Goal: Download file/media

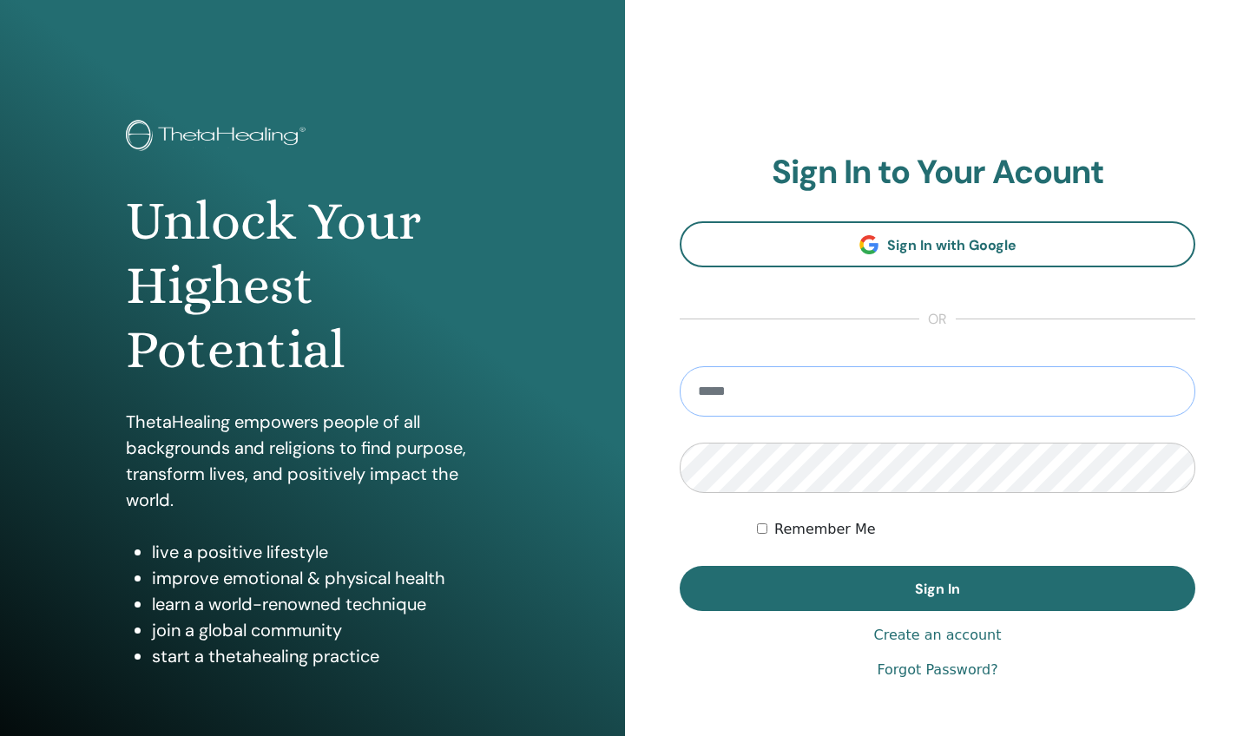
type input "**********"
click at [938, 589] on button "Sign In" at bounding box center [938, 588] width 516 height 45
type input "**********"
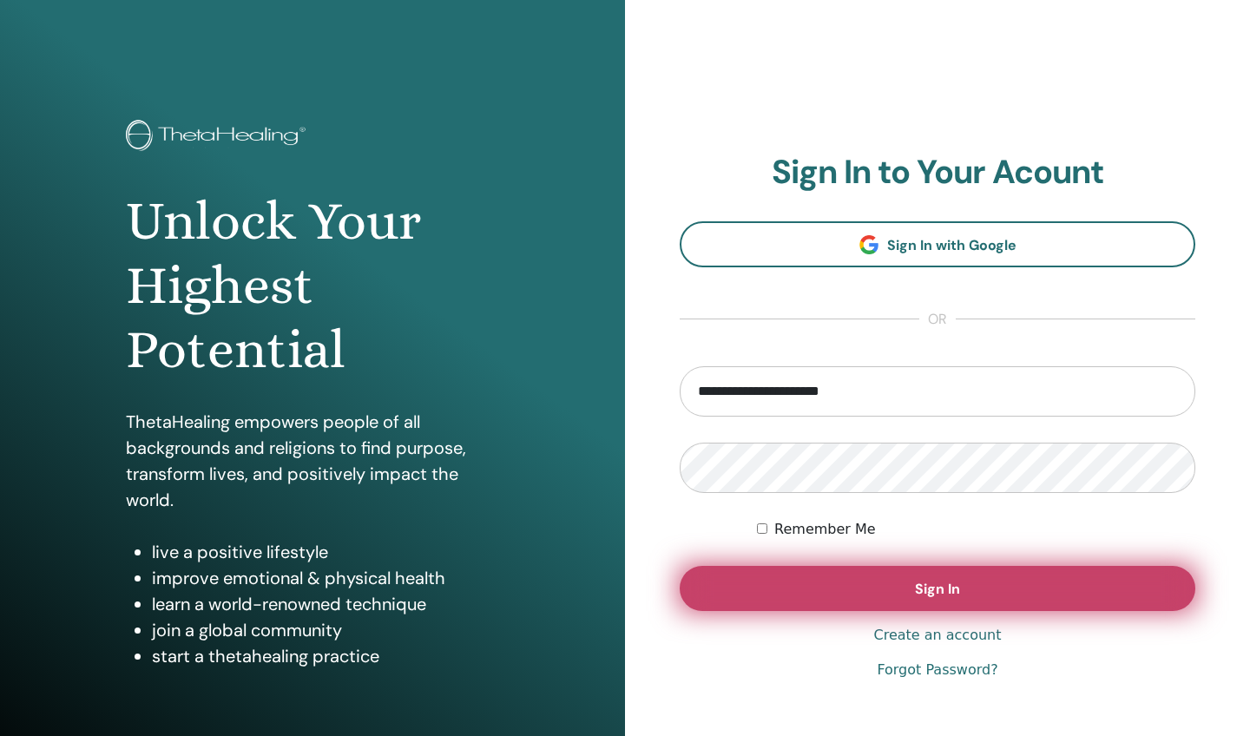
click at [988, 591] on button "Sign In" at bounding box center [938, 588] width 516 height 45
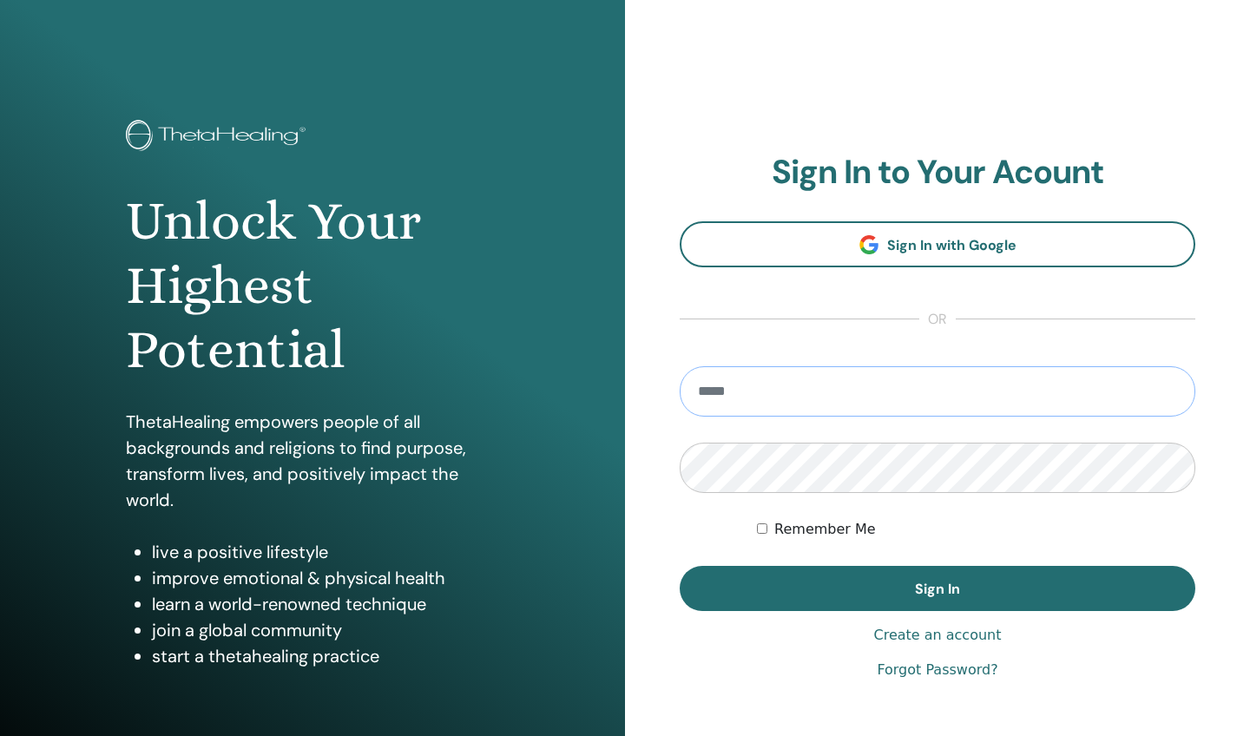
type input "**********"
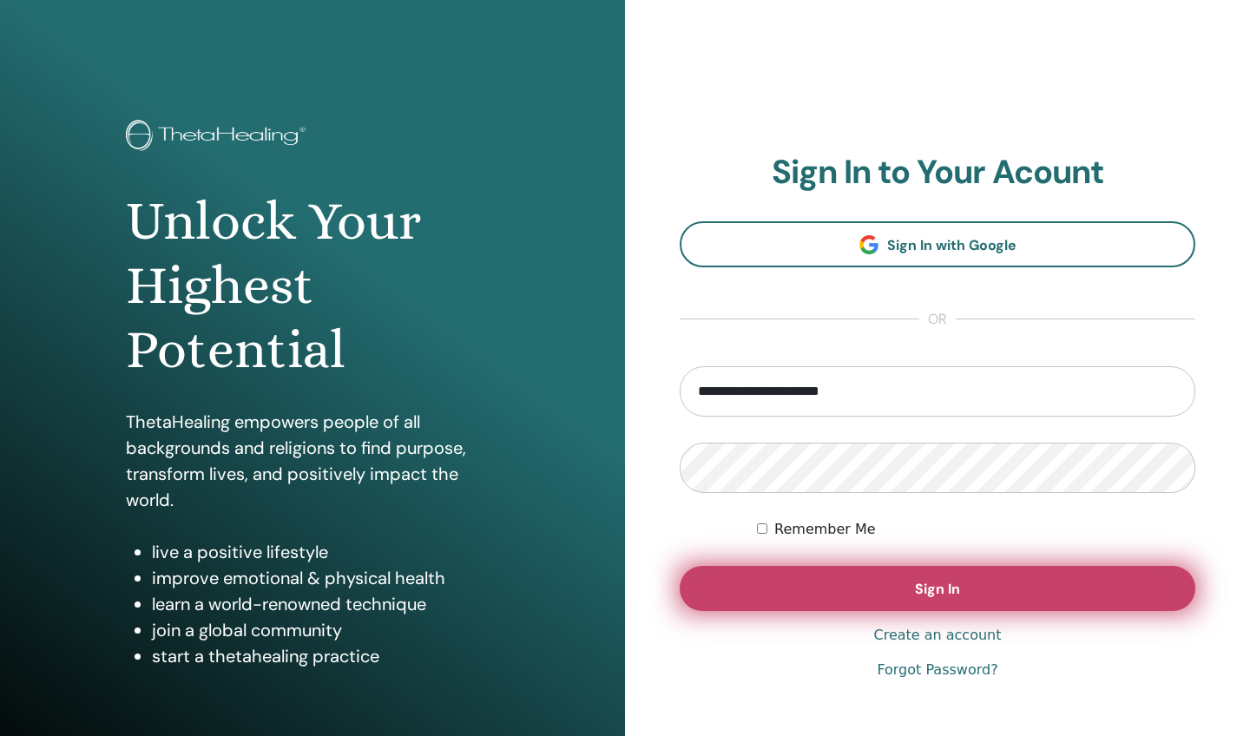
click at [947, 593] on span "Sign In" at bounding box center [937, 589] width 45 height 18
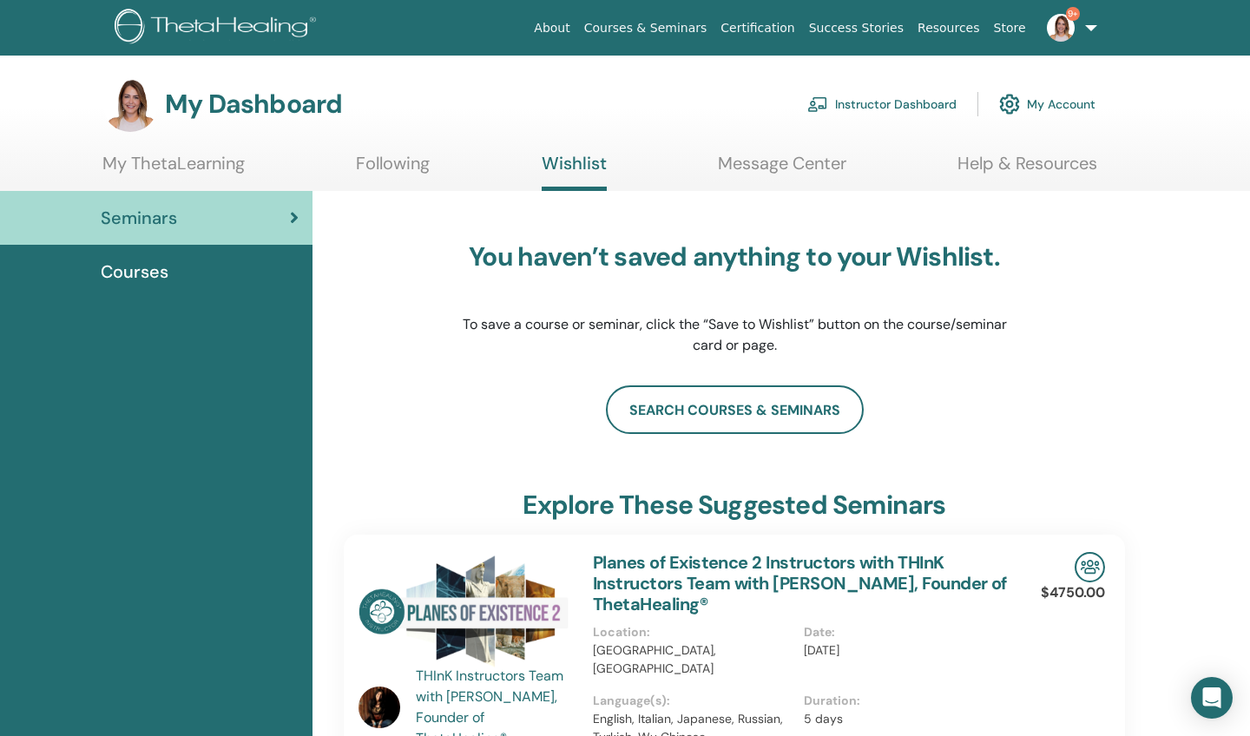
click at [853, 102] on link "Instructor Dashboard" at bounding box center [881, 104] width 149 height 38
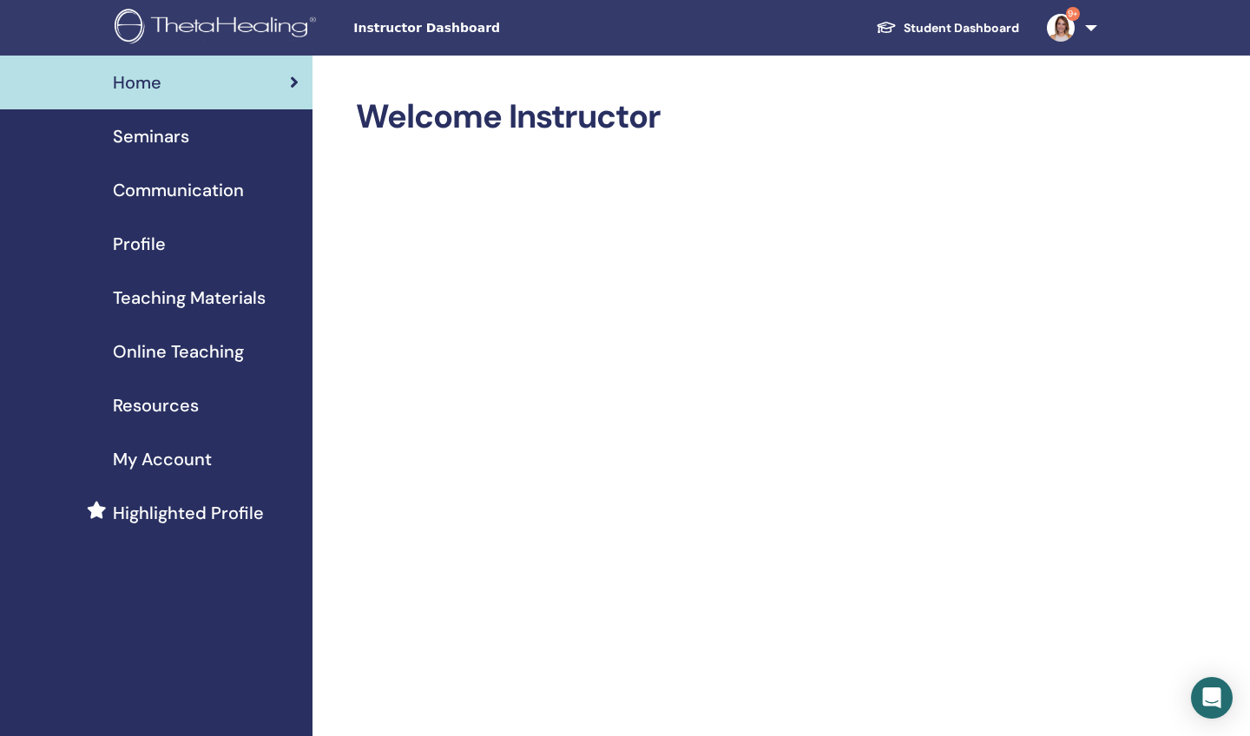
click at [157, 135] on span "Seminars" at bounding box center [151, 136] width 76 height 26
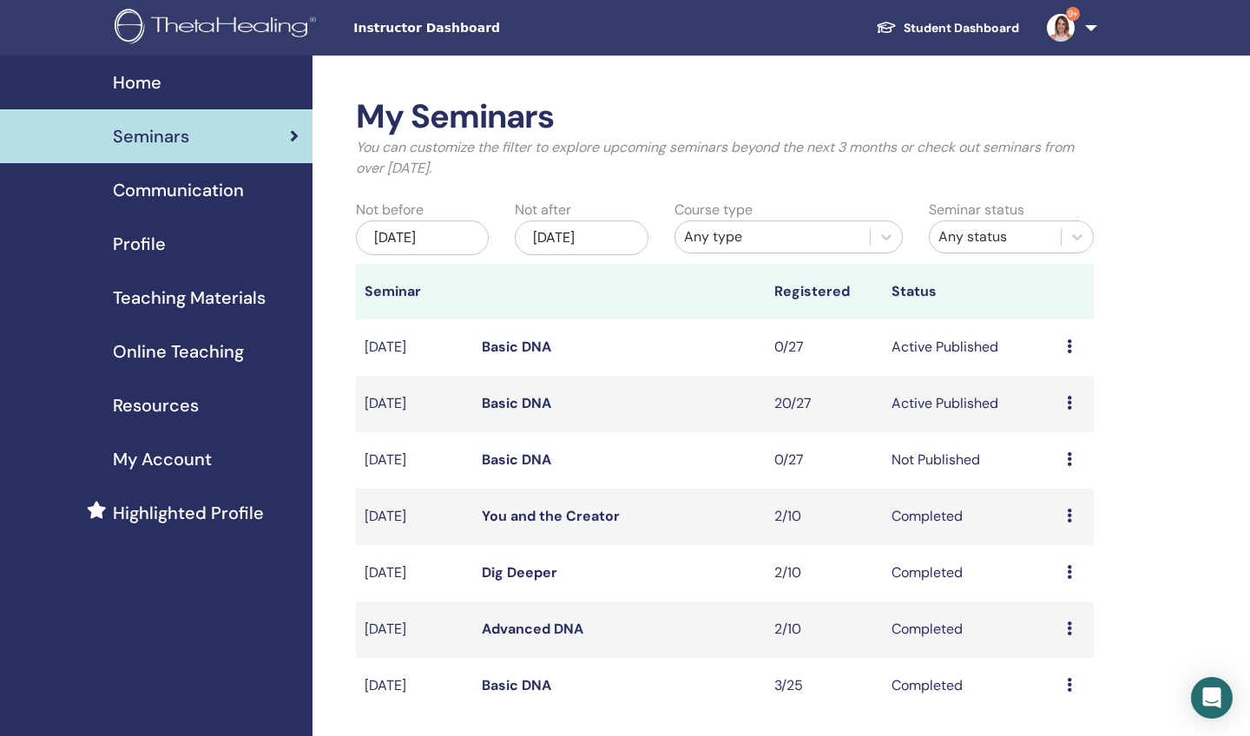
click at [1068, 402] on icon at bounding box center [1069, 403] width 5 height 14
click at [1048, 471] on link "Attendees" at bounding box center [1063, 468] width 66 height 18
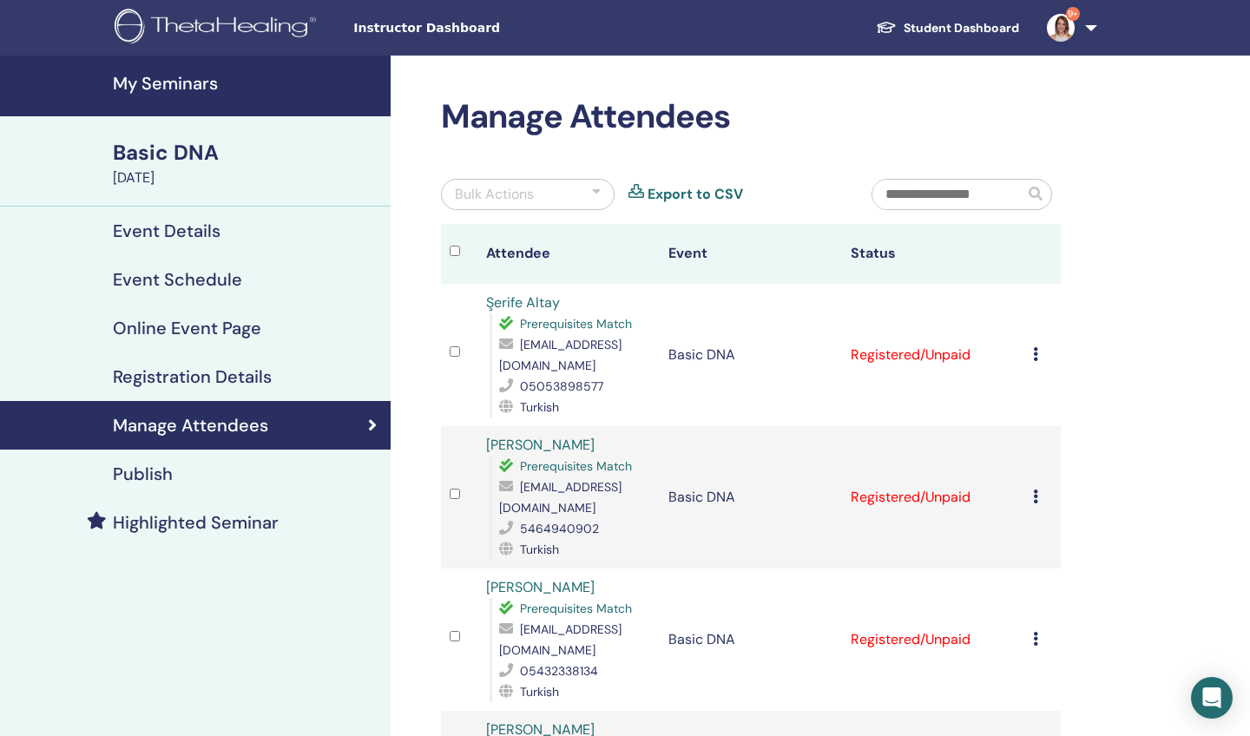
click at [1034, 353] on icon at bounding box center [1035, 354] width 5 height 14
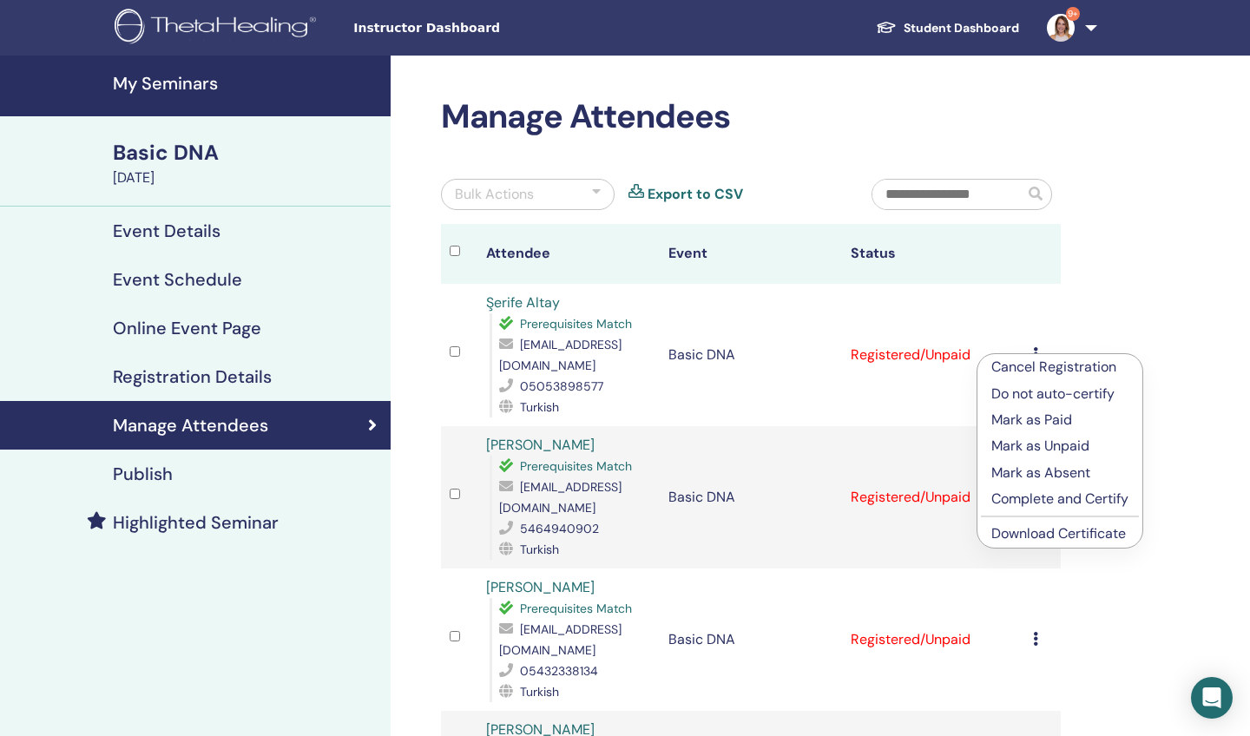
click at [1028, 417] on p "Mark as Paid" at bounding box center [1059, 420] width 137 height 21
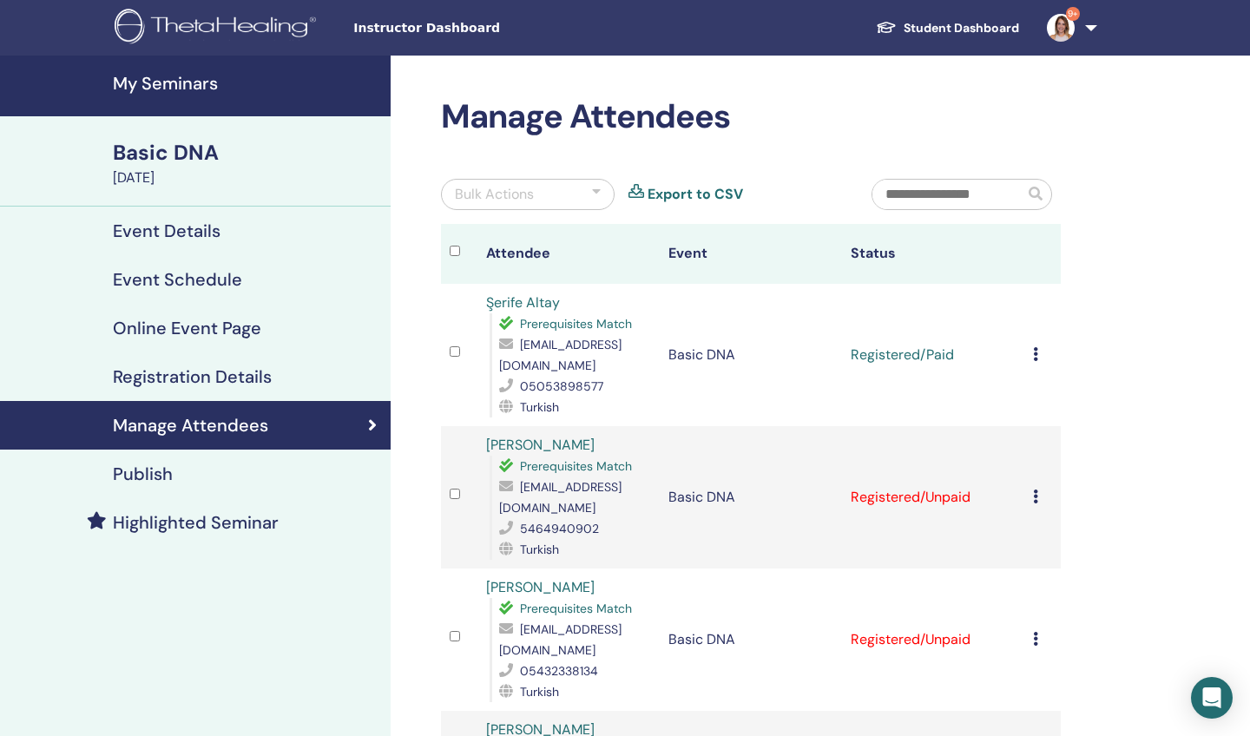
click at [1037, 490] on icon at bounding box center [1035, 497] width 5 height 14
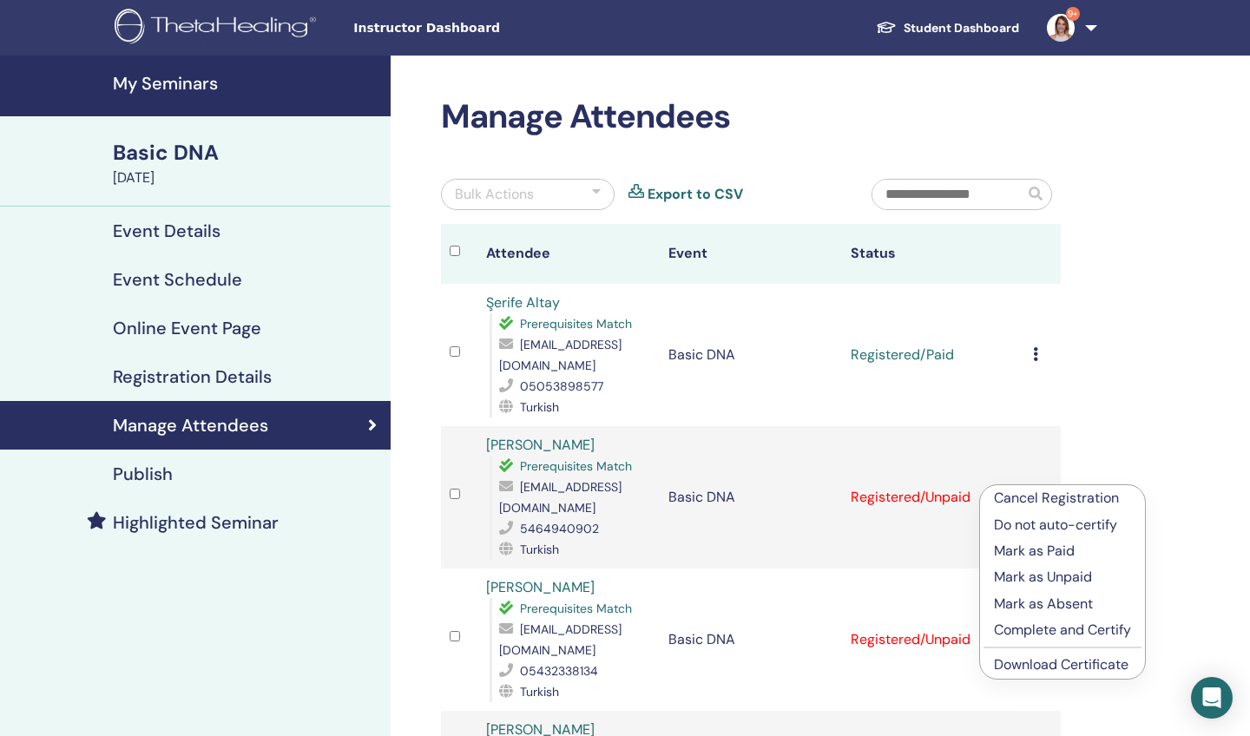
click at [1040, 550] on p "Mark as Paid" at bounding box center [1062, 551] width 137 height 21
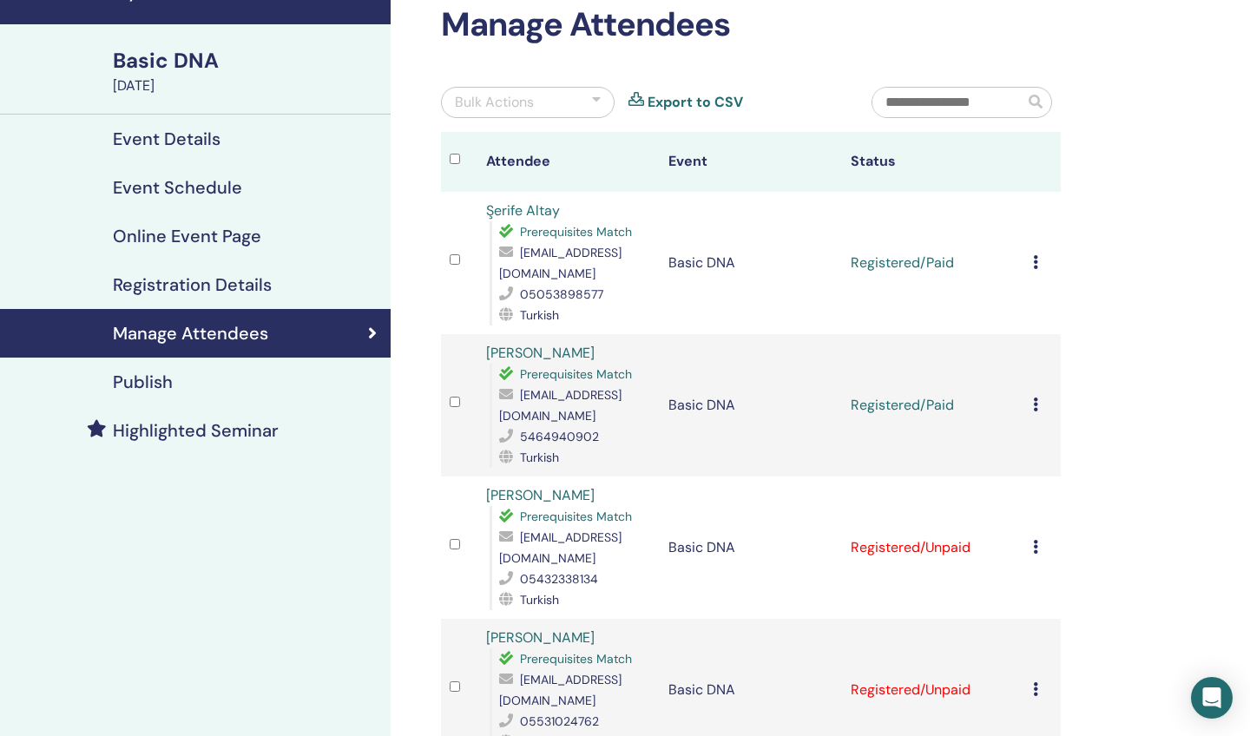
scroll to position [106, 0]
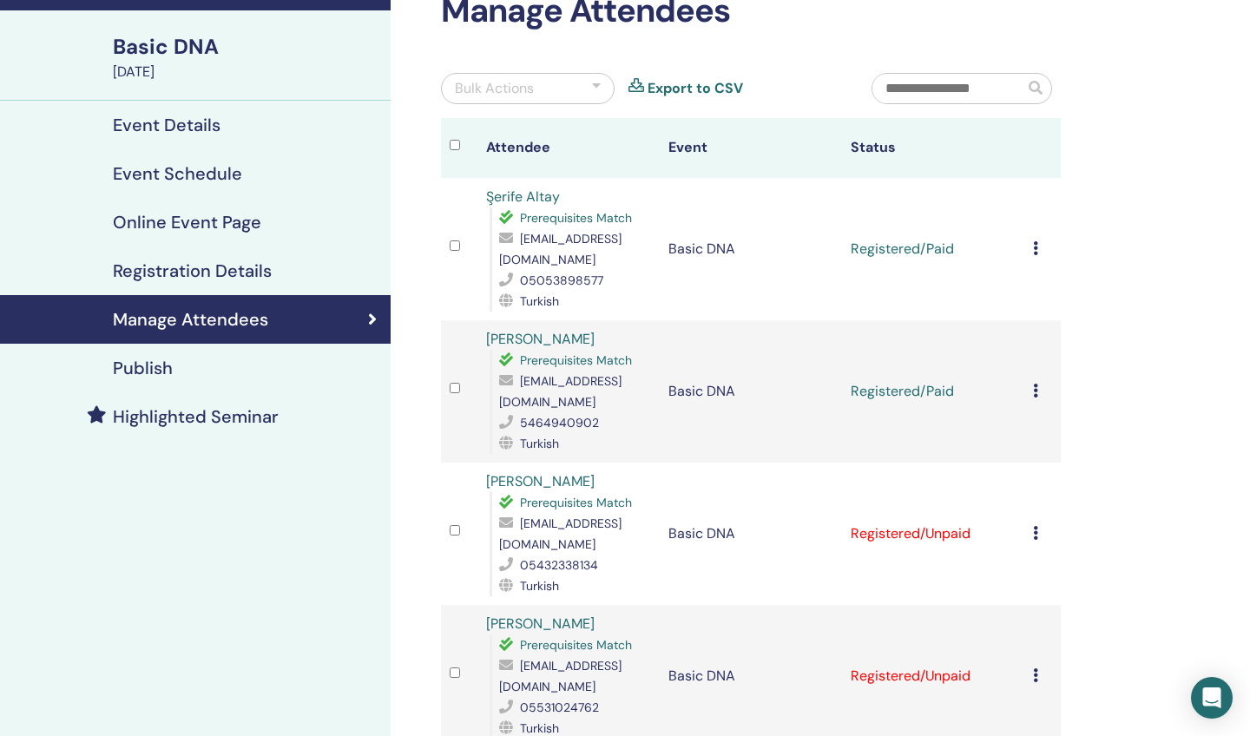
click at [1033, 526] on icon at bounding box center [1035, 533] width 5 height 14
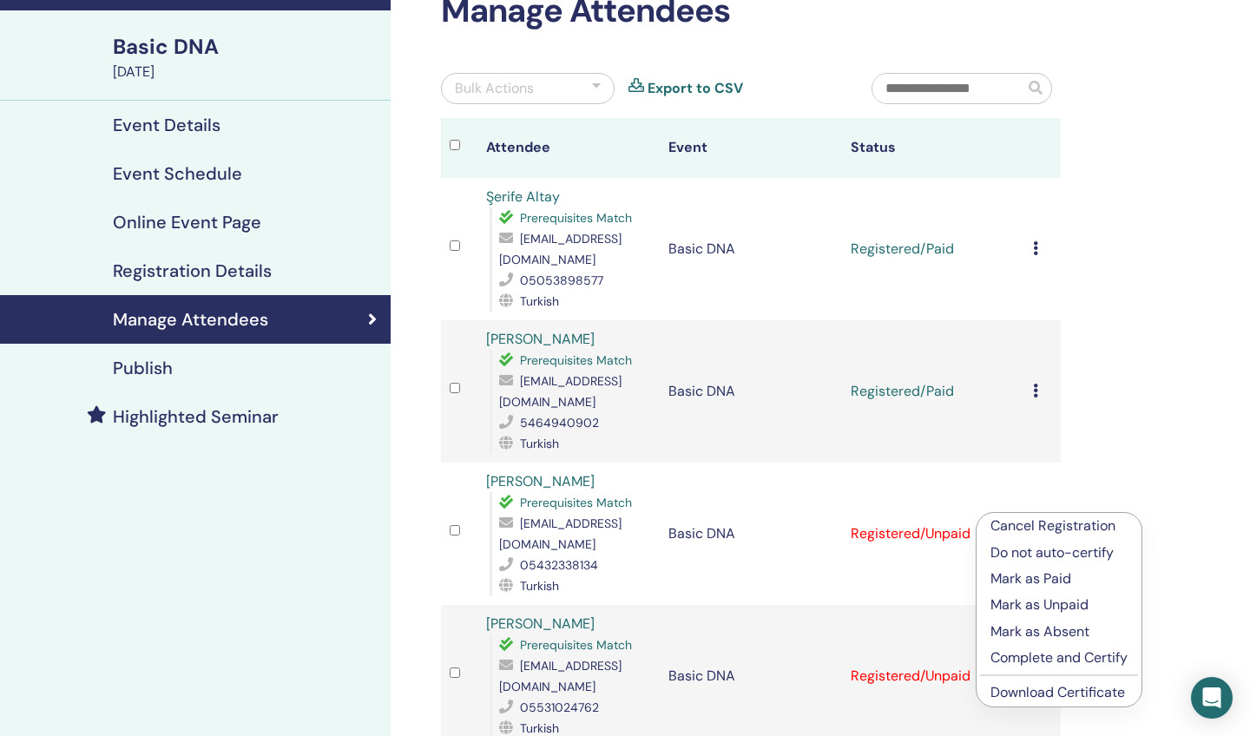
click at [1018, 574] on p "Mark as Paid" at bounding box center [1059, 579] width 137 height 21
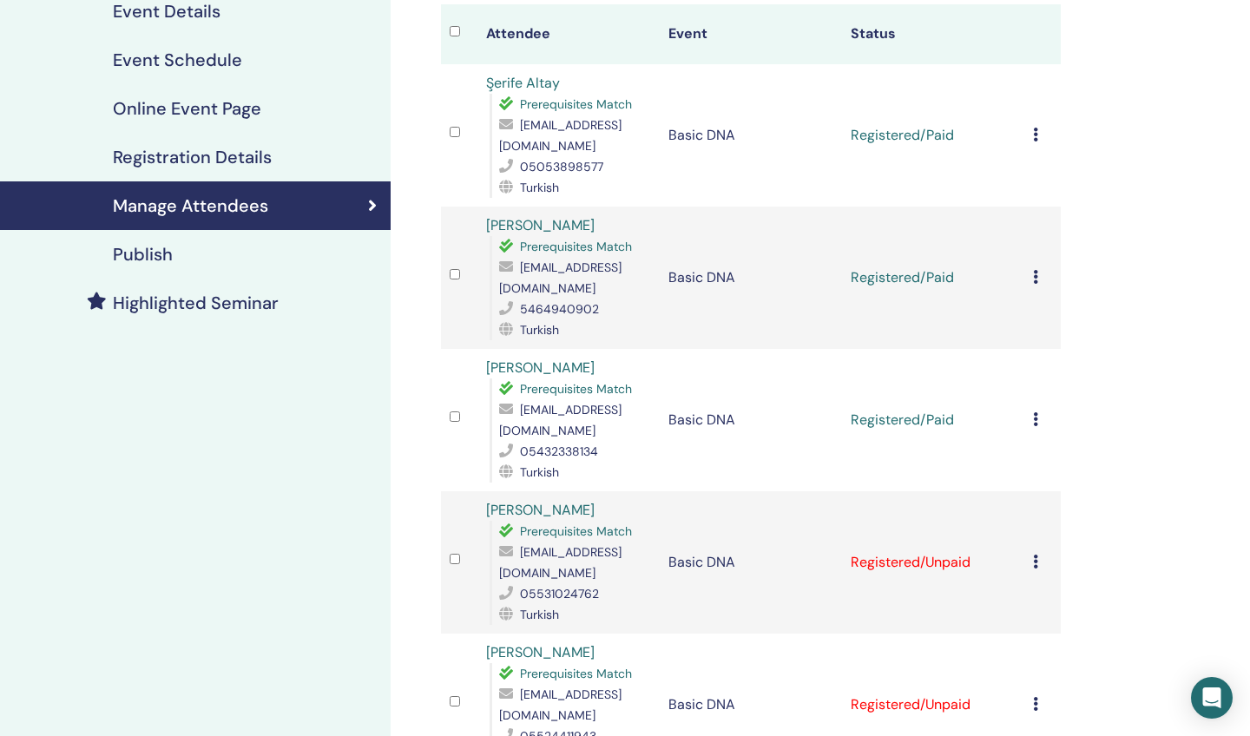
scroll to position [248, 0]
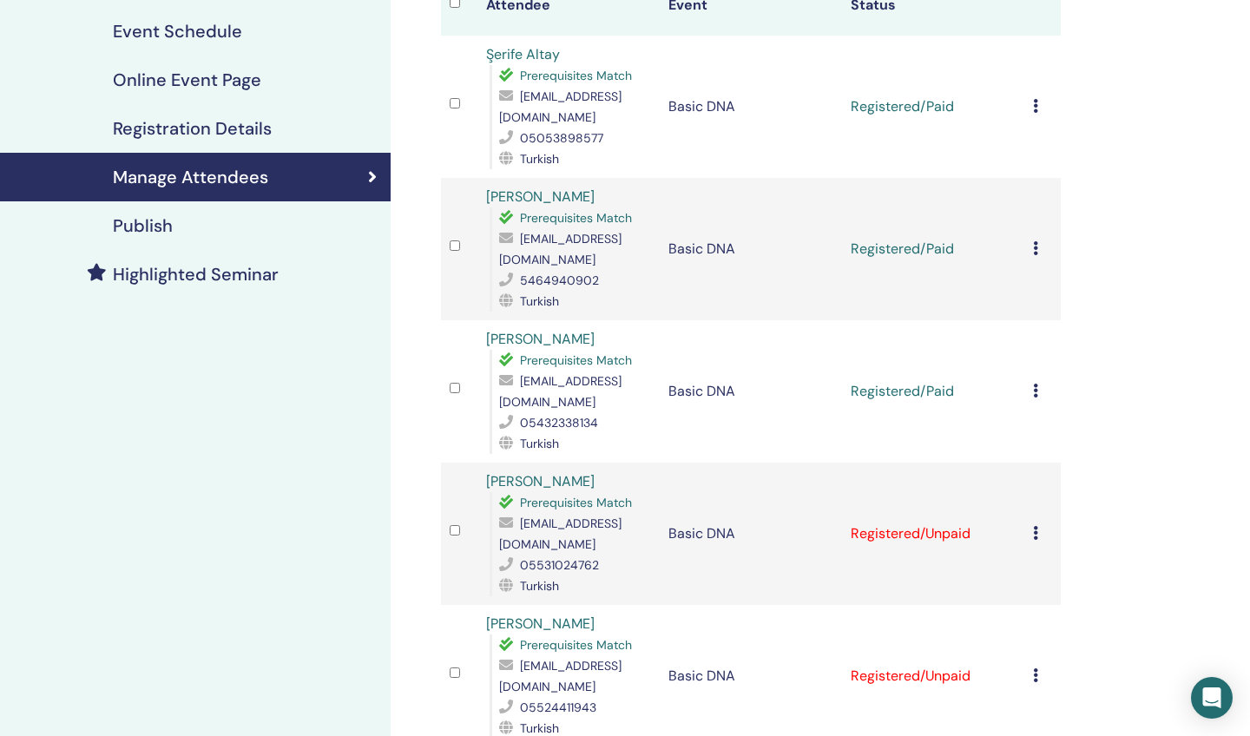
click at [1032, 511] on td "Cancel Registration Do not auto-certify Mark as Paid Mark as Unpaid Mark as Abs…" at bounding box center [1042, 534] width 36 height 142
click at [1035, 526] on icon at bounding box center [1035, 533] width 5 height 14
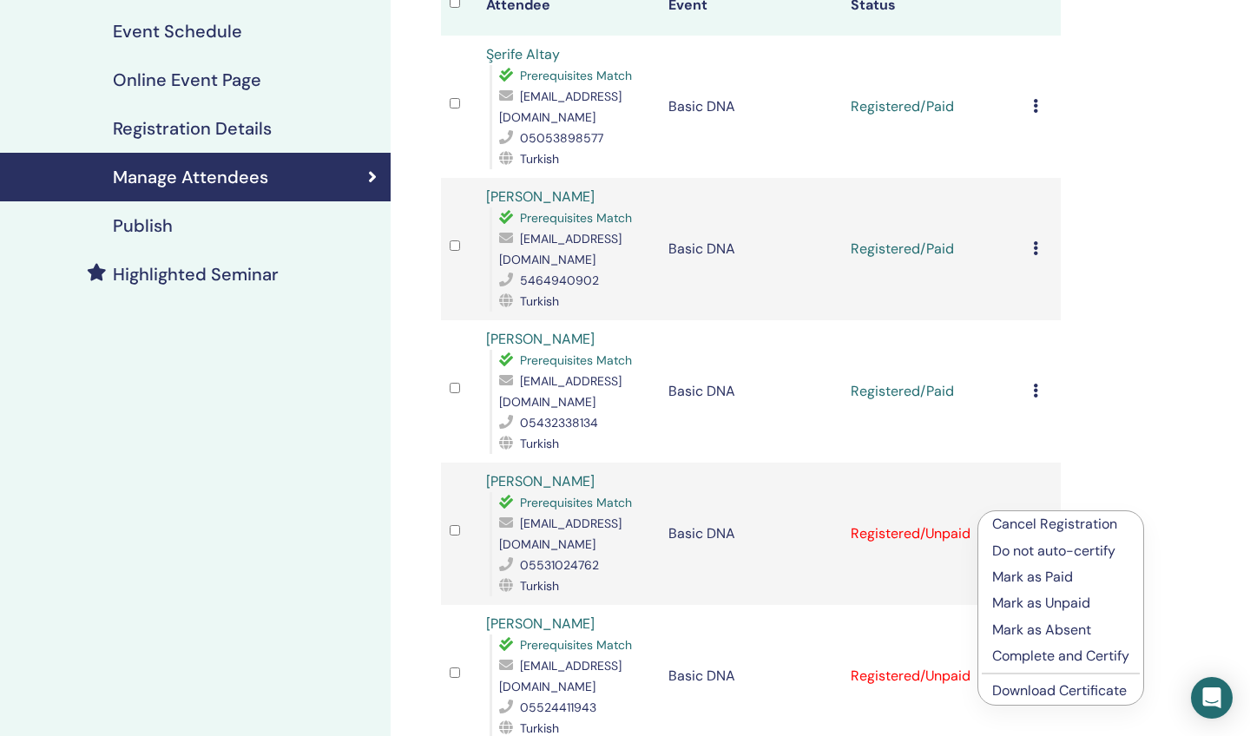
click at [1030, 575] on p "Mark as Paid" at bounding box center [1060, 577] width 137 height 21
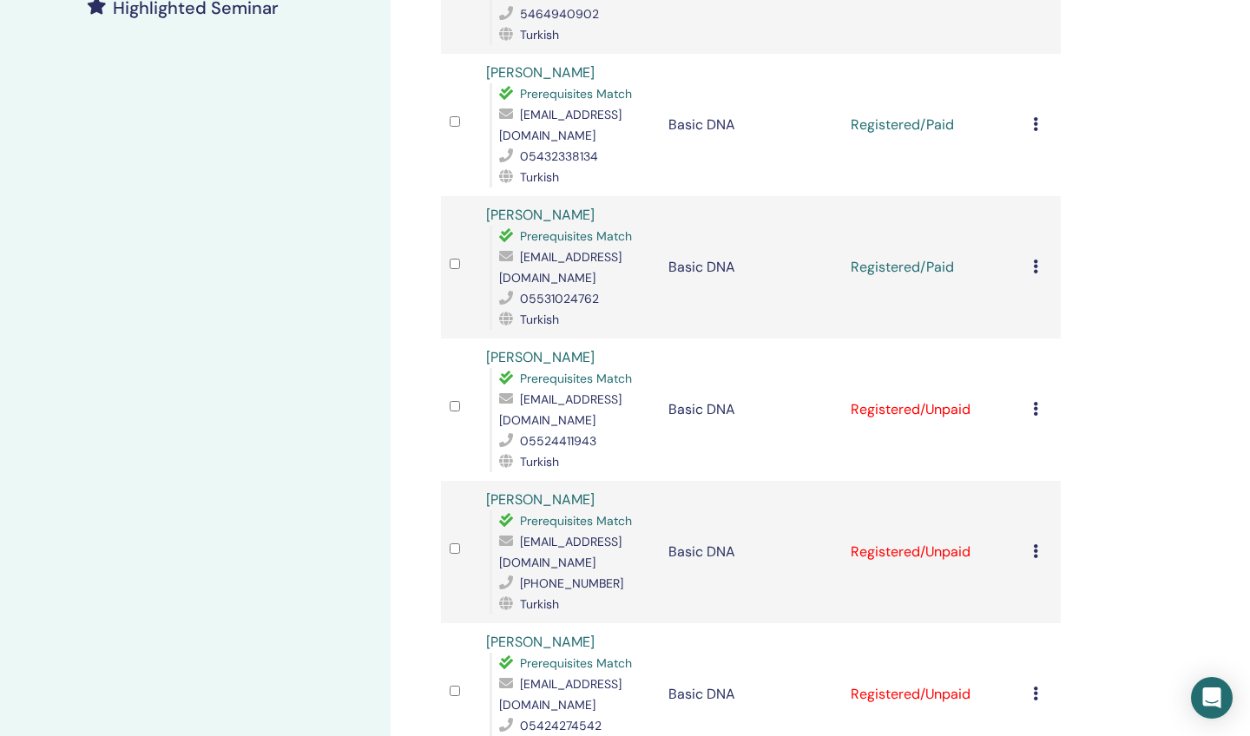
scroll to position [523, 0]
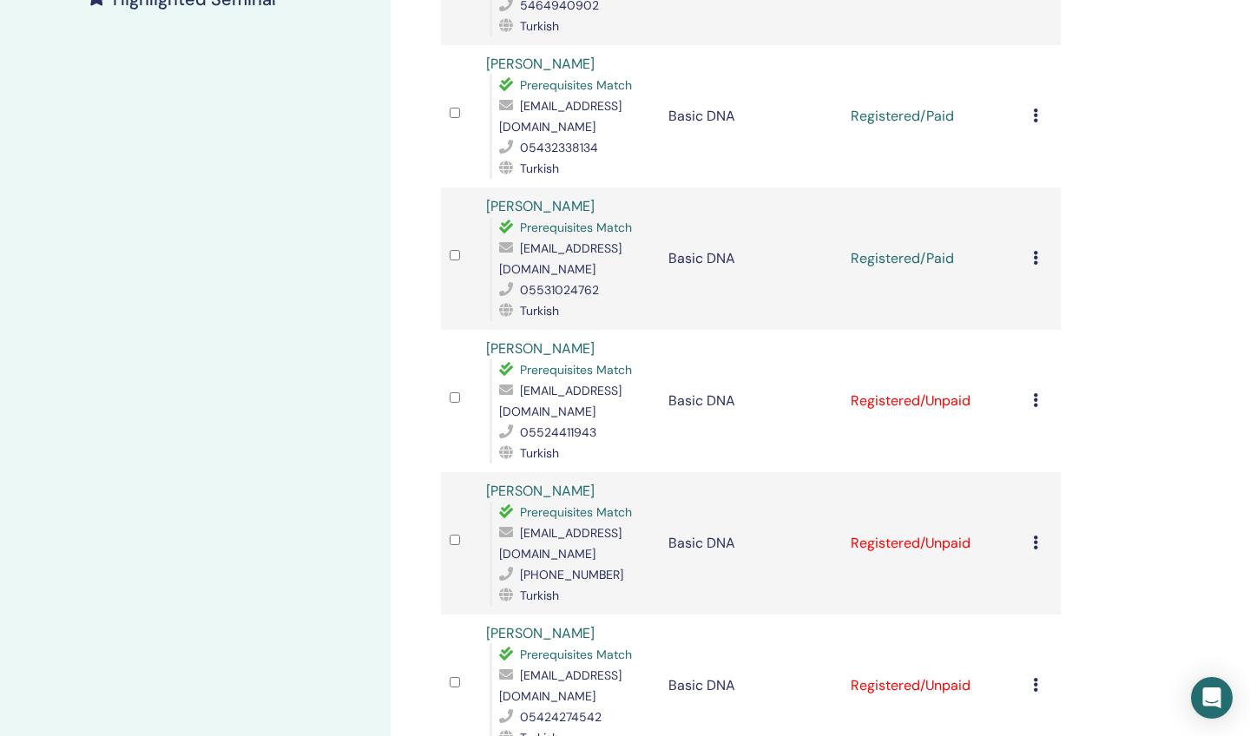
click at [1036, 393] on icon at bounding box center [1035, 400] width 5 height 14
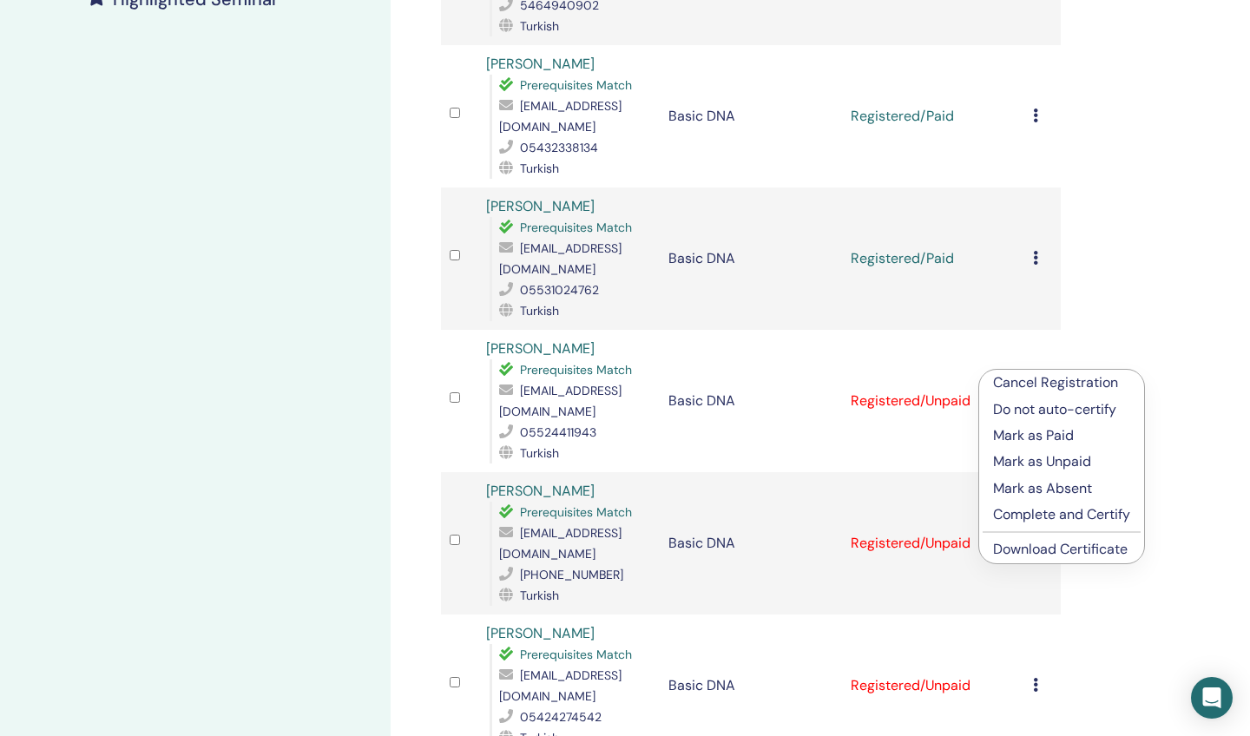
click at [1030, 434] on p "Mark as Paid" at bounding box center [1061, 435] width 137 height 21
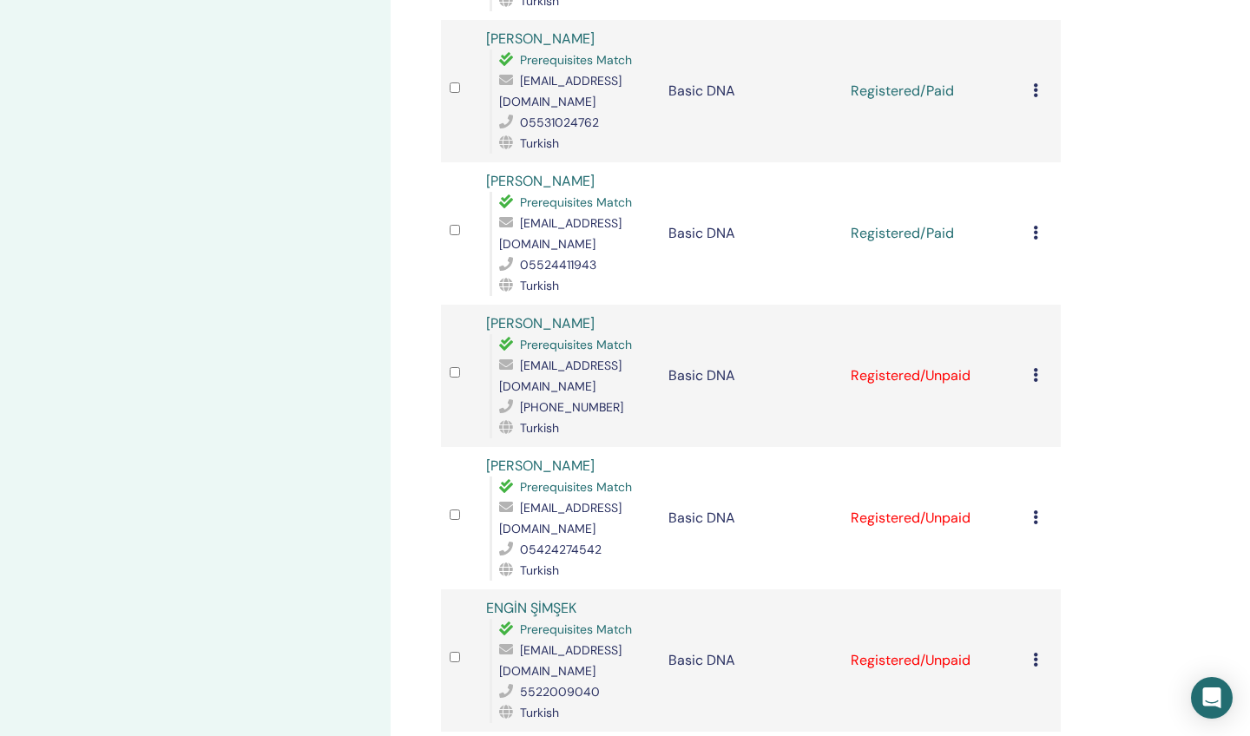
scroll to position [691, 0]
click at [1033, 368] on icon at bounding box center [1035, 375] width 5 height 14
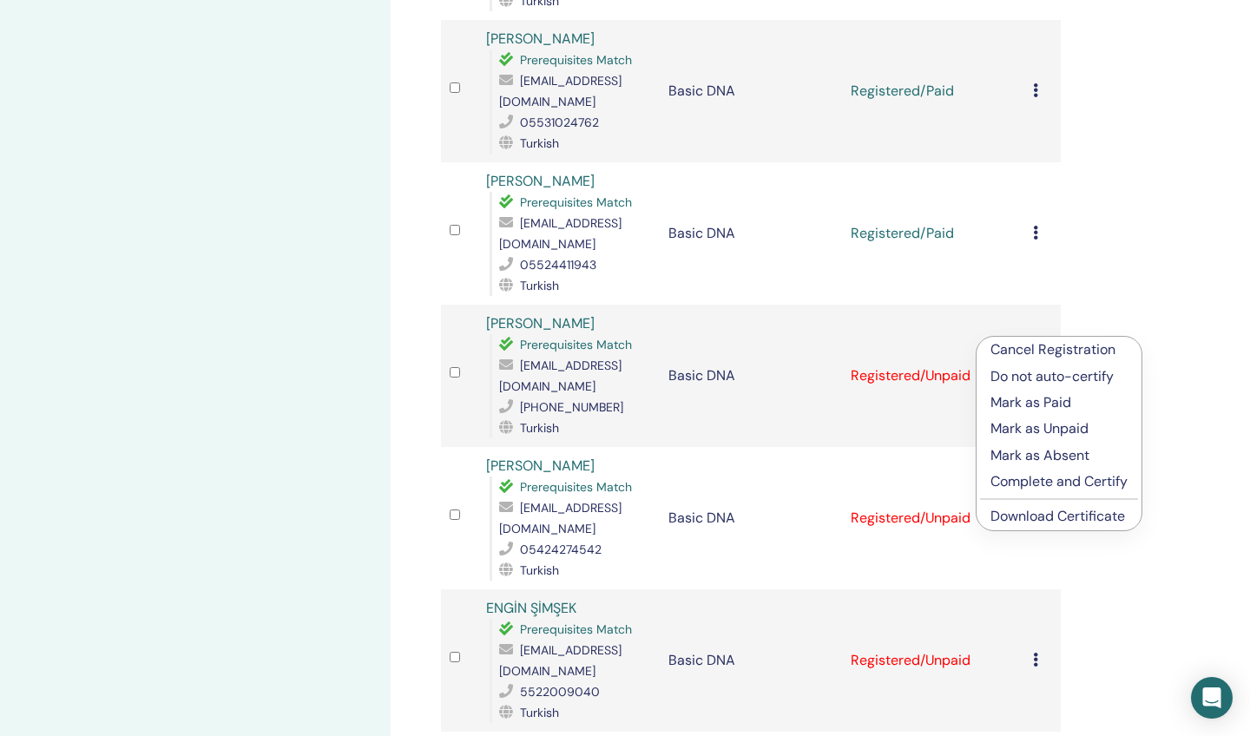
click at [1021, 405] on p "Mark as Paid" at bounding box center [1059, 402] width 137 height 21
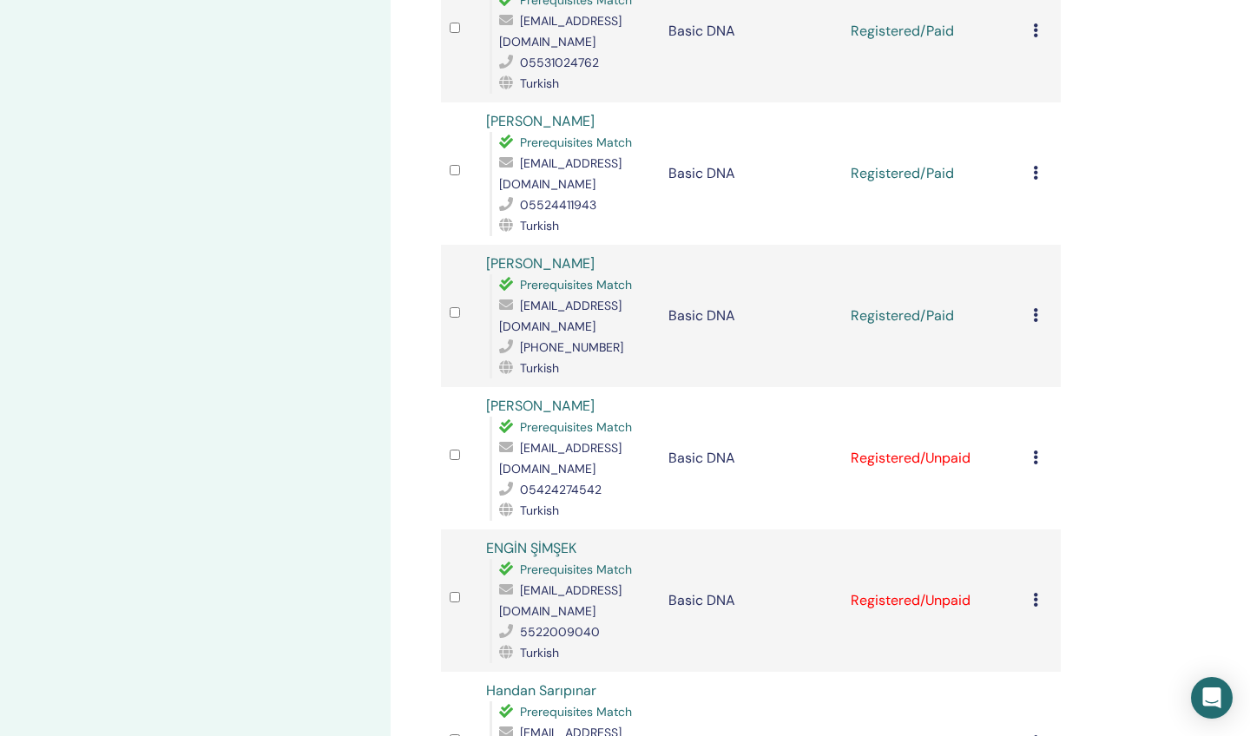
scroll to position [769, 0]
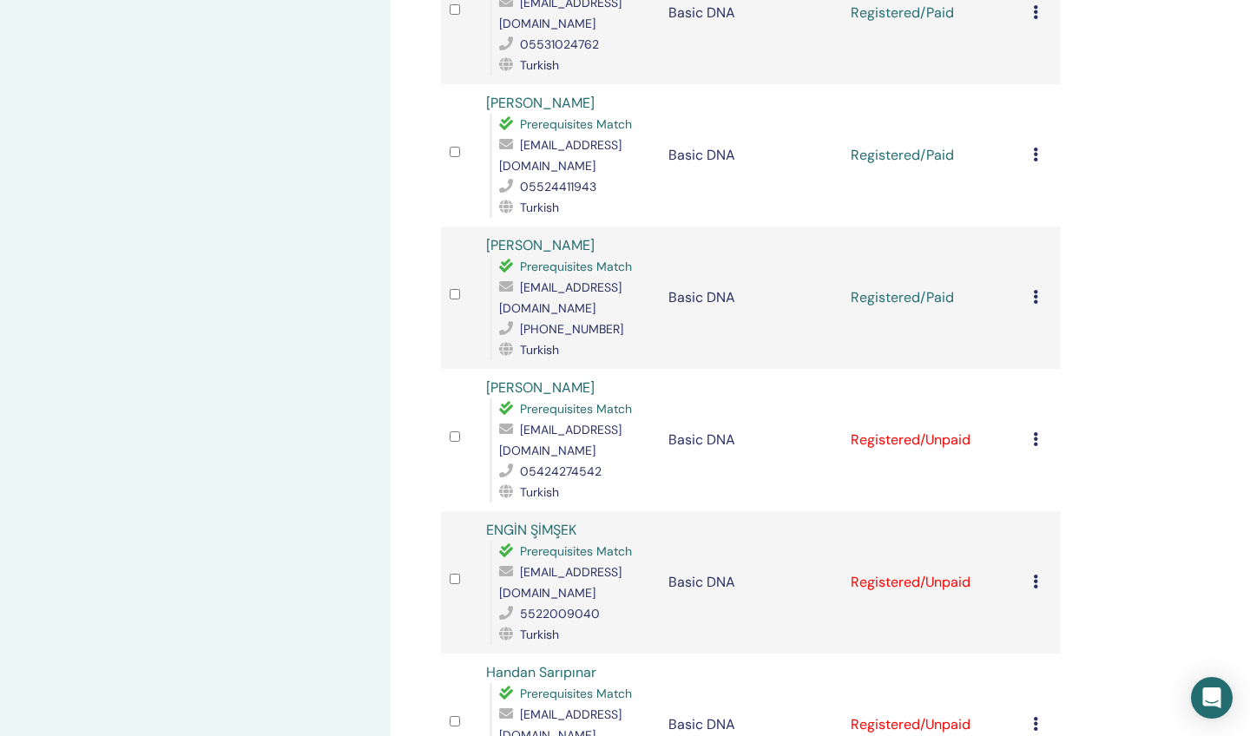
click at [1032, 398] on td "Cancel Registration Do not auto-certify Mark as Paid Mark as Unpaid Mark as Abs…" at bounding box center [1042, 440] width 36 height 142
click at [1033, 432] on icon at bounding box center [1035, 439] width 5 height 14
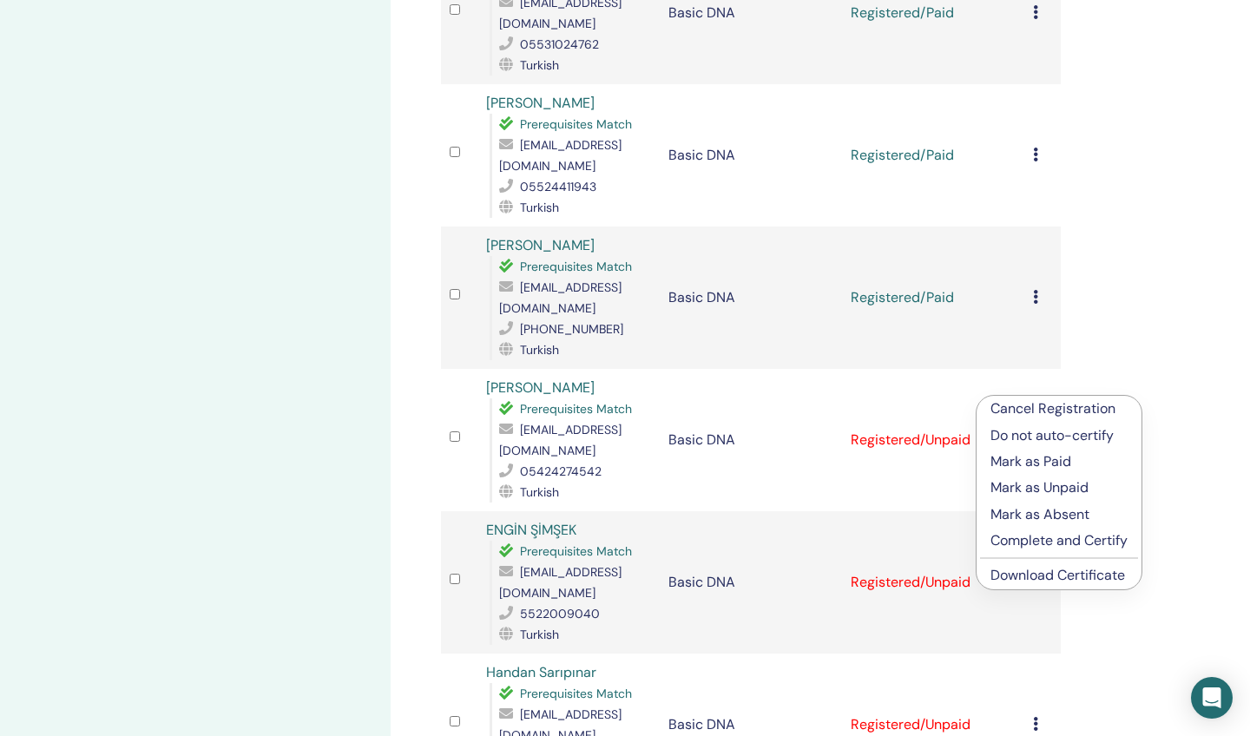
click at [1038, 461] on p "Mark as Paid" at bounding box center [1059, 461] width 137 height 21
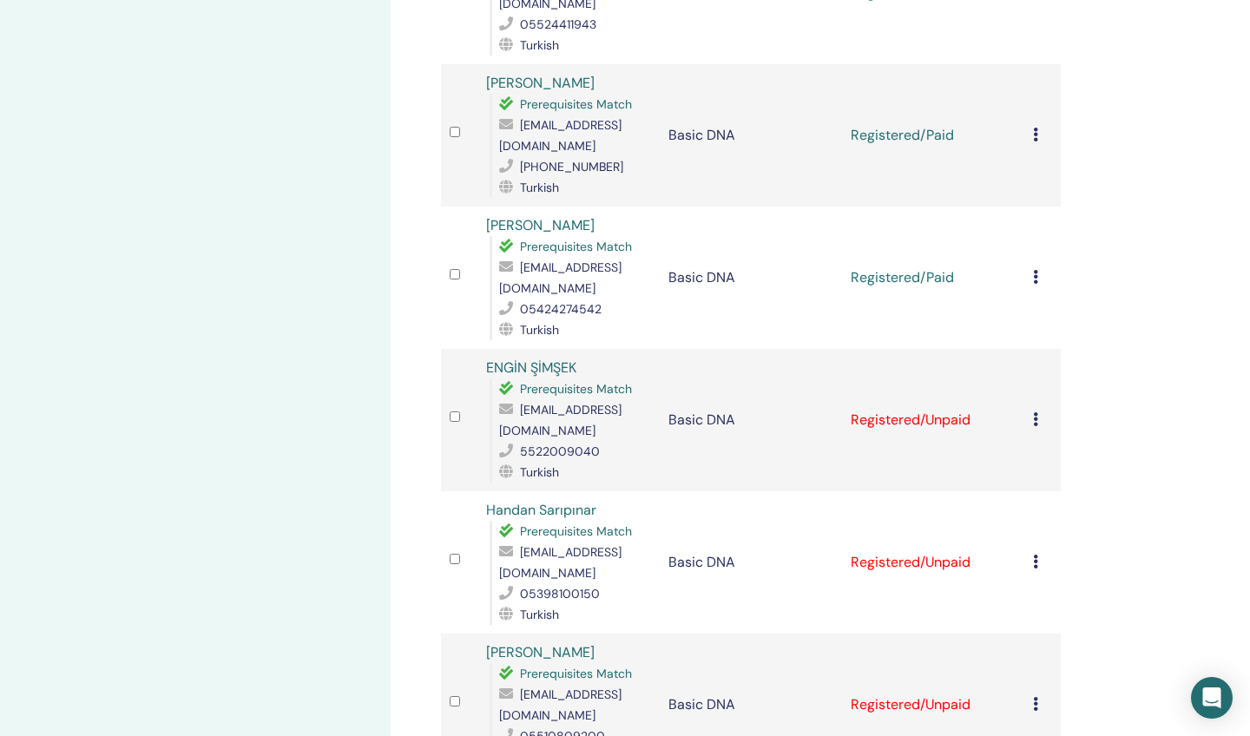
scroll to position [958, 0]
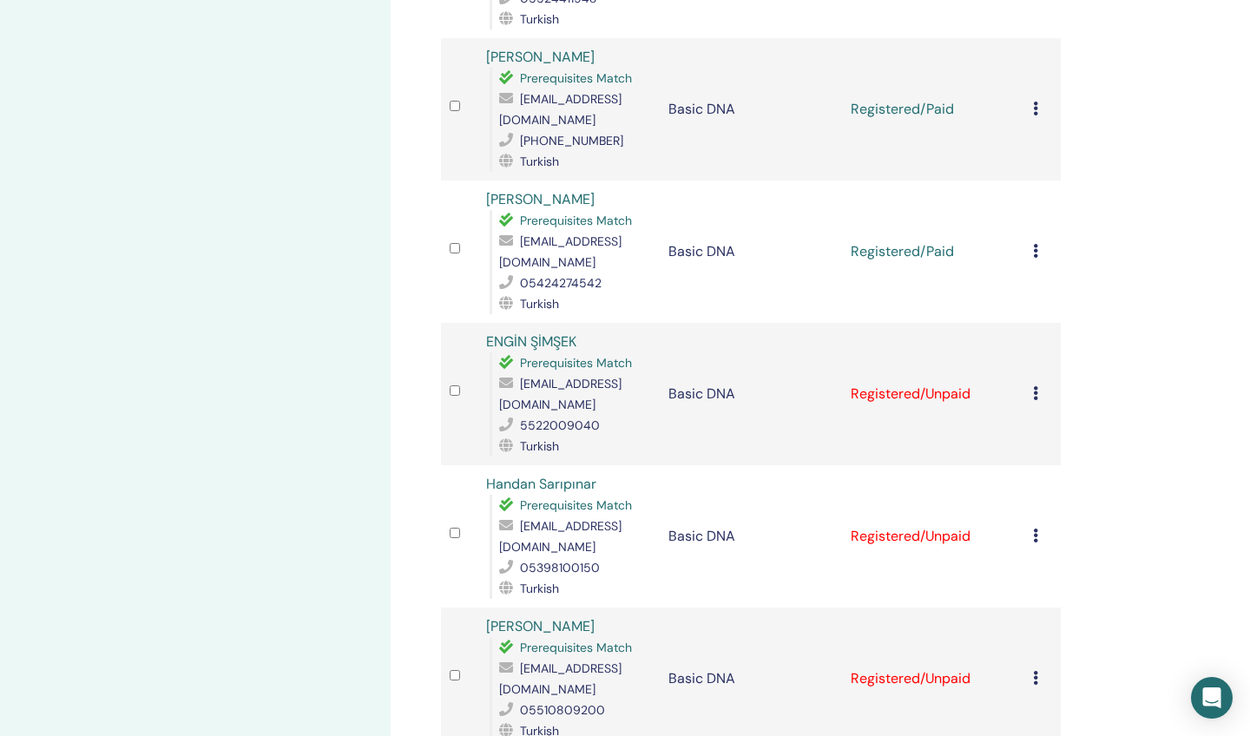
click at [1035, 386] on icon at bounding box center [1035, 393] width 5 height 14
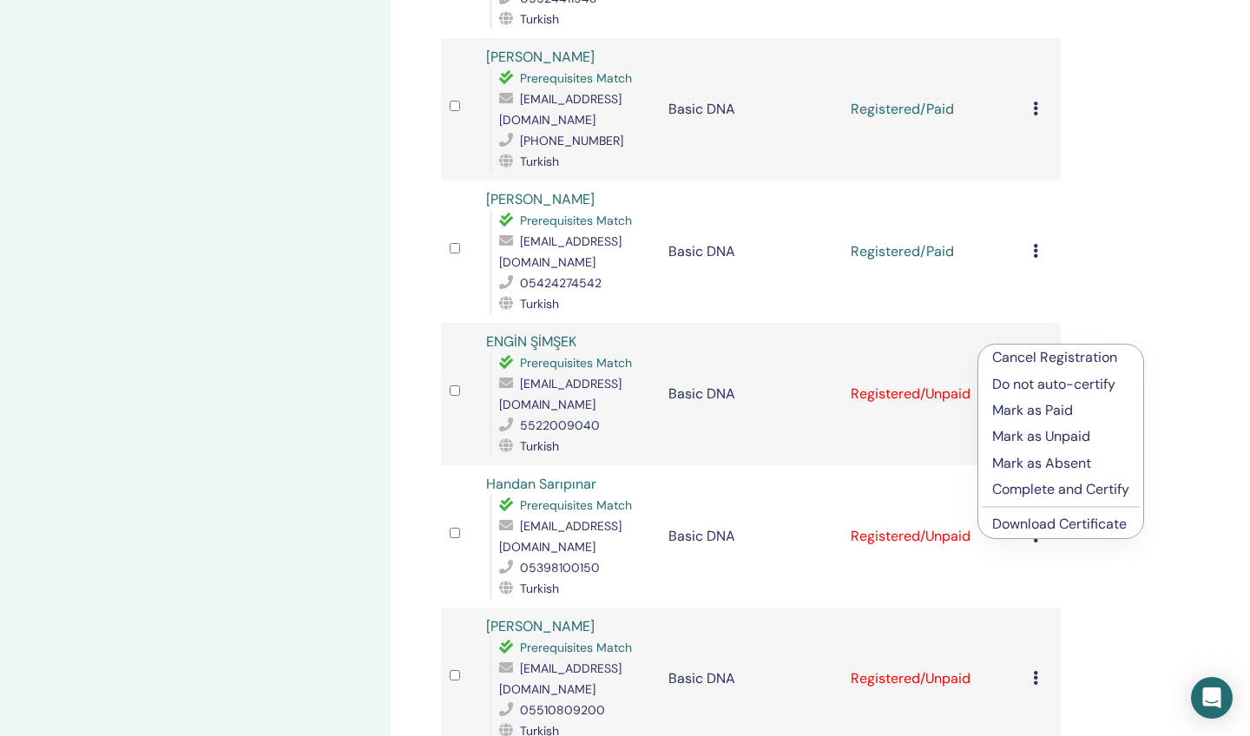
click at [1037, 409] on p "Mark as Paid" at bounding box center [1060, 410] width 137 height 21
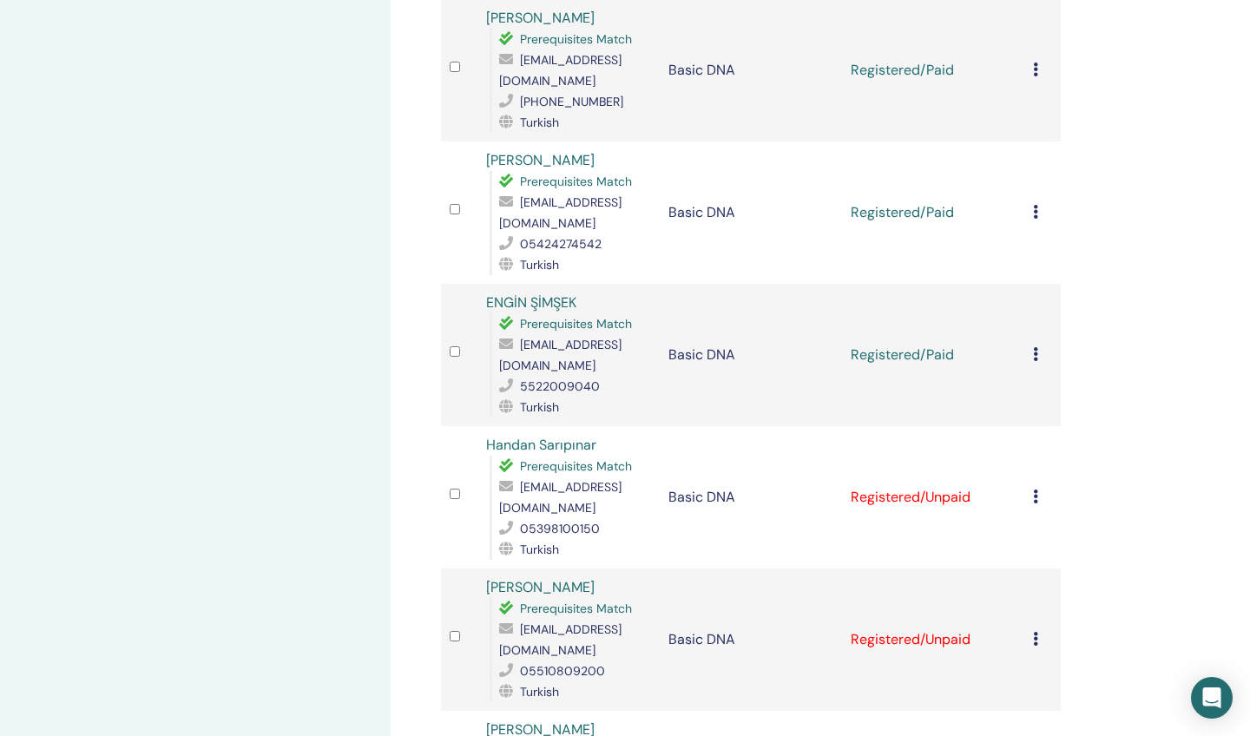
scroll to position [1004, 0]
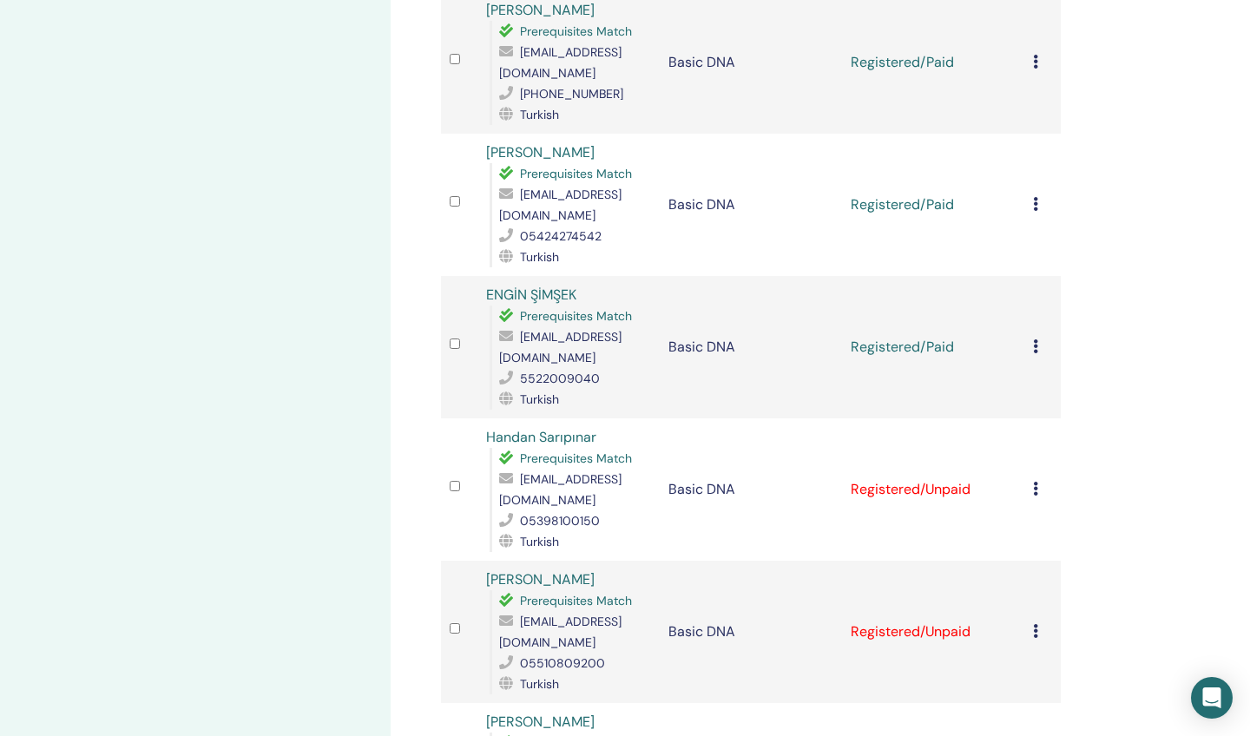
click at [1035, 482] on icon at bounding box center [1035, 489] width 5 height 14
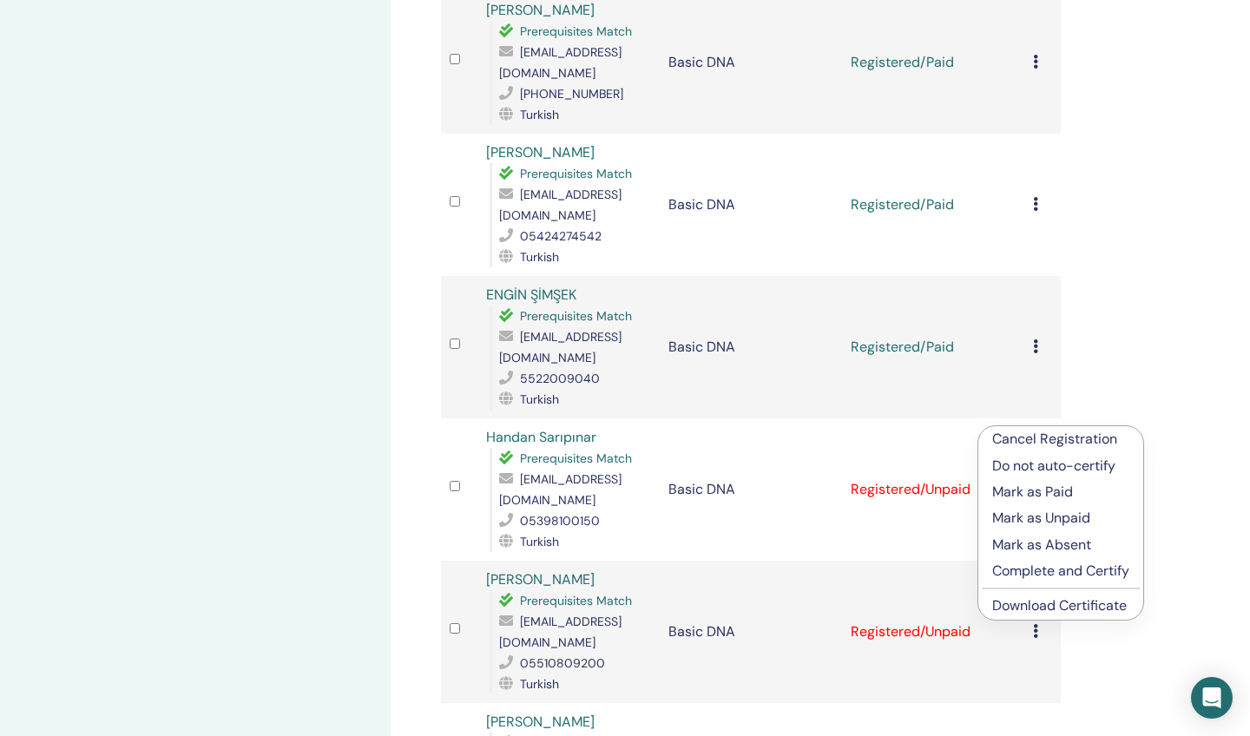
click at [1026, 491] on p "Mark as Paid" at bounding box center [1060, 492] width 137 height 21
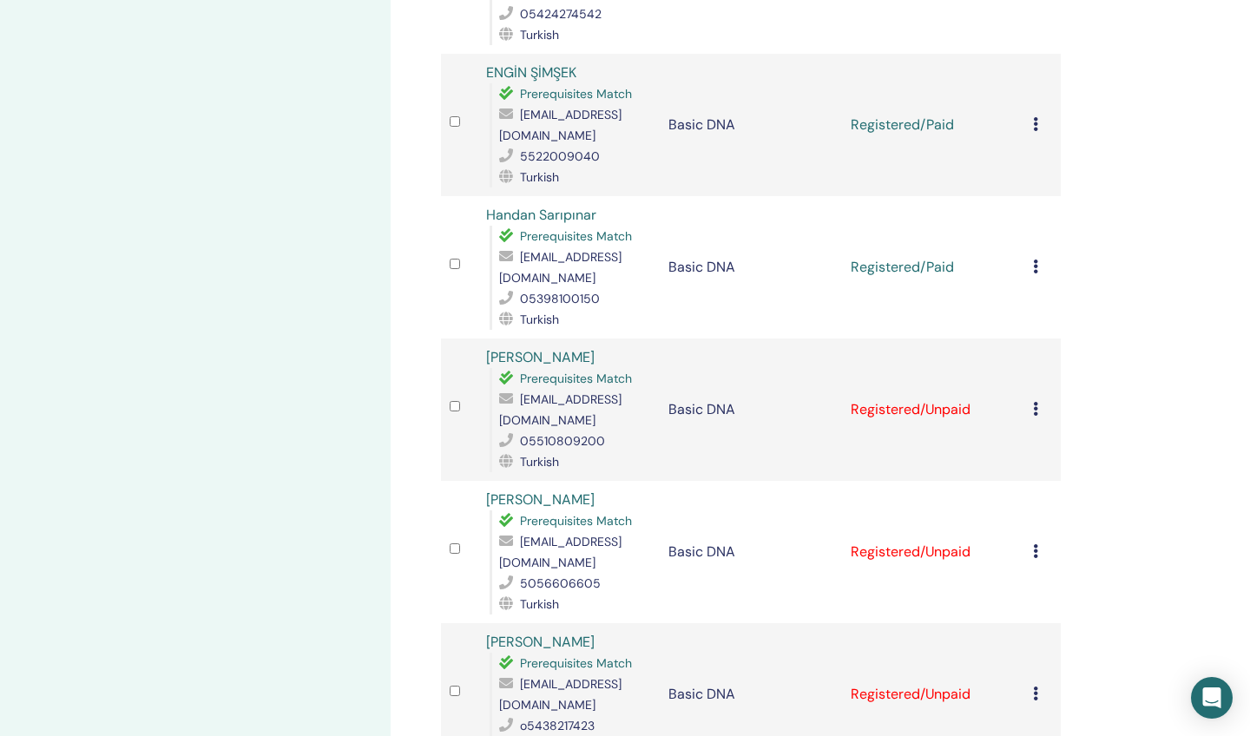
scroll to position [1235, 0]
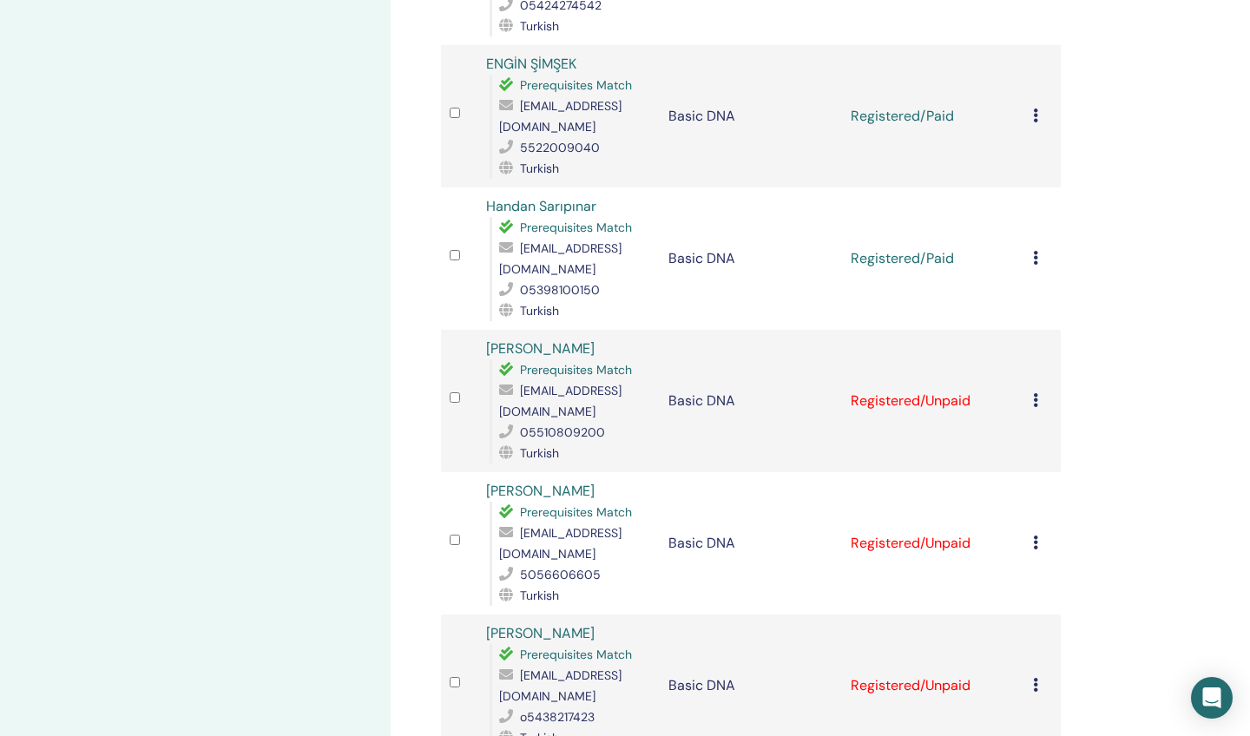
click at [1035, 393] on icon at bounding box center [1035, 400] width 5 height 14
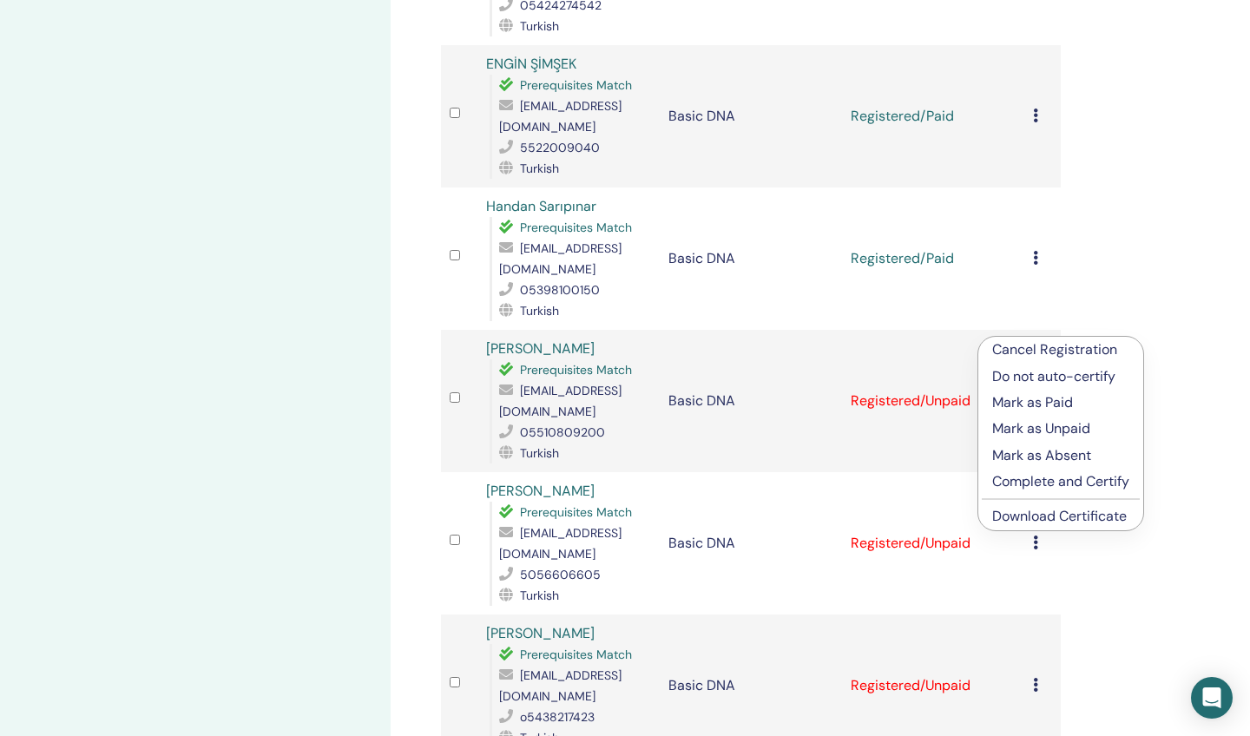
click at [1037, 402] on p "Mark as Paid" at bounding box center [1060, 402] width 137 height 21
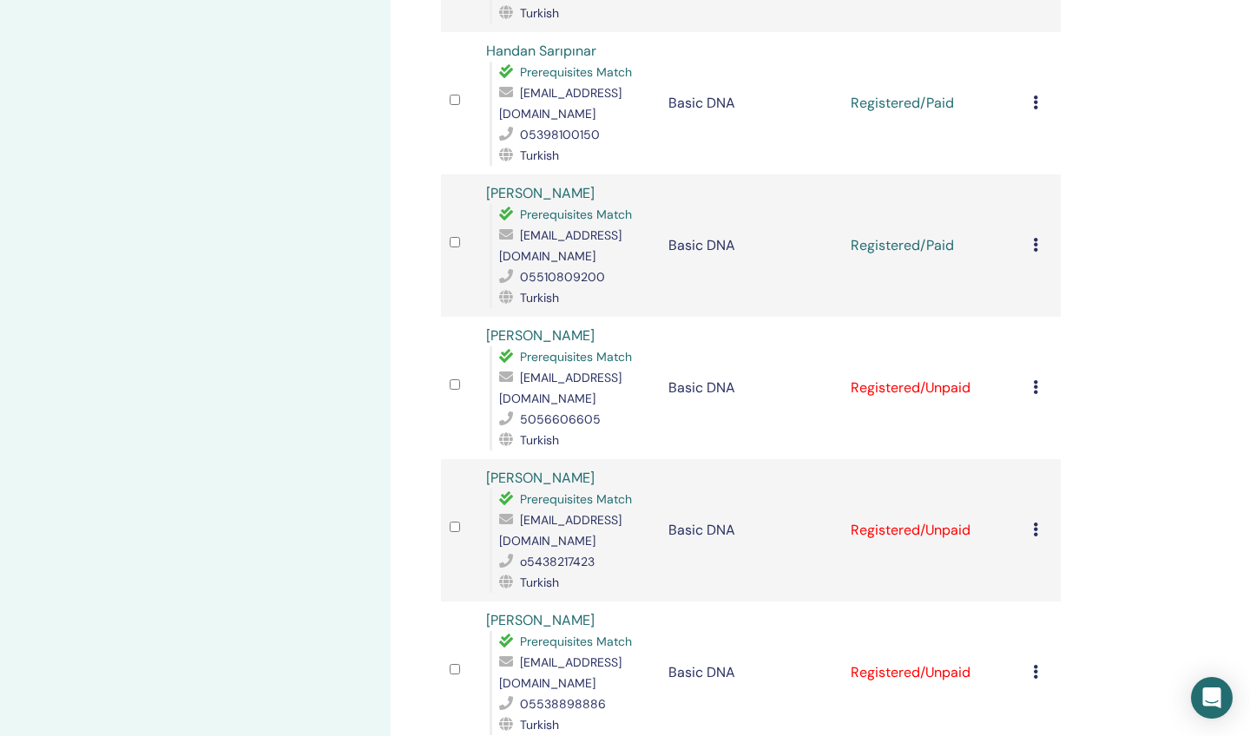
scroll to position [1399, 0]
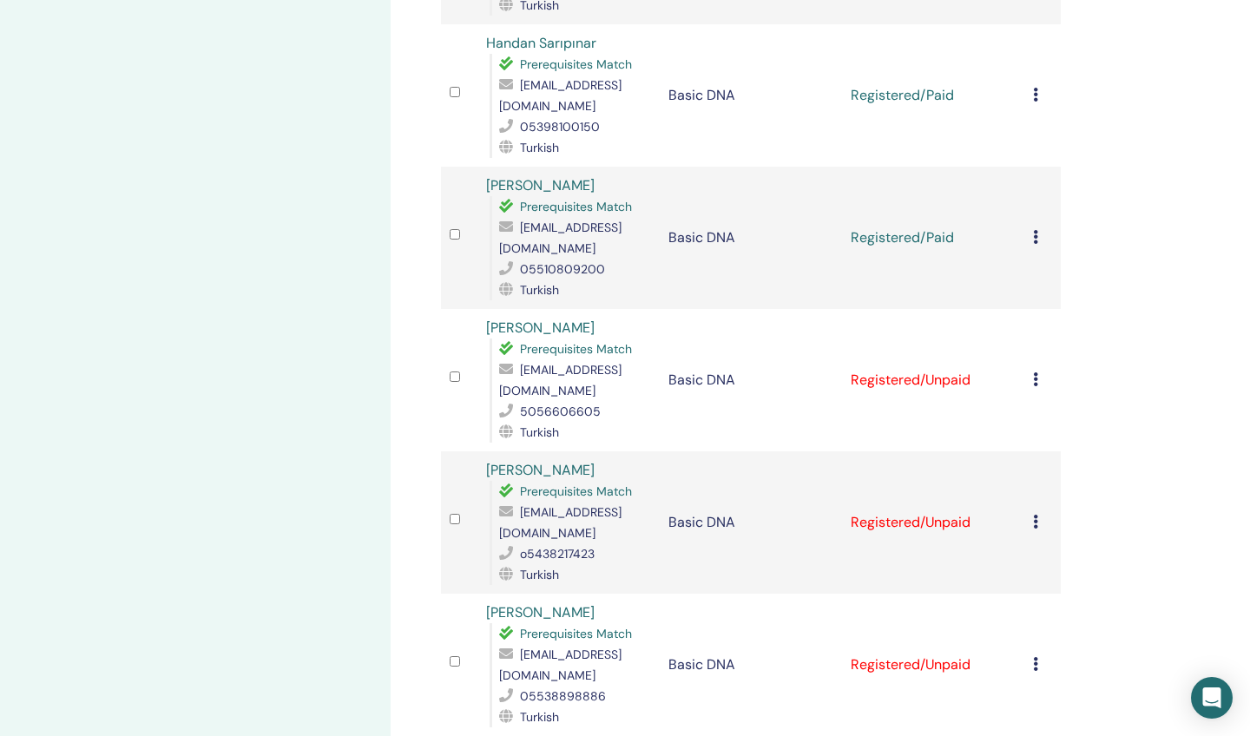
click at [1036, 372] on icon at bounding box center [1035, 379] width 5 height 14
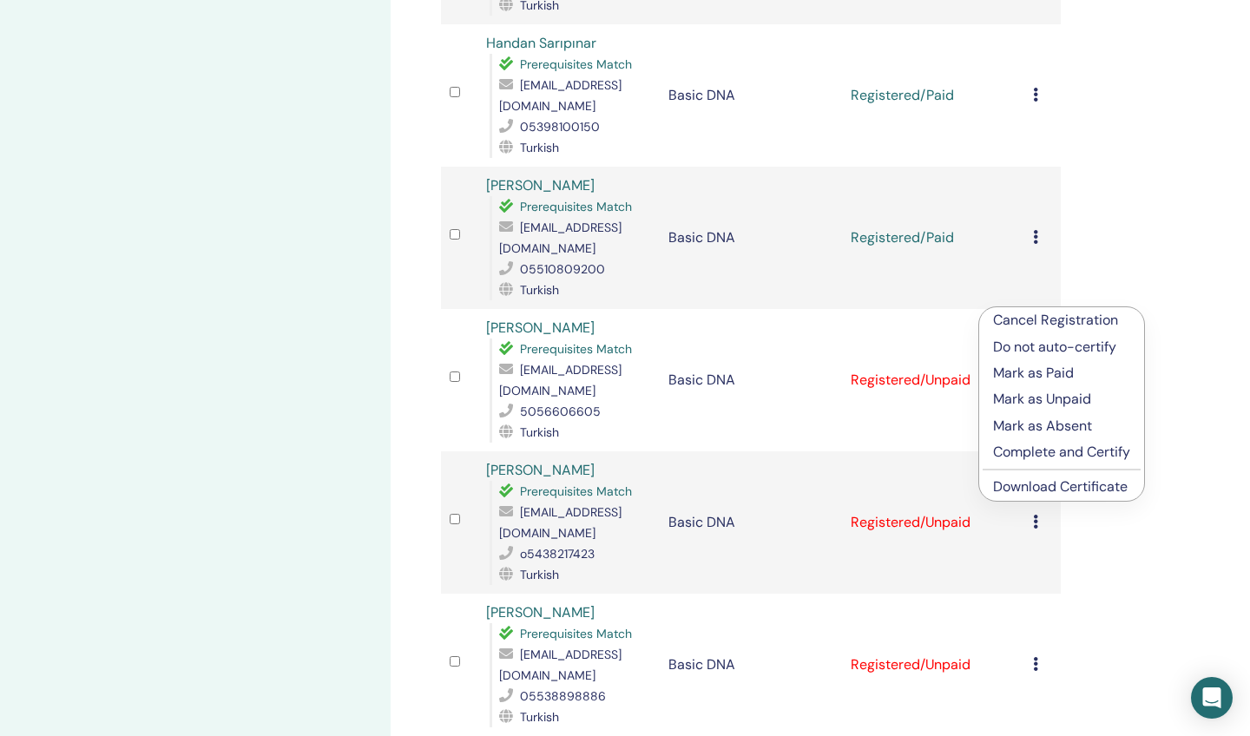
click at [1025, 374] on p "Mark as Paid" at bounding box center [1061, 373] width 137 height 21
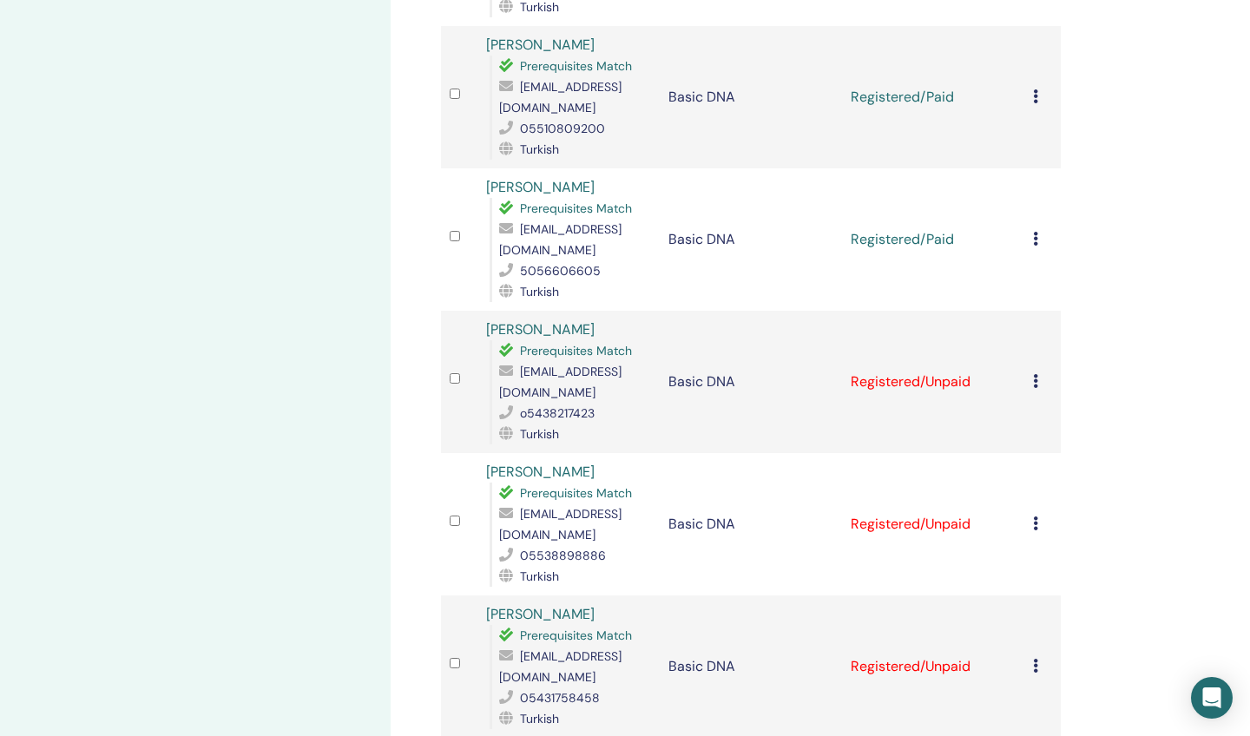
scroll to position [1541, 0]
click at [1035, 372] on icon at bounding box center [1035, 379] width 5 height 14
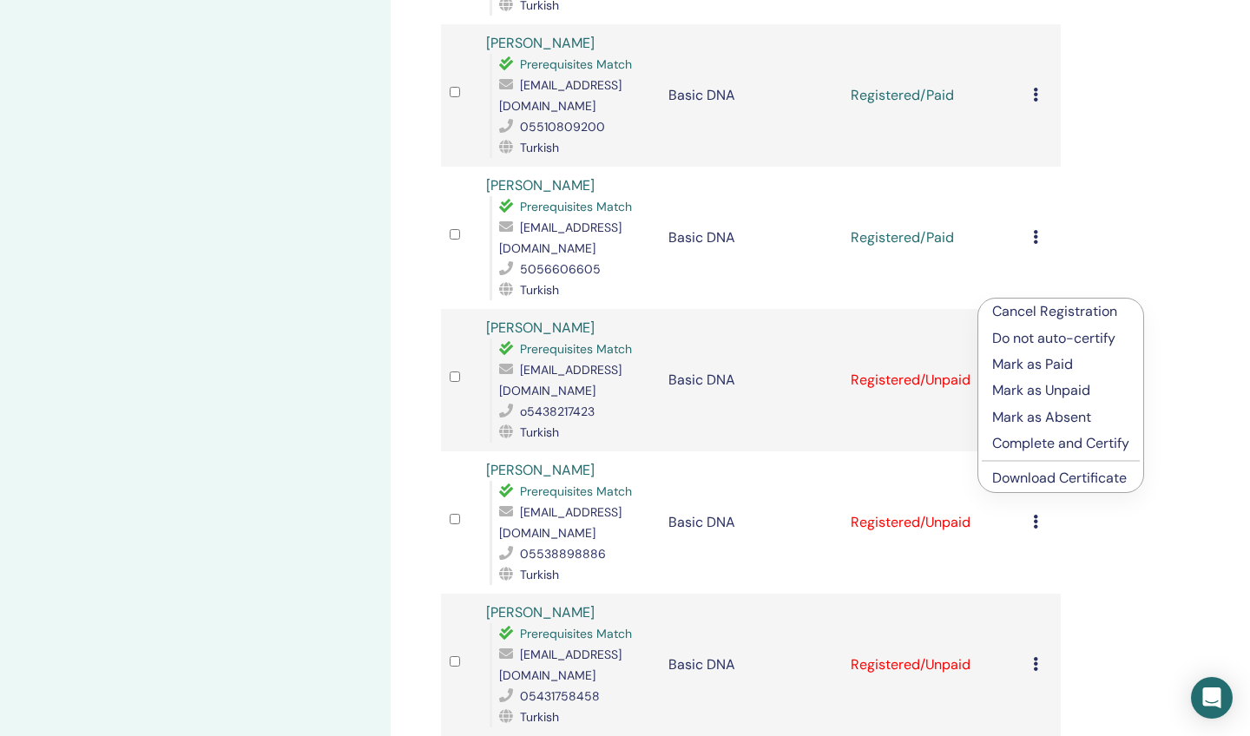
click at [1019, 365] on p "Mark as Paid" at bounding box center [1060, 364] width 137 height 21
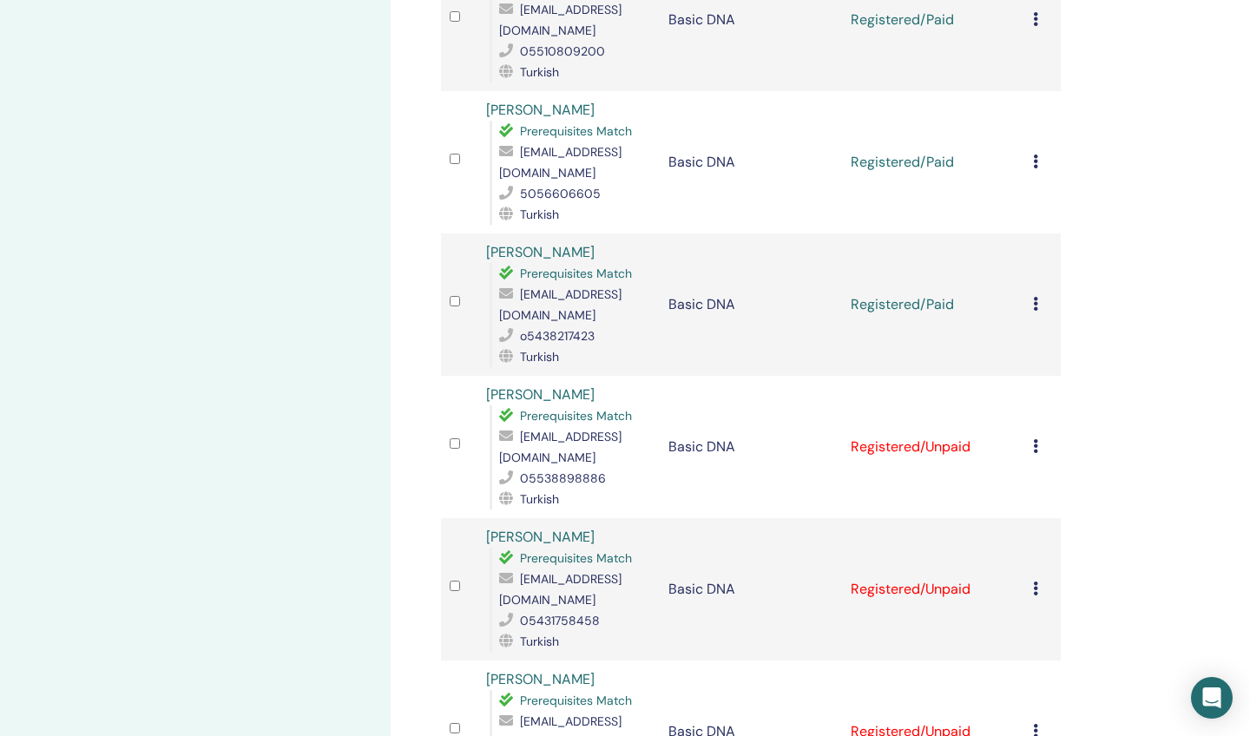
scroll to position [1630, 0]
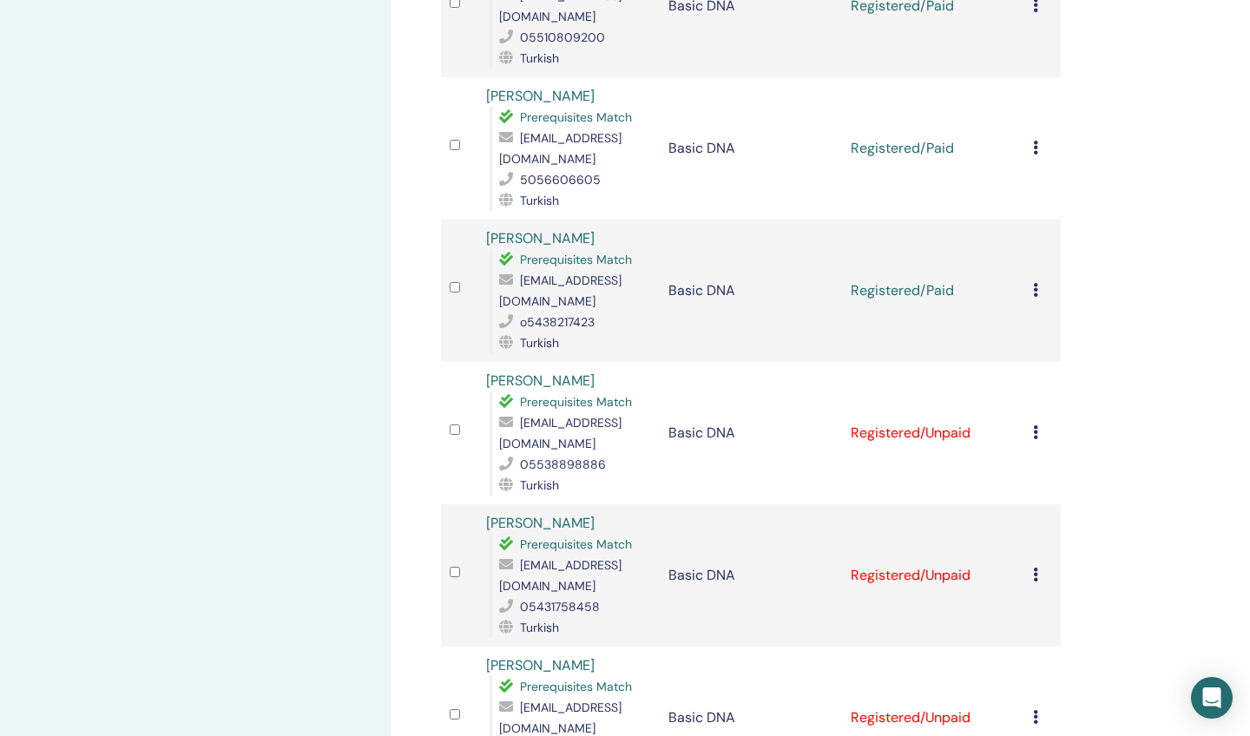
click at [1036, 425] on icon at bounding box center [1035, 432] width 5 height 14
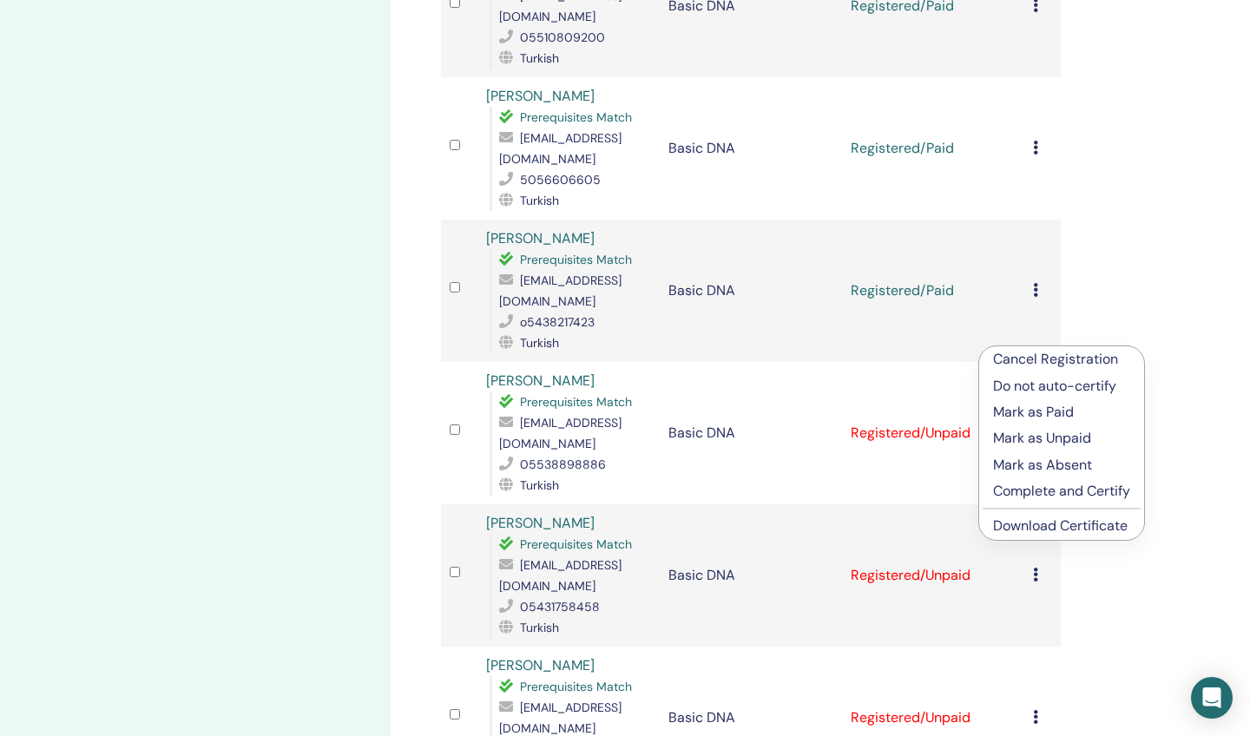
click at [1018, 411] on p "Mark as Paid" at bounding box center [1061, 412] width 137 height 21
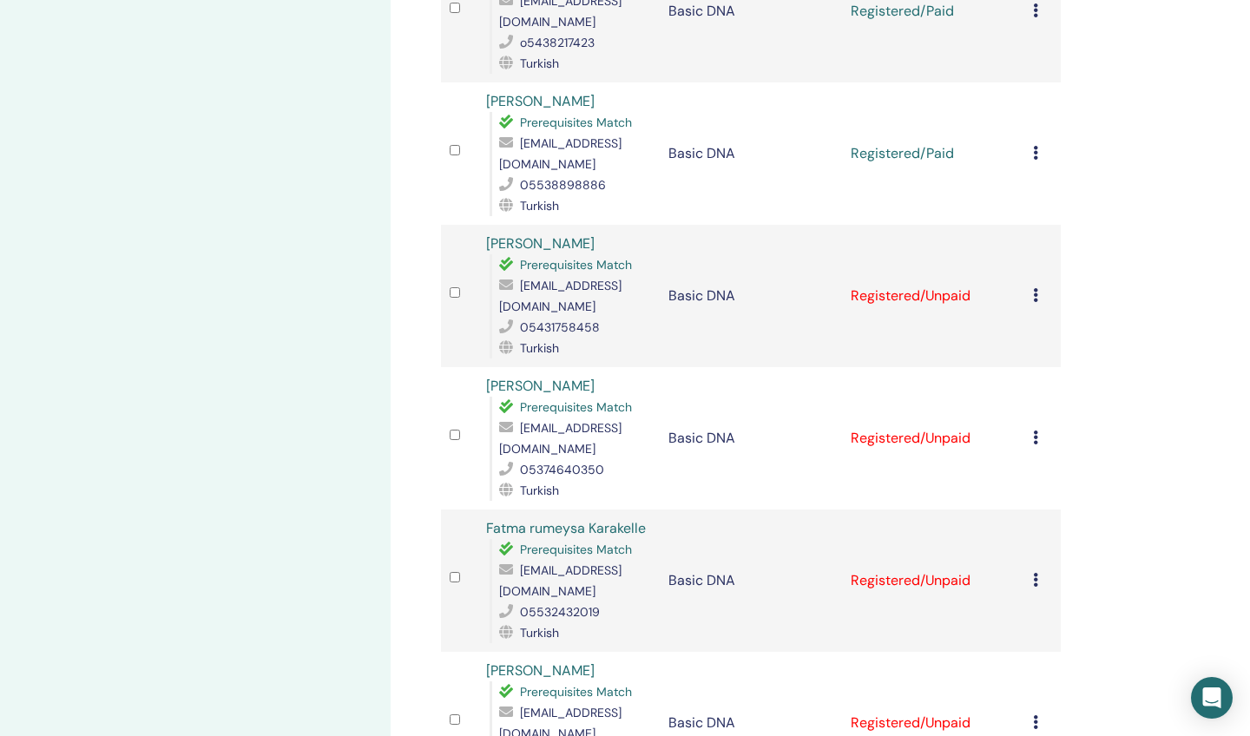
scroll to position [1913, 0]
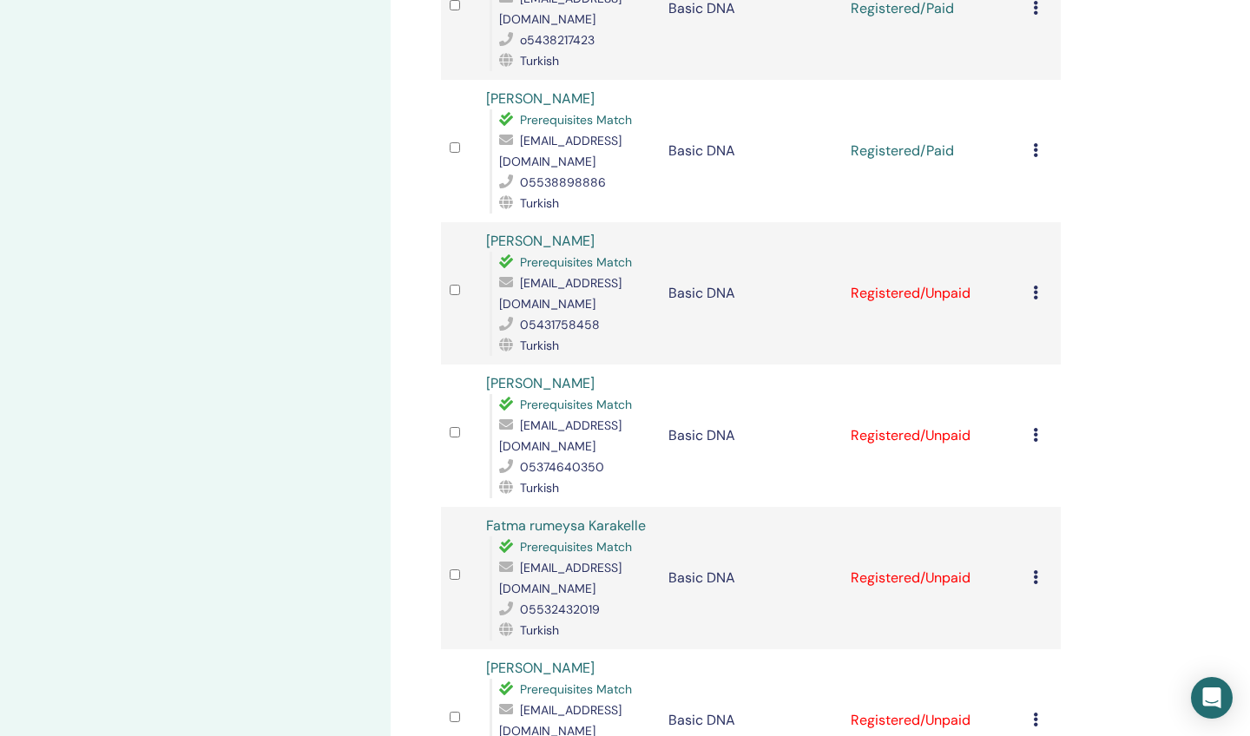
click at [1034, 286] on icon at bounding box center [1035, 293] width 5 height 14
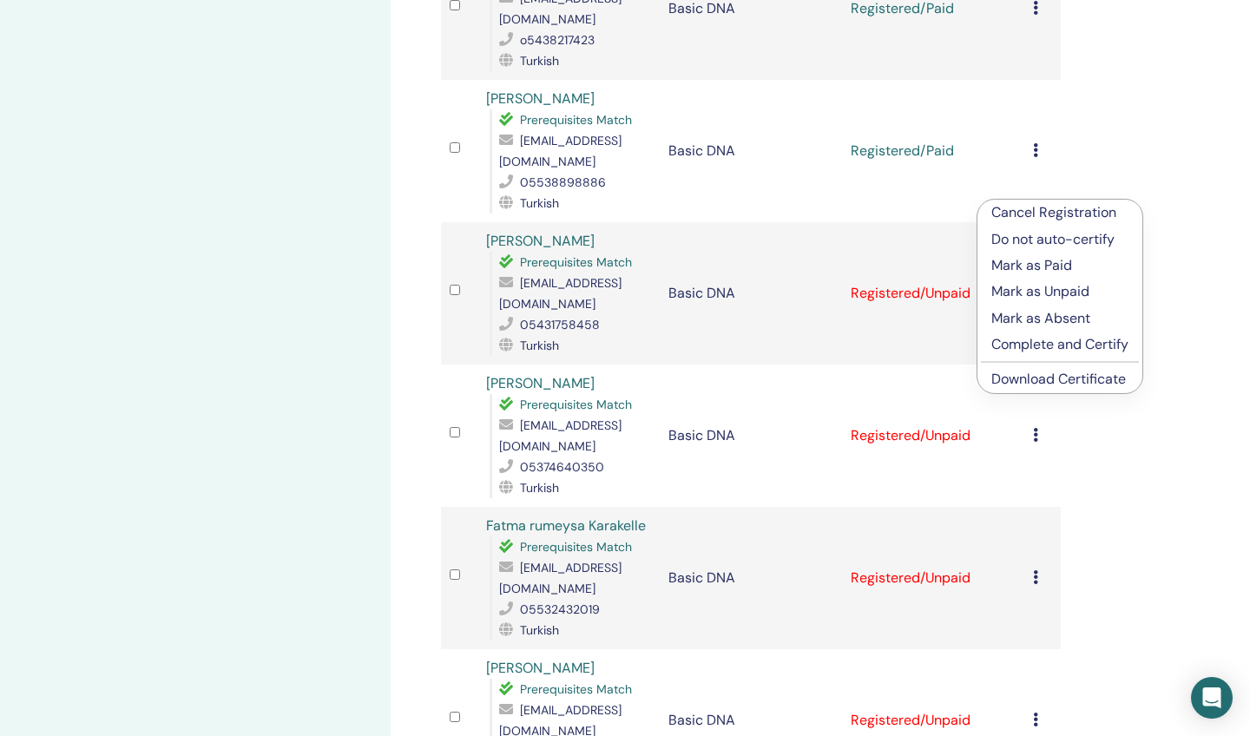
click at [1019, 267] on p "Mark as Paid" at bounding box center [1059, 265] width 137 height 21
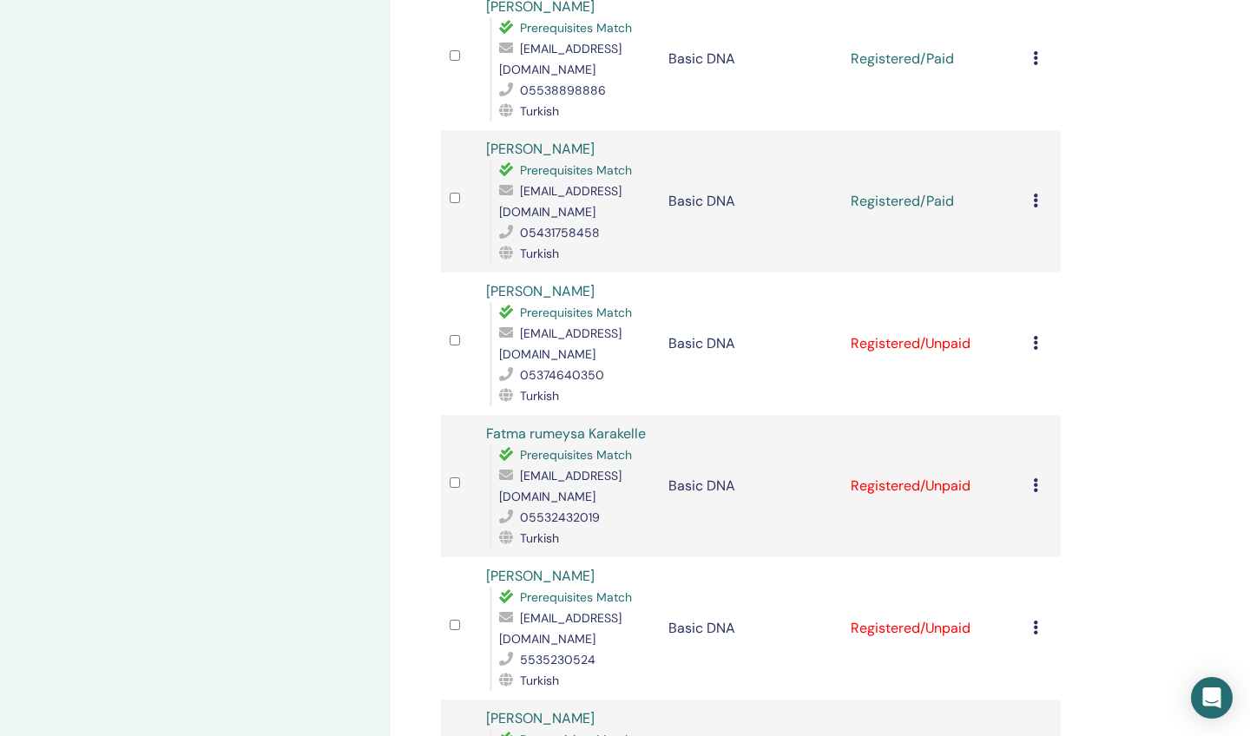
scroll to position [2008, 0]
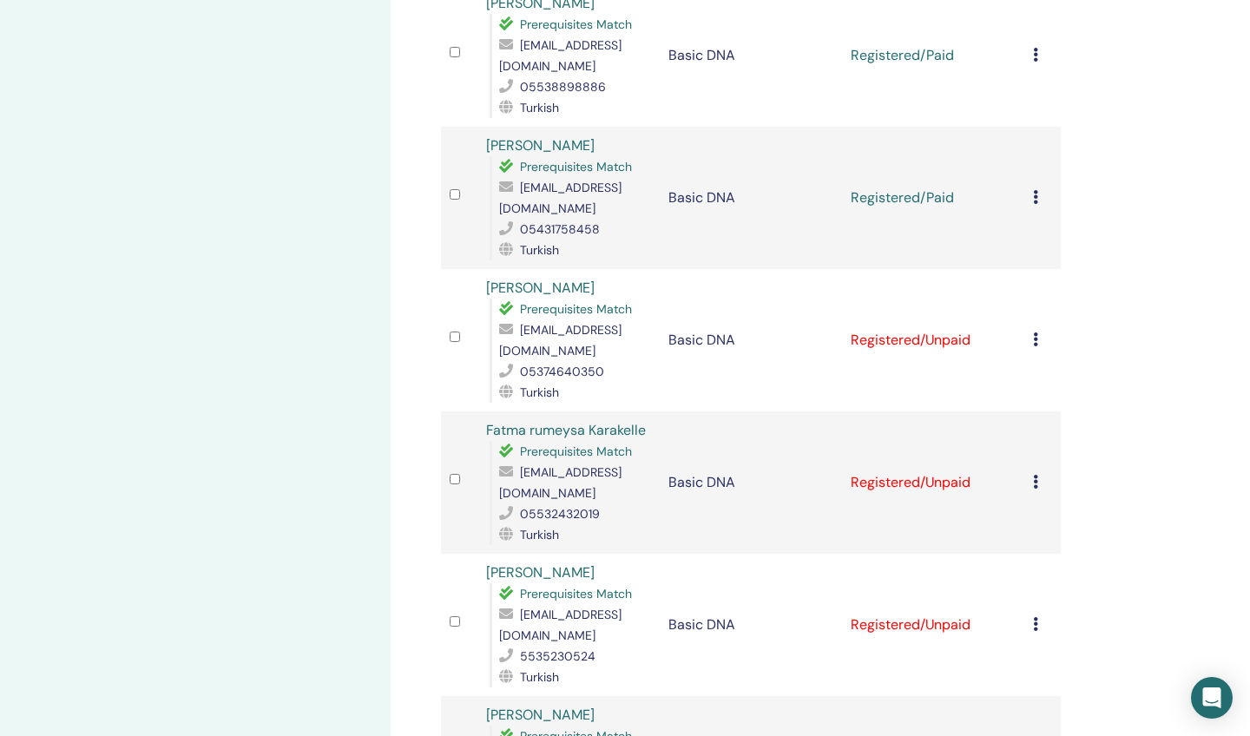
click at [1036, 333] on icon at bounding box center [1035, 340] width 5 height 14
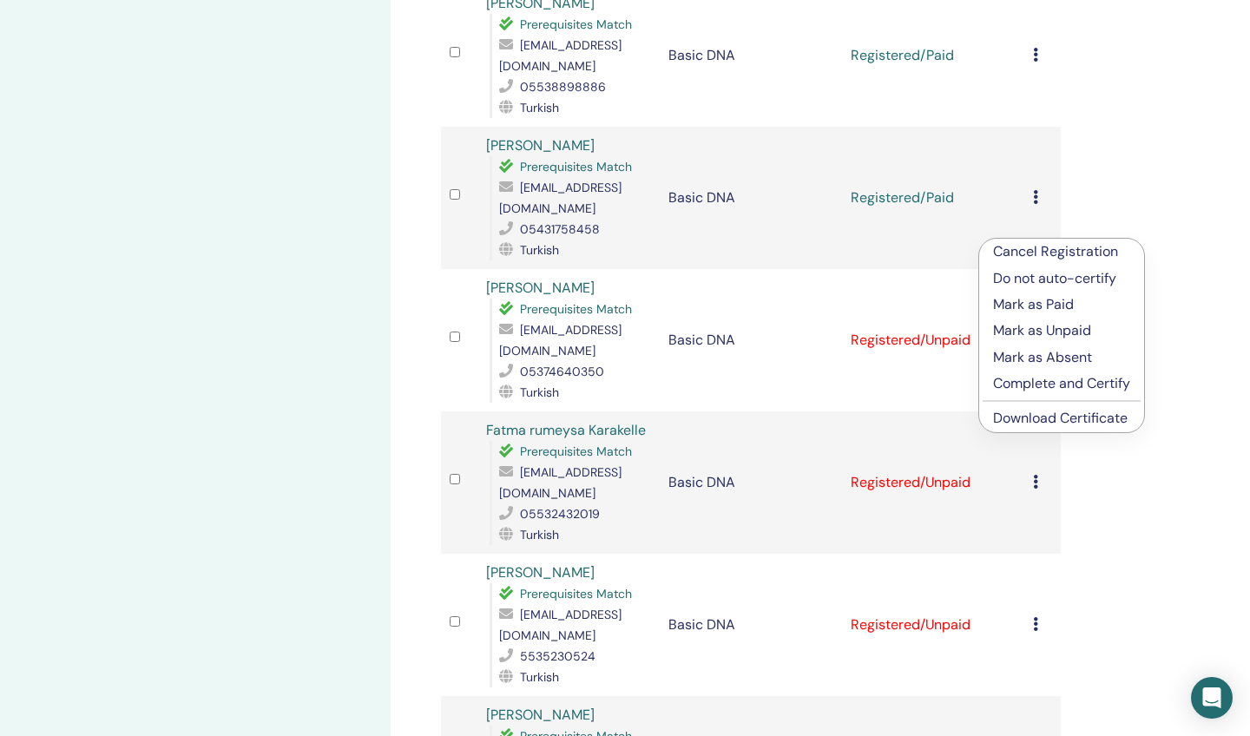
click at [1027, 299] on p "Mark as Paid" at bounding box center [1061, 304] width 137 height 21
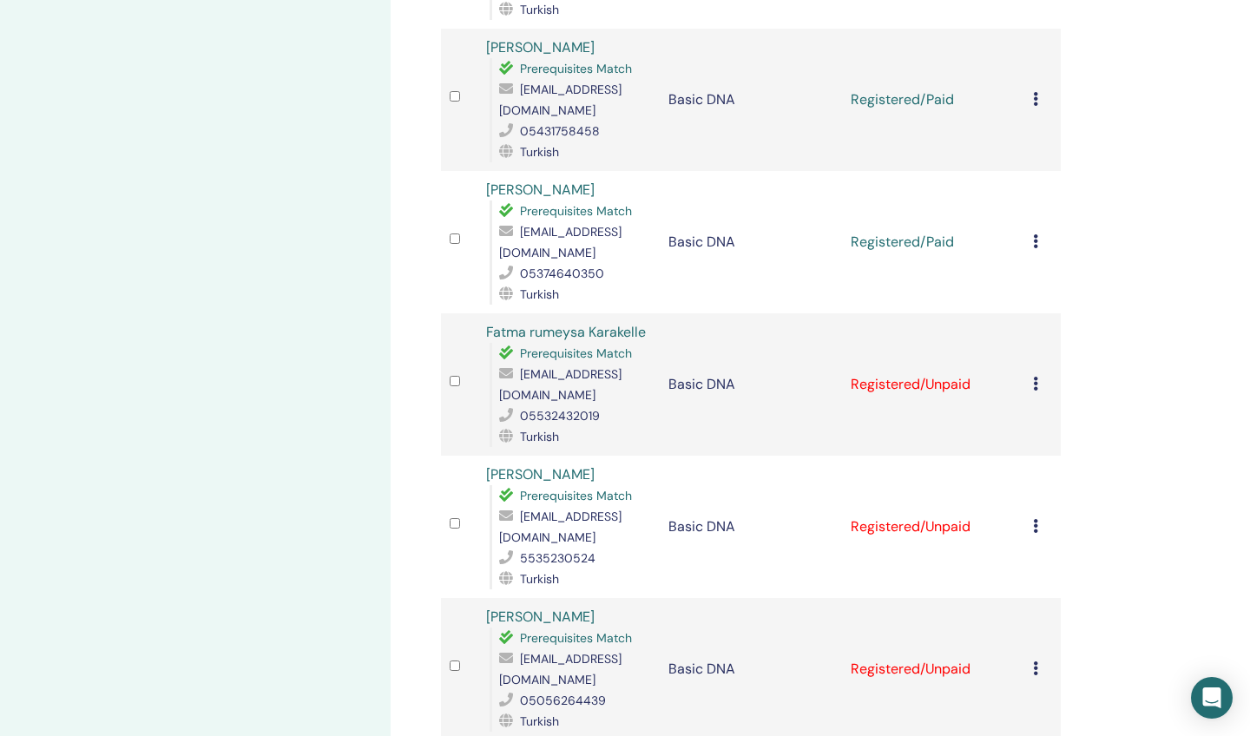
scroll to position [2105, 0]
click at [1036, 378] on icon at bounding box center [1035, 385] width 5 height 14
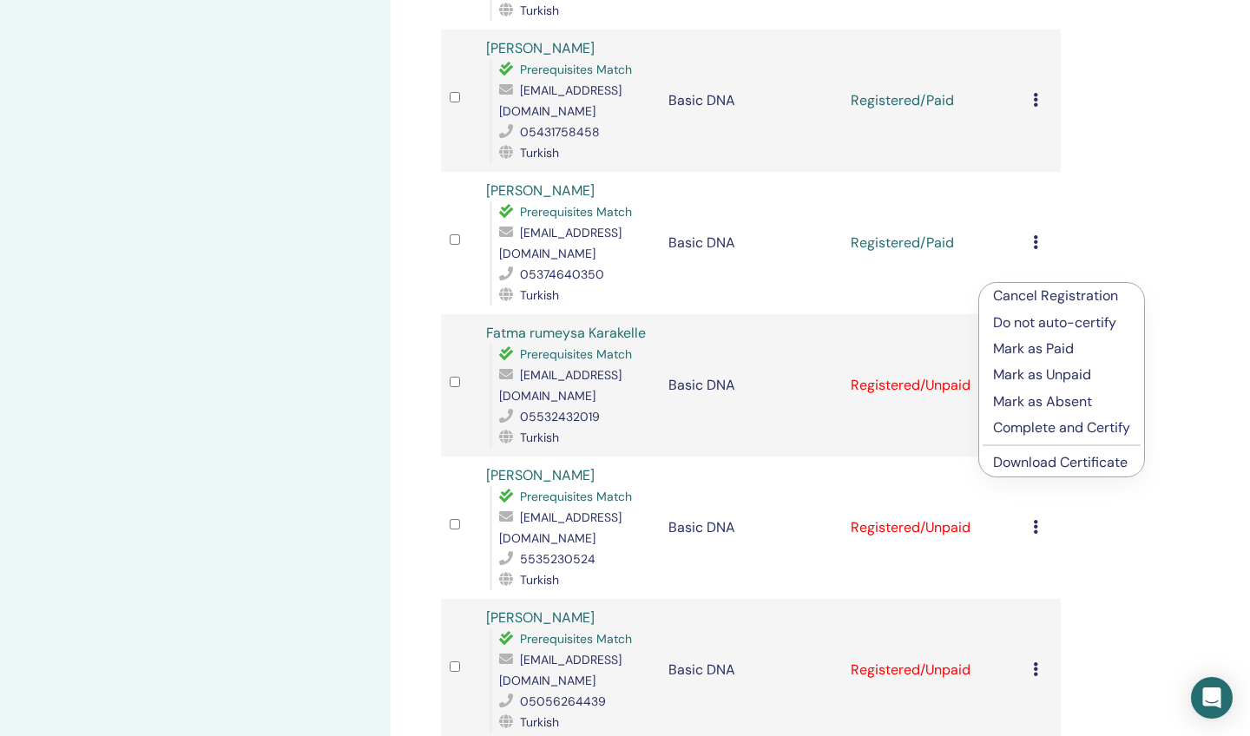
click at [1022, 350] on p "Mark as Paid" at bounding box center [1061, 349] width 137 height 21
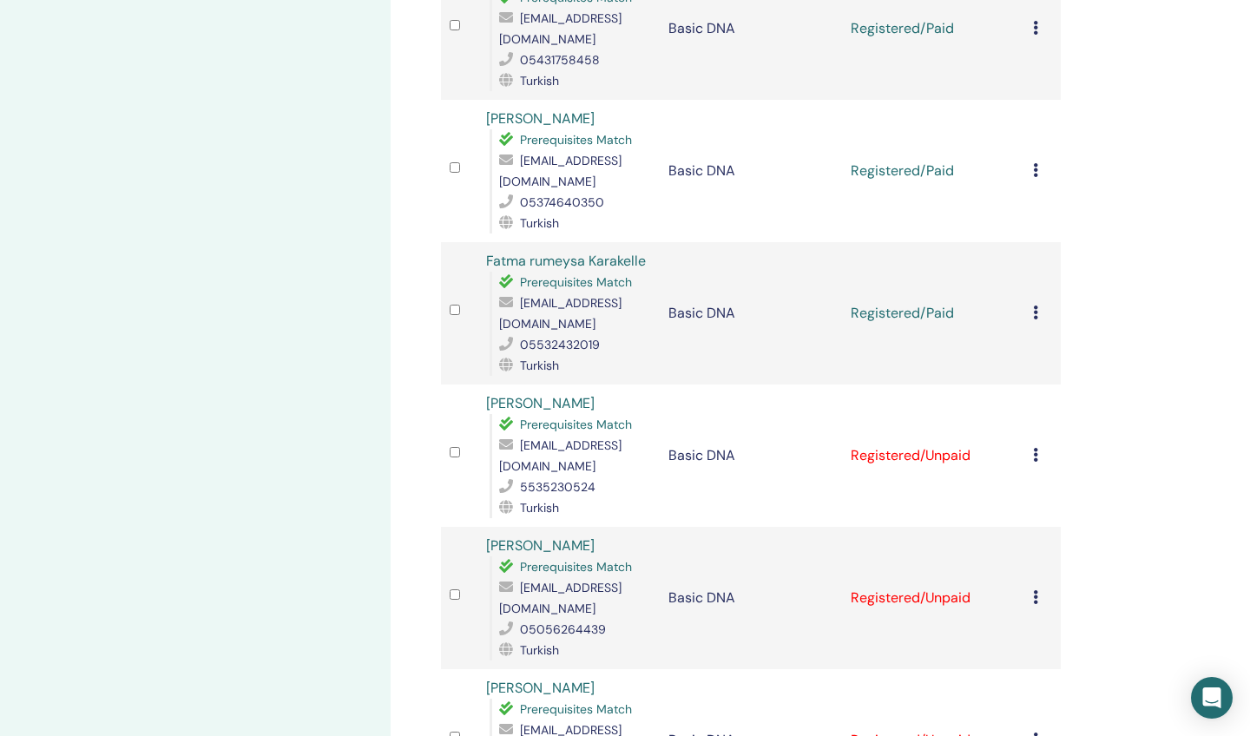
scroll to position [2201, 0]
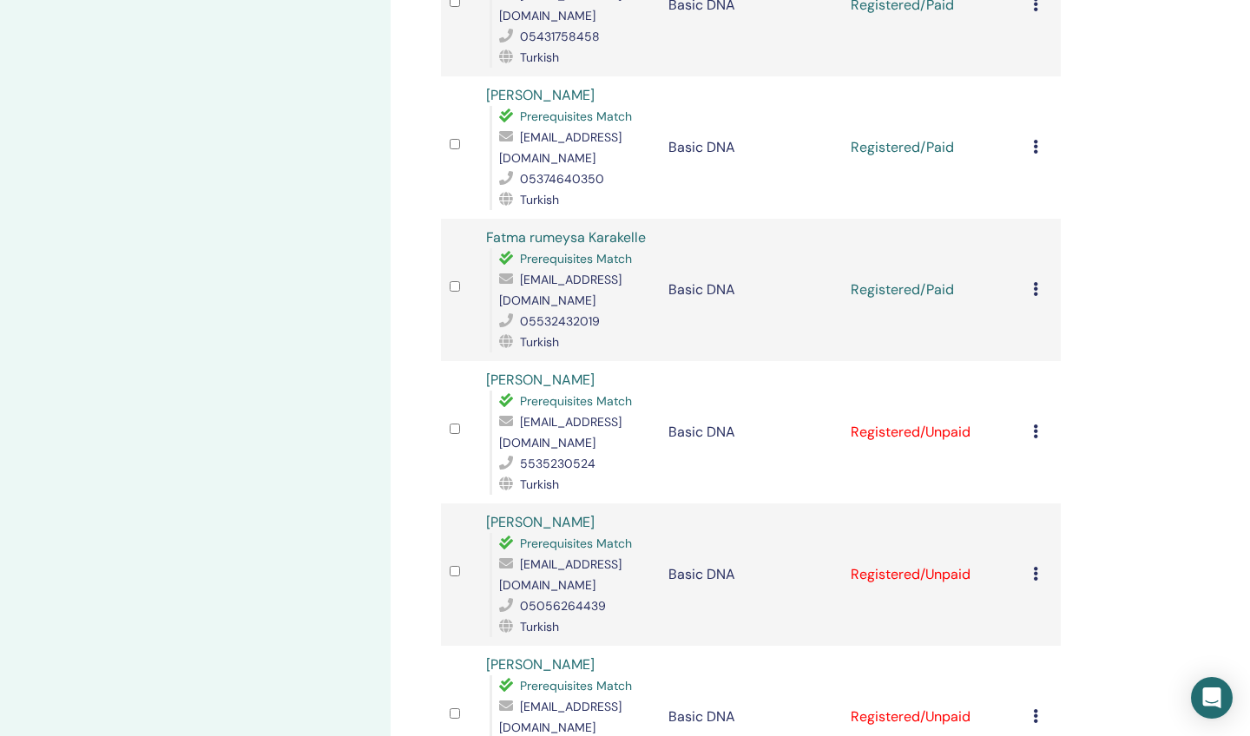
click at [1037, 425] on icon at bounding box center [1035, 432] width 5 height 14
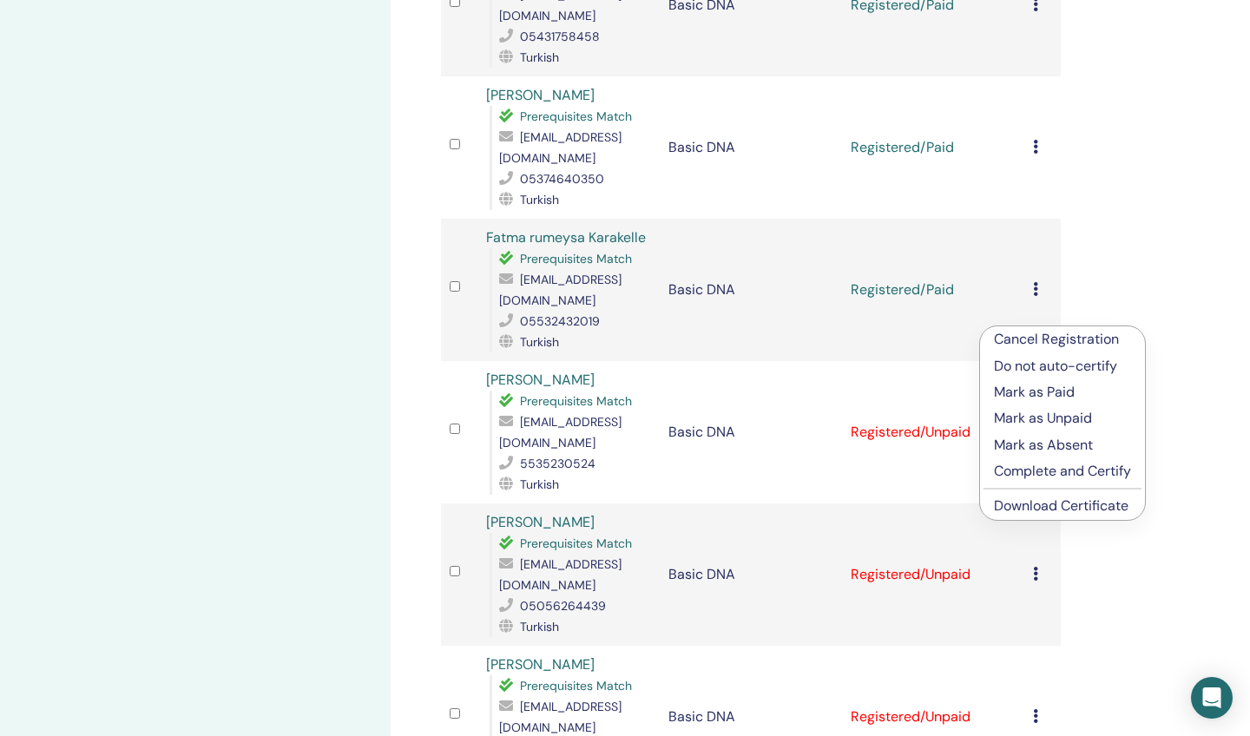
click at [1017, 393] on p "Mark as Paid" at bounding box center [1062, 392] width 137 height 21
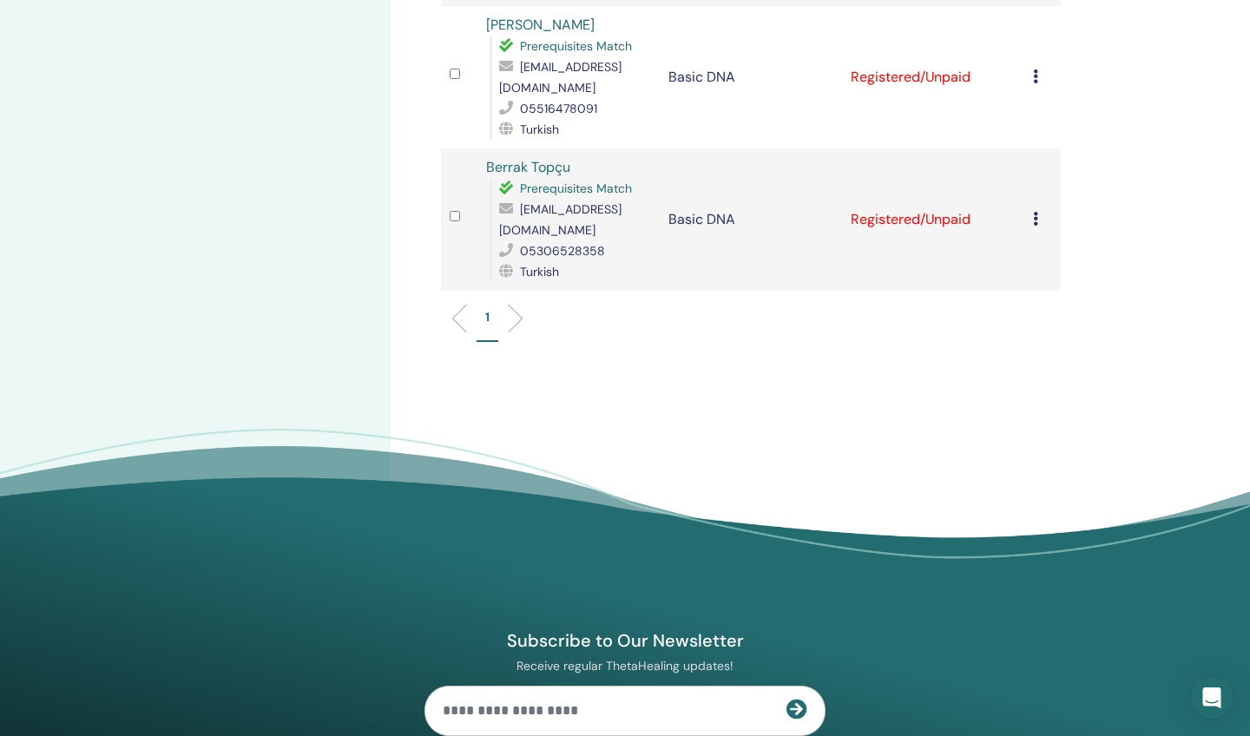
scroll to position [2835, 0]
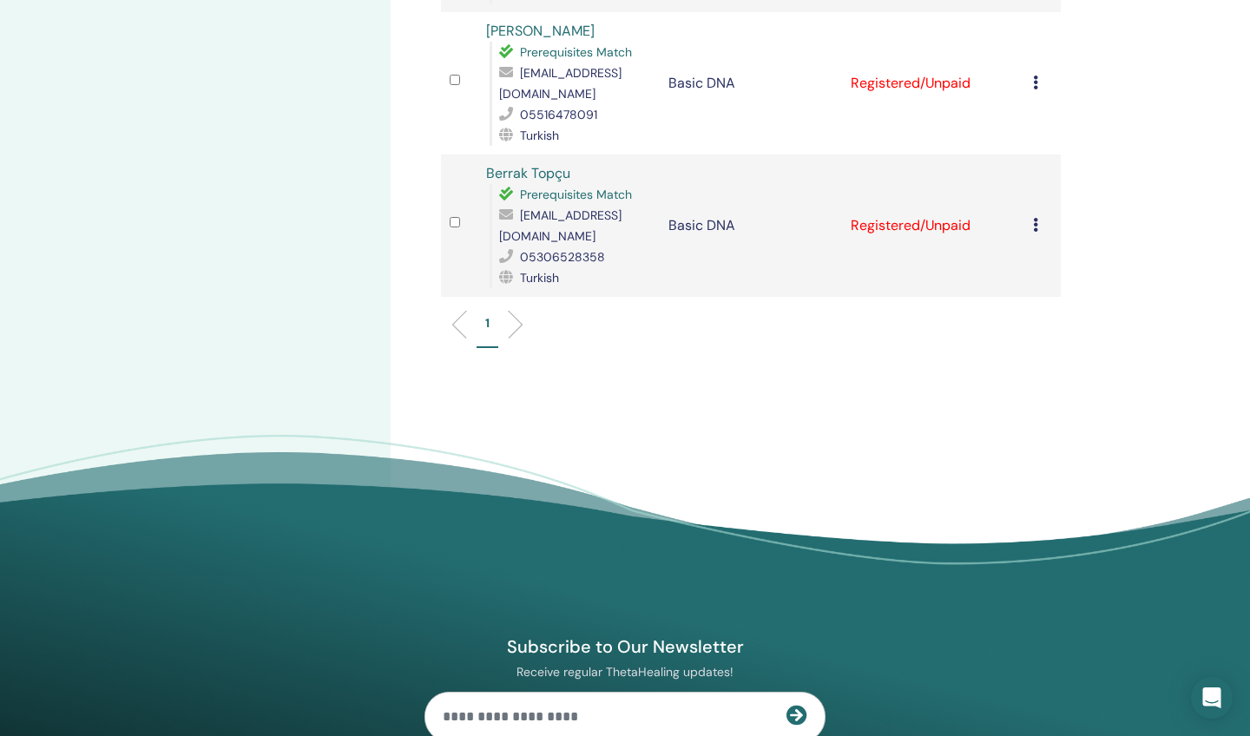
click at [1037, 218] on icon at bounding box center [1035, 225] width 5 height 14
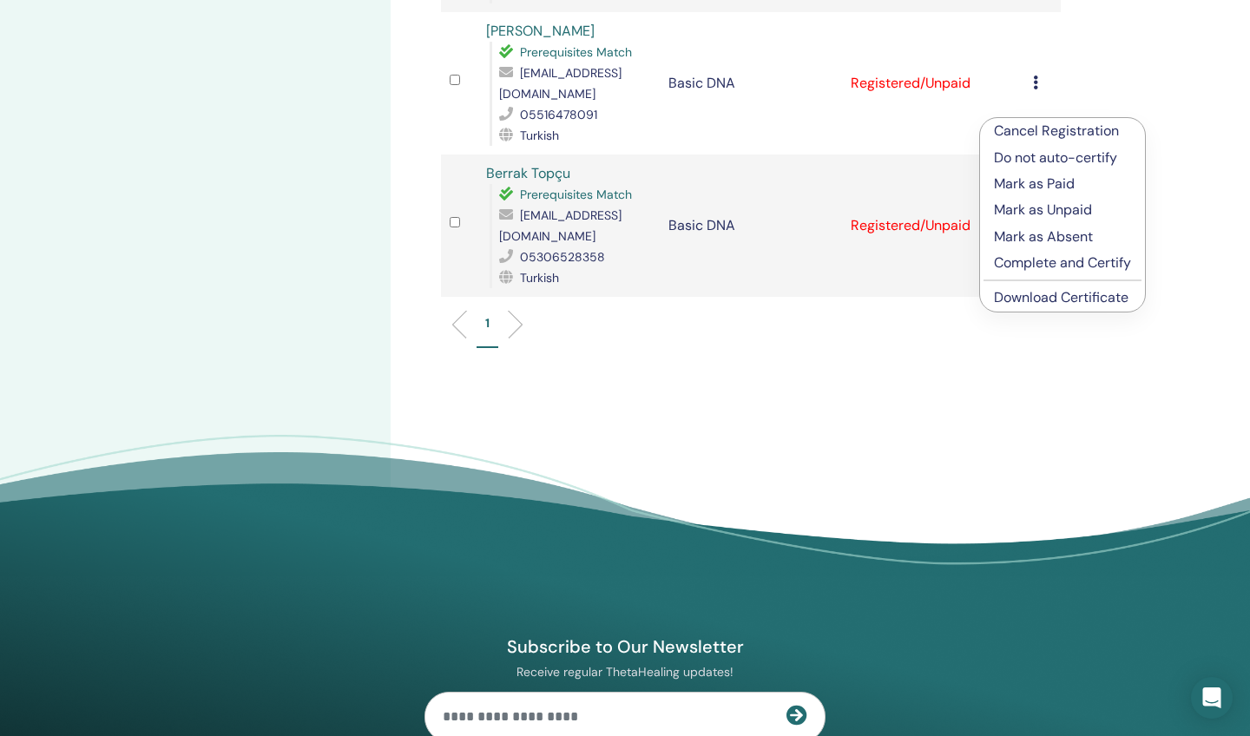
click at [1017, 186] on p "Mark as Paid" at bounding box center [1062, 184] width 137 height 21
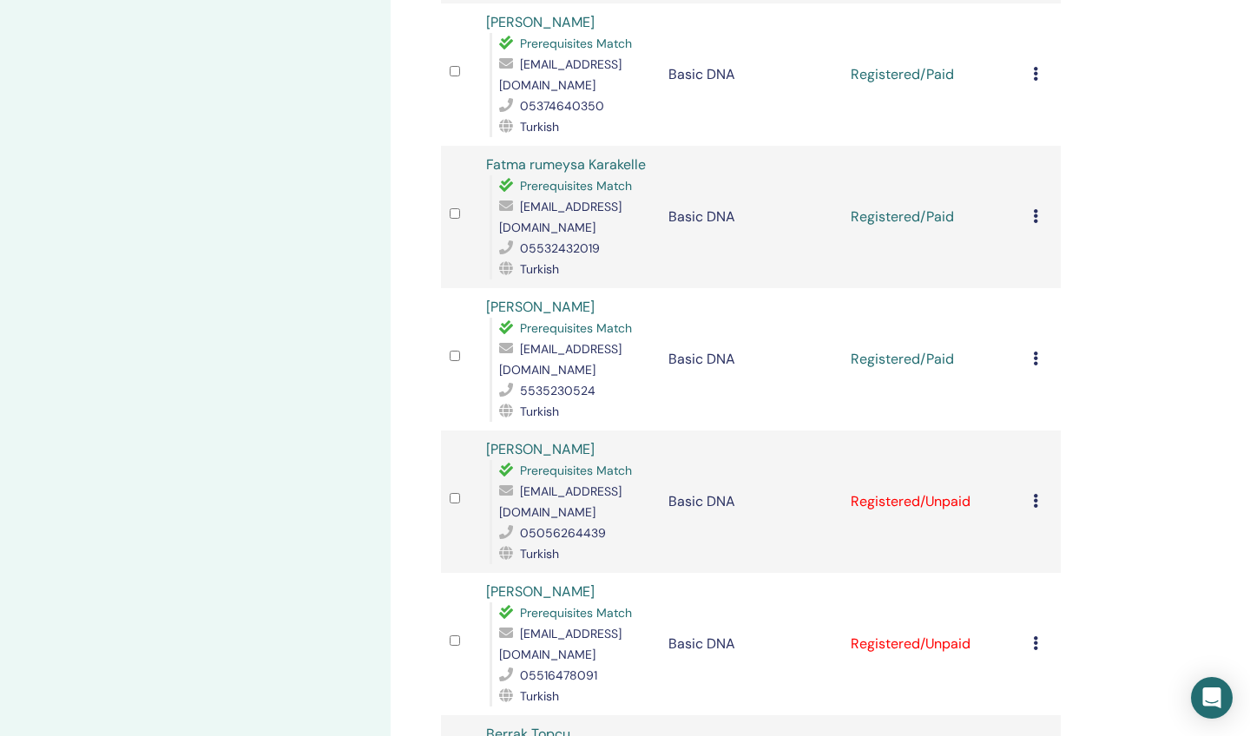
scroll to position [2281, 0]
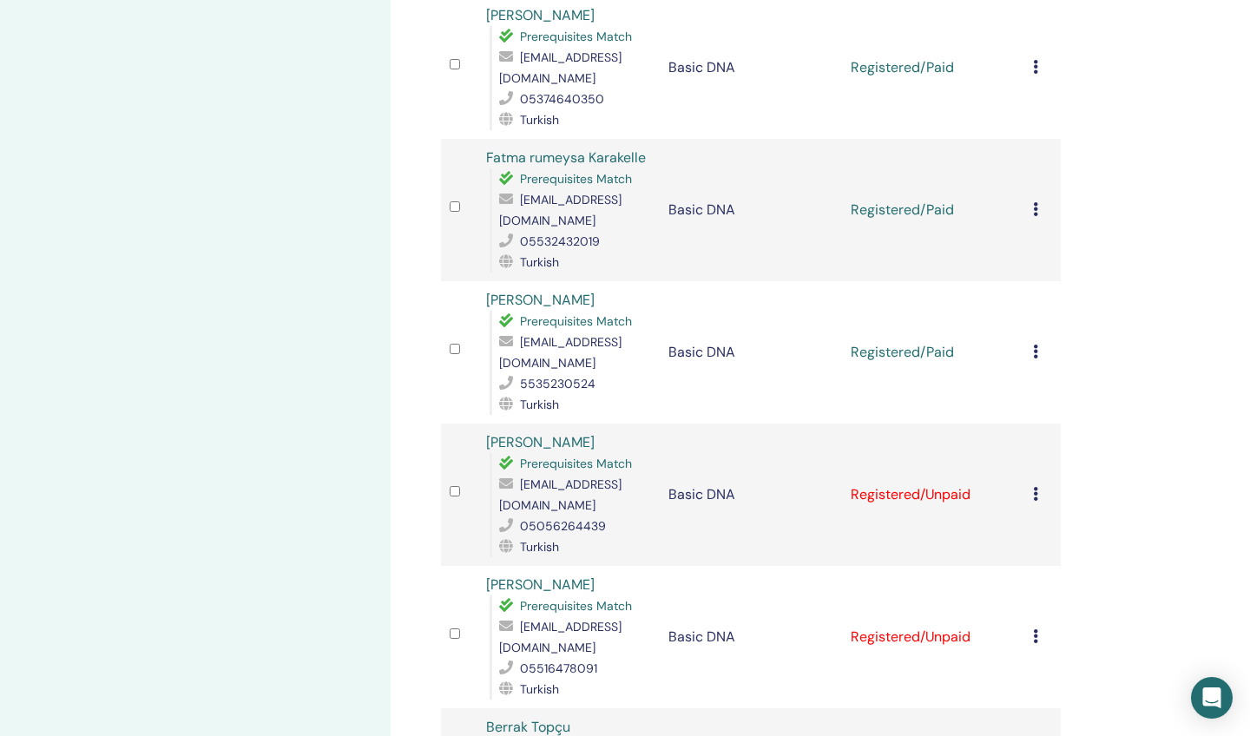
click at [1034, 487] on icon at bounding box center [1035, 494] width 5 height 14
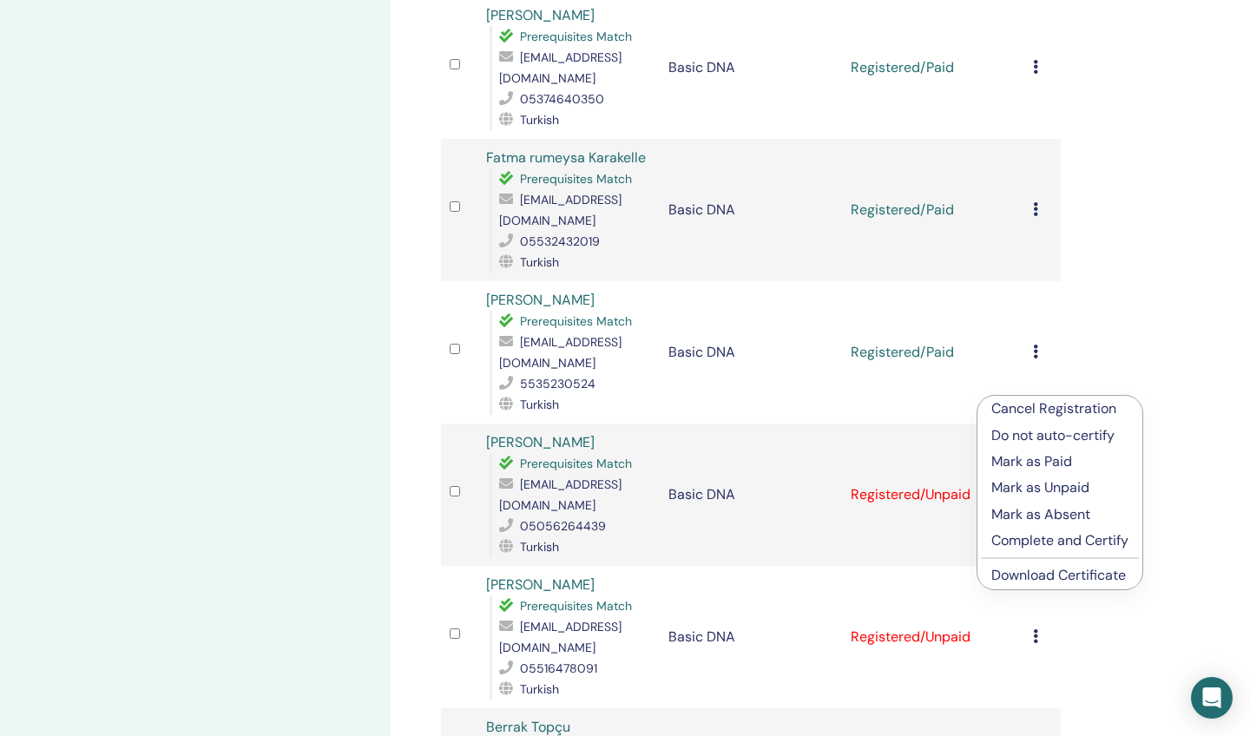
click at [1025, 460] on p "Mark as Paid" at bounding box center [1059, 461] width 137 height 21
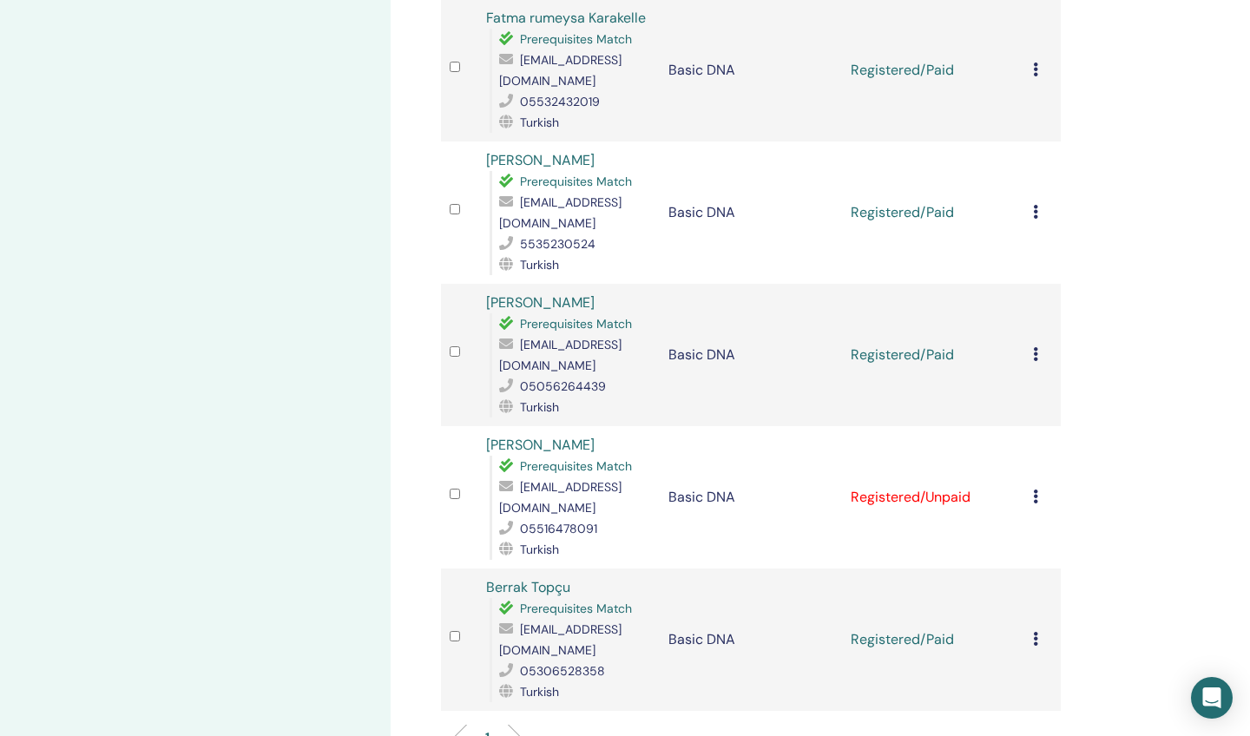
scroll to position [2424, 0]
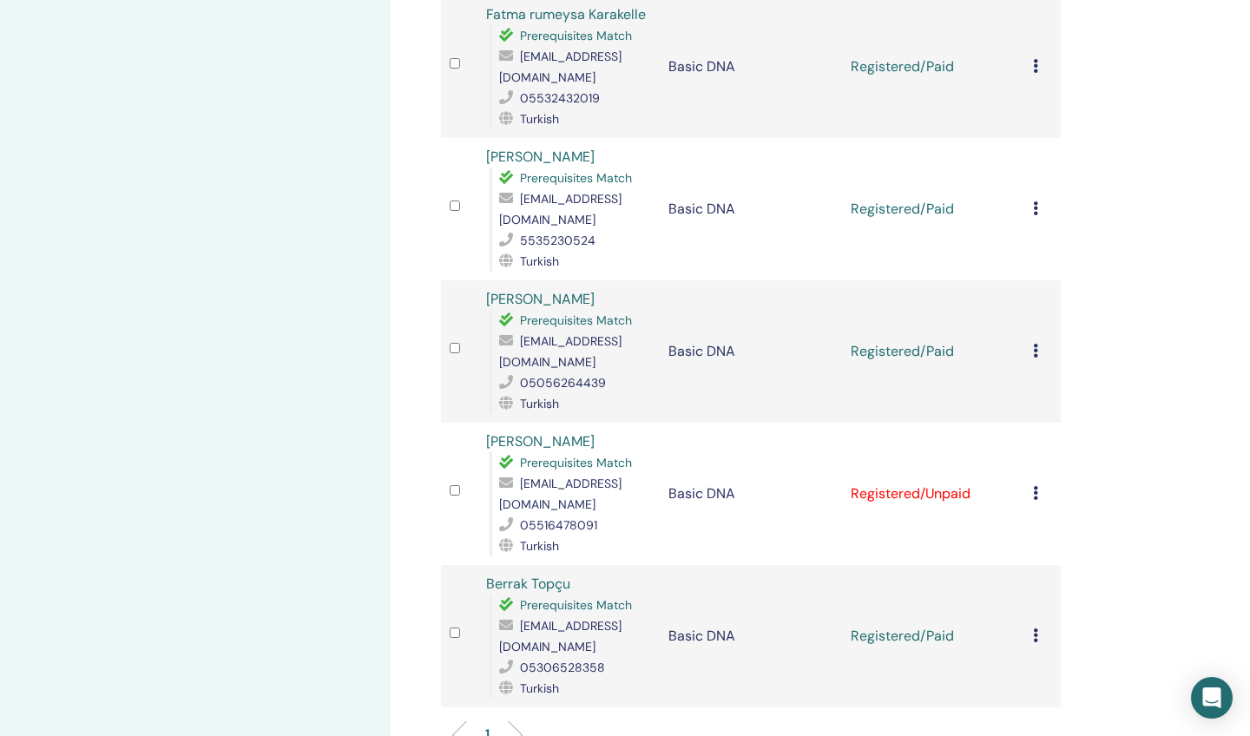
click at [1036, 486] on icon at bounding box center [1035, 493] width 5 height 14
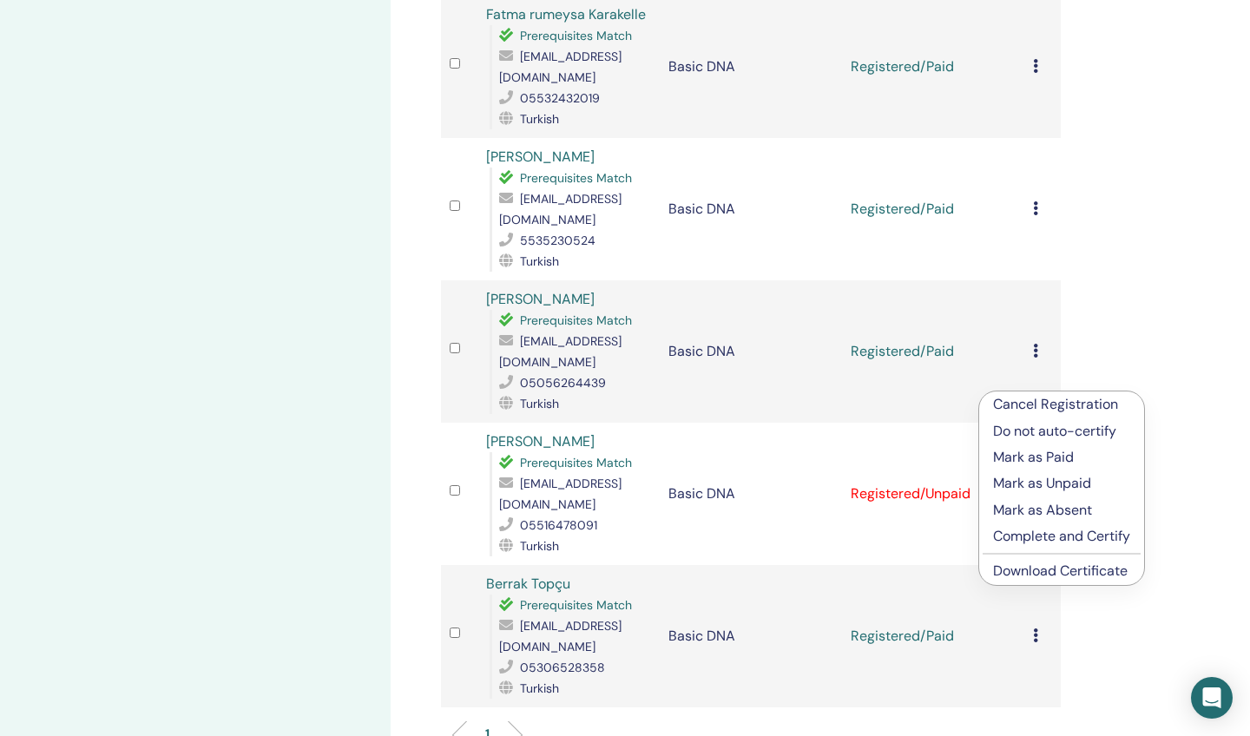
click at [1030, 459] on p "Mark as Paid" at bounding box center [1061, 457] width 137 height 21
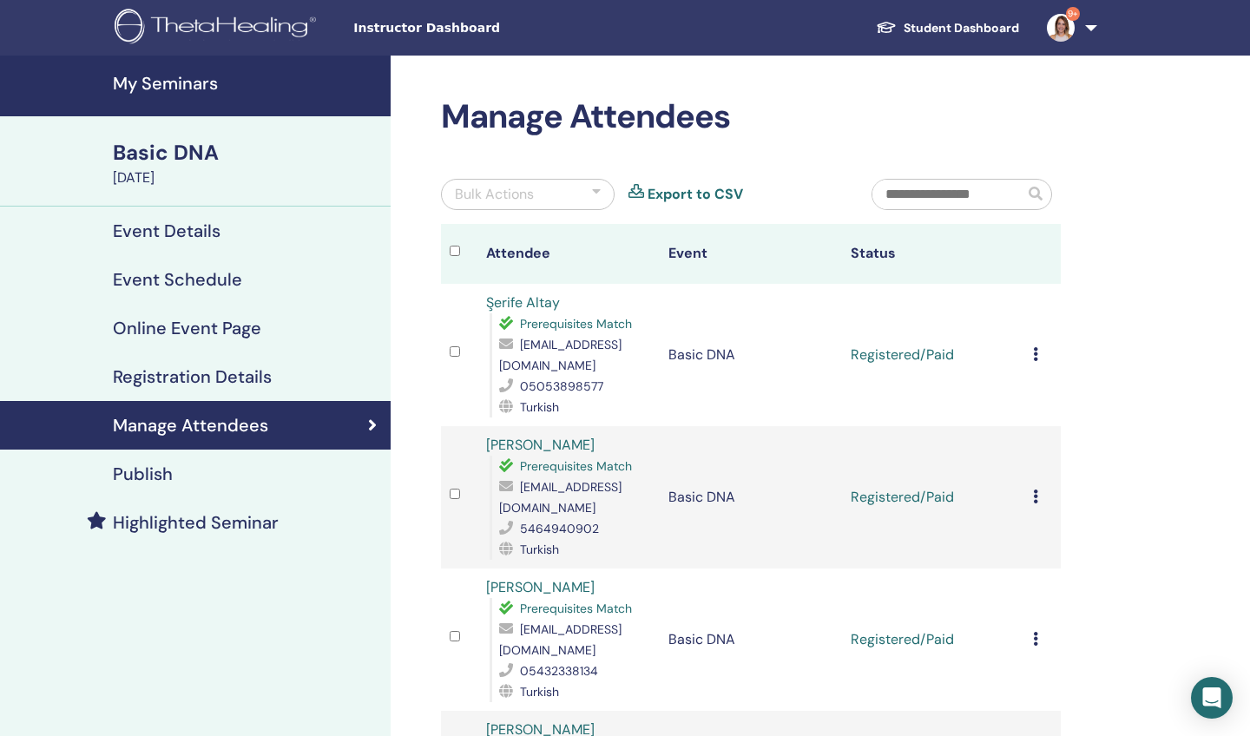
click at [998, 23] on link "Student Dashboard" at bounding box center [947, 28] width 171 height 32
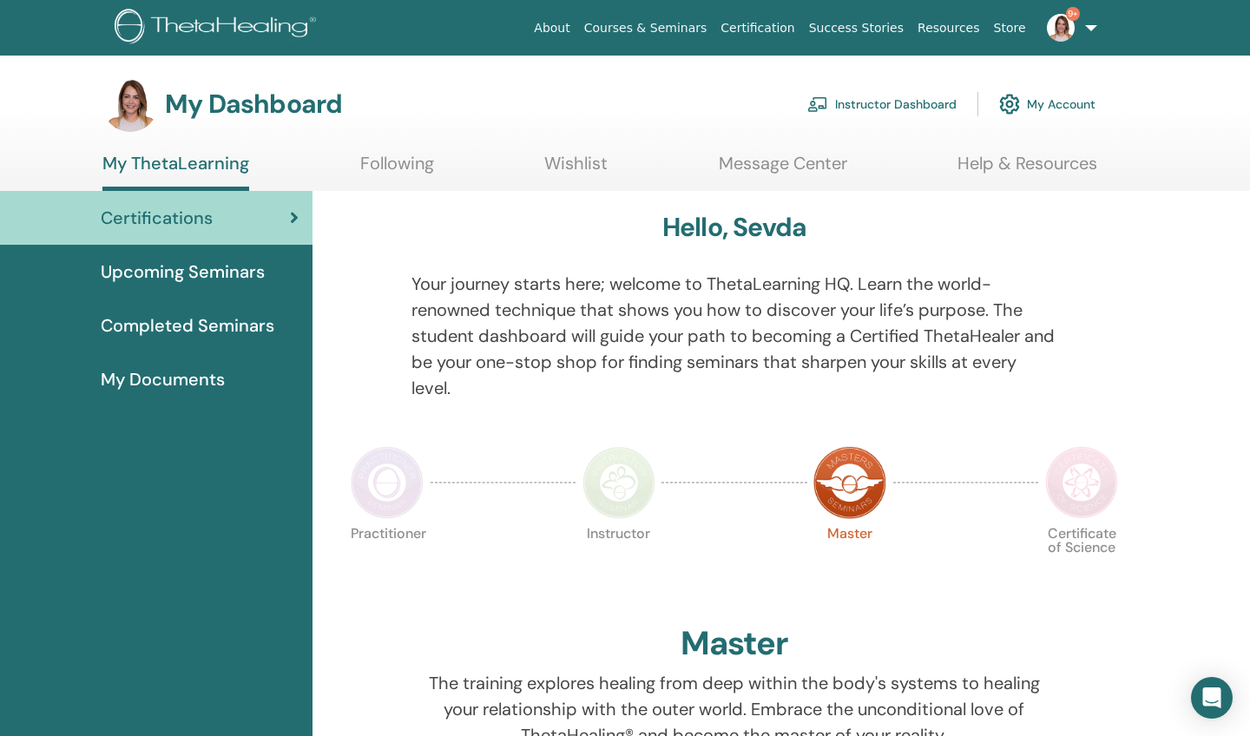
click at [191, 323] on span "Completed Seminars" at bounding box center [188, 326] width 174 height 26
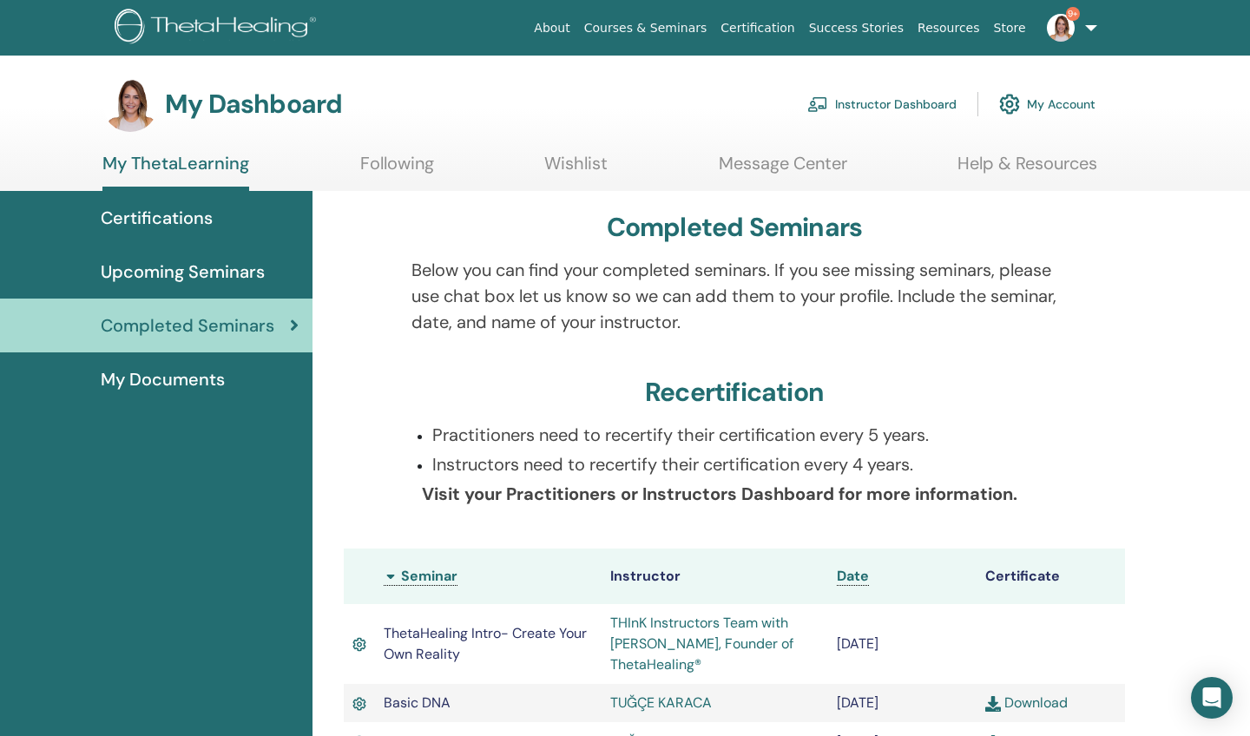
click at [168, 380] on span "My Documents" at bounding box center [163, 379] width 124 height 26
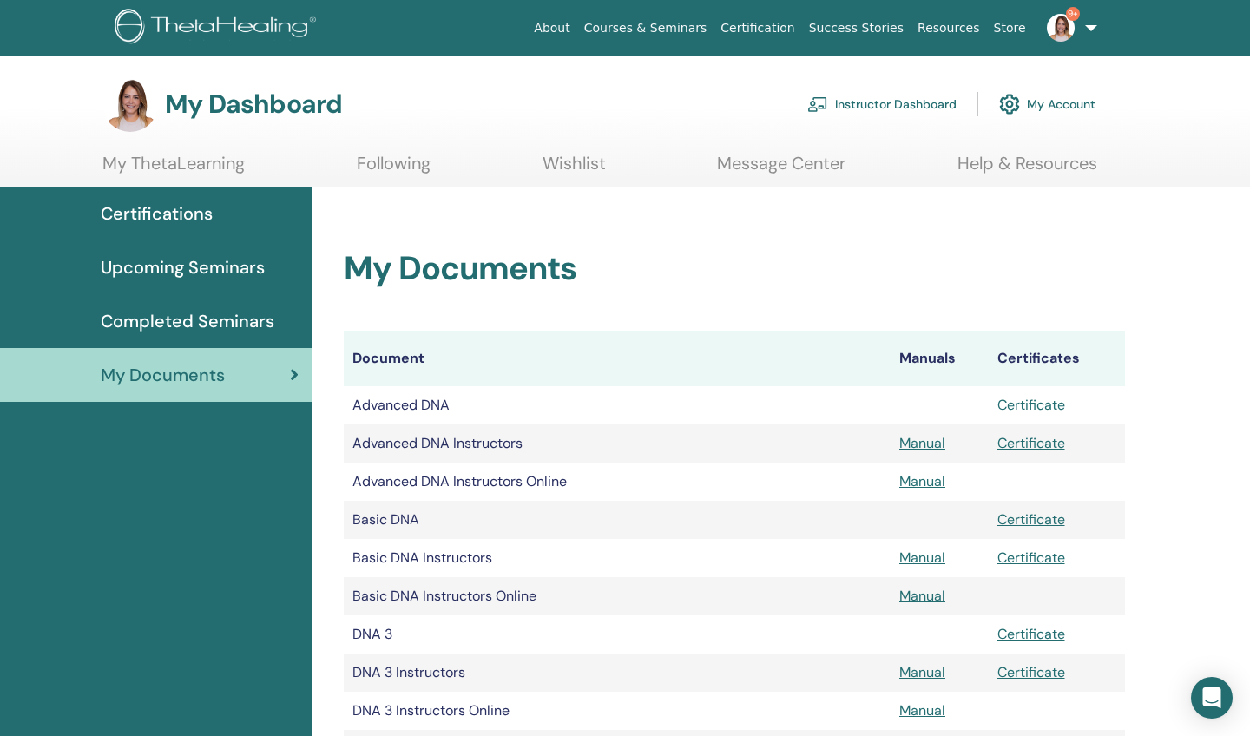
click at [884, 103] on link "Instructor Dashboard" at bounding box center [881, 104] width 149 height 38
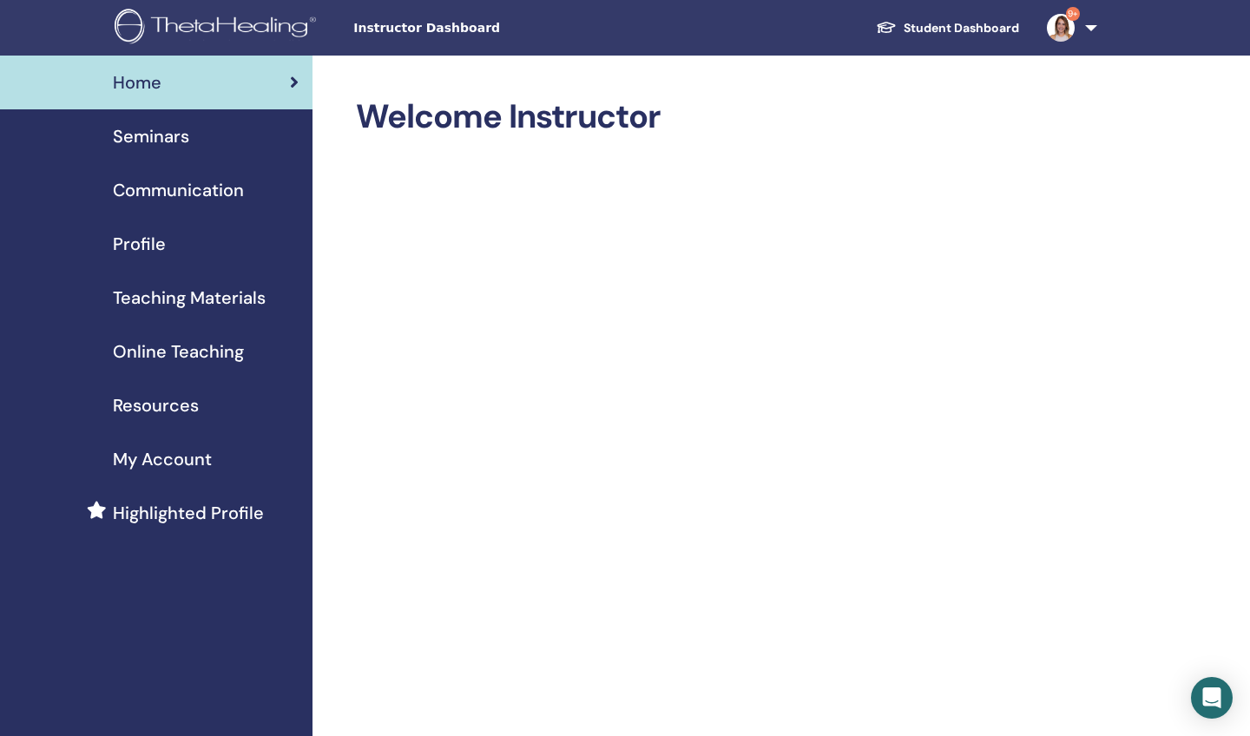
click at [191, 293] on span "Teaching Materials" at bounding box center [189, 298] width 153 height 26
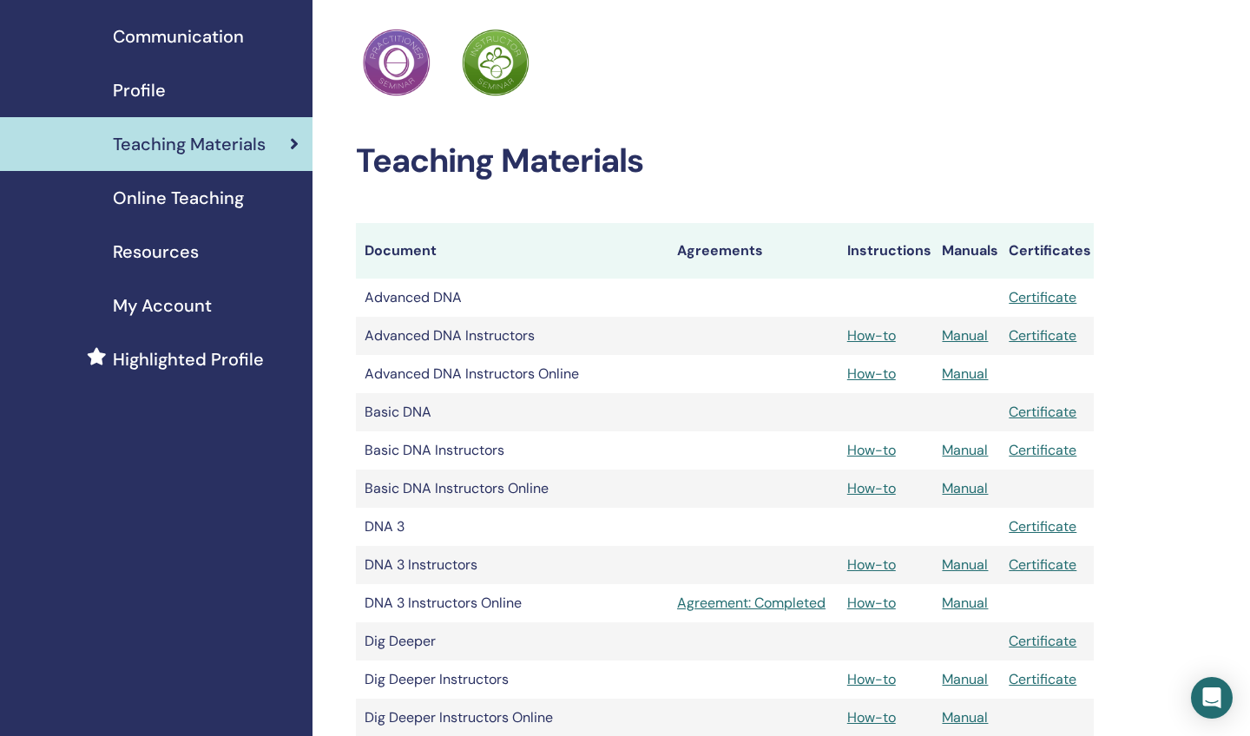
scroll to position [146, 0]
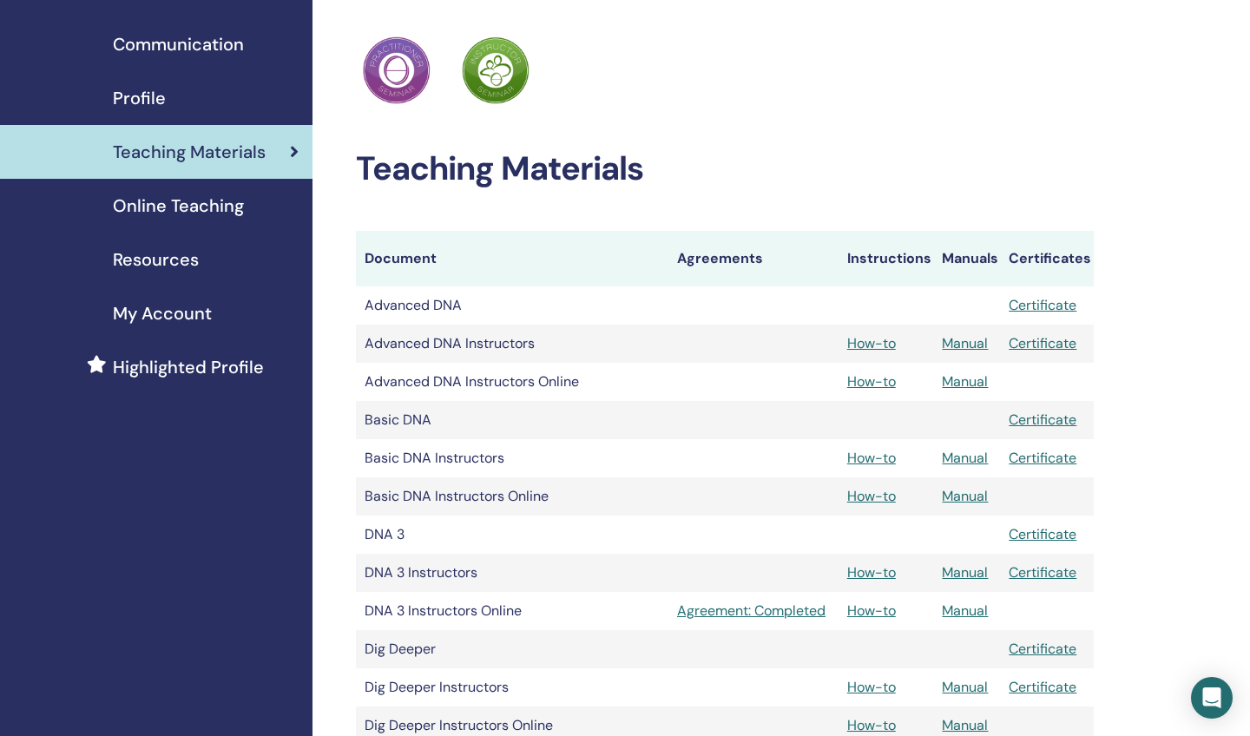
click at [178, 209] on span "Online Teaching" at bounding box center [178, 206] width 131 height 26
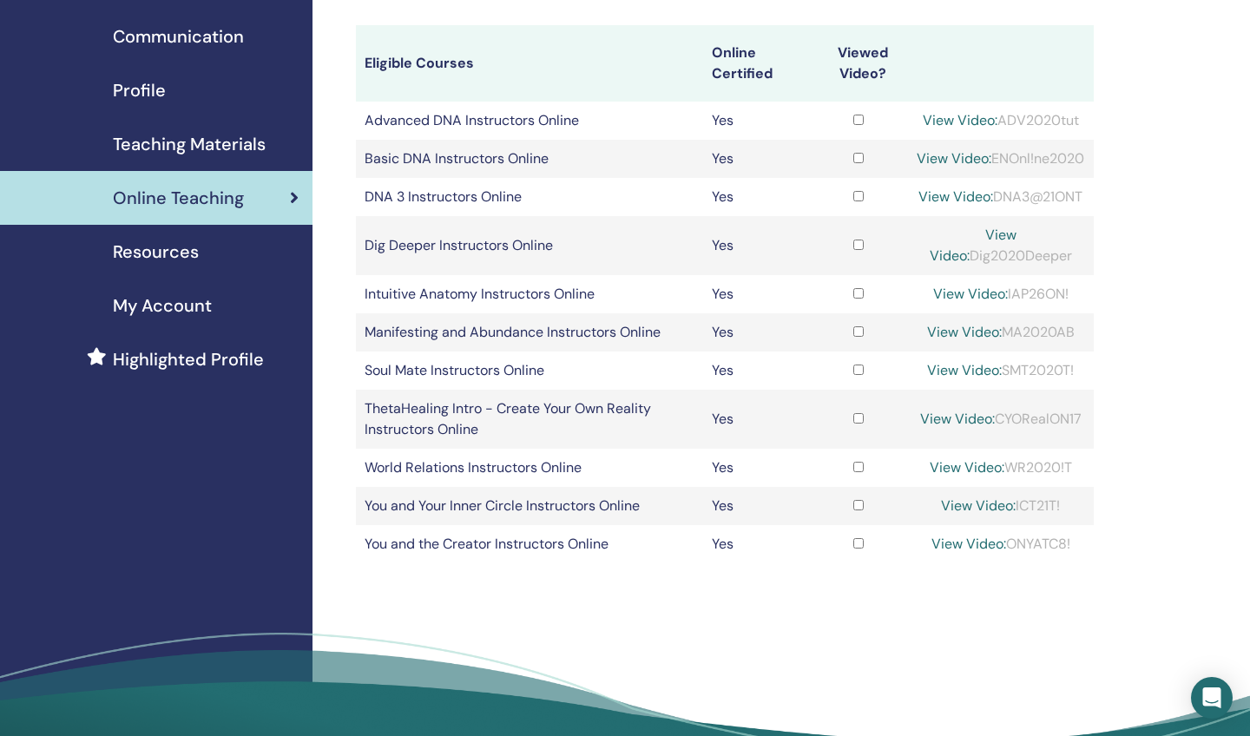
scroll to position [156, 0]
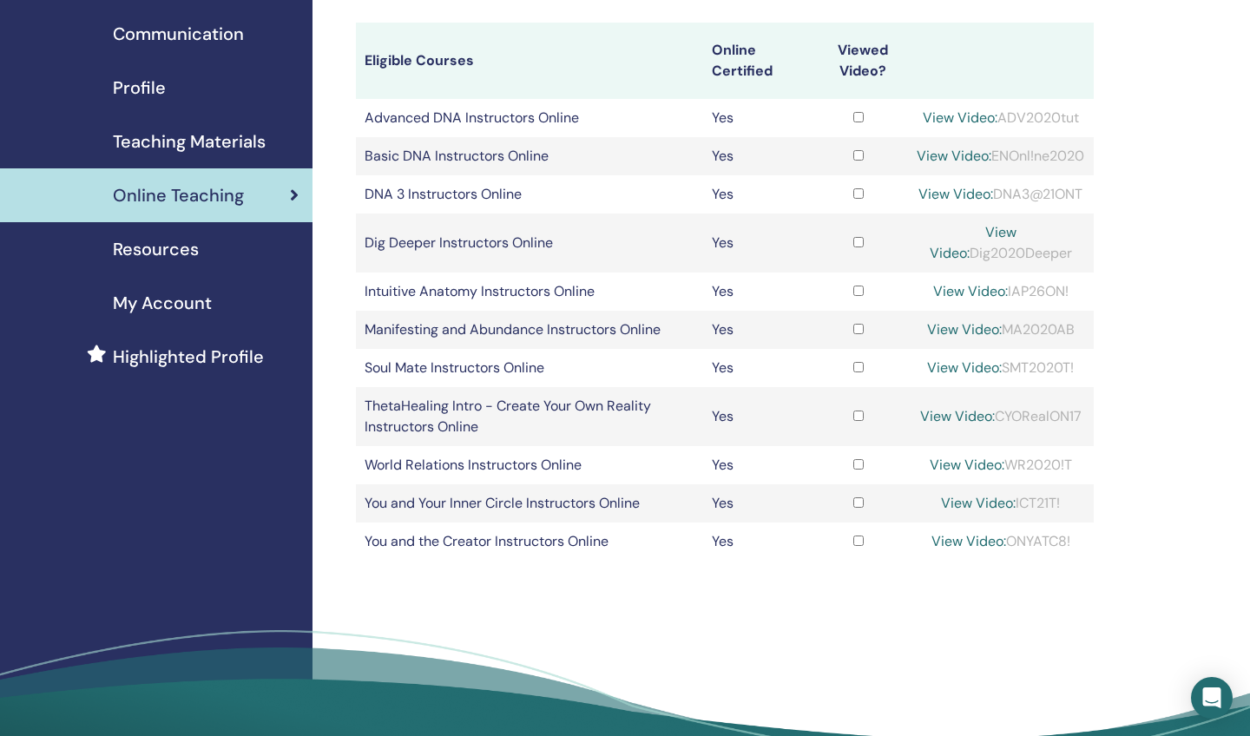
click at [170, 142] on span "Teaching Materials" at bounding box center [189, 141] width 153 height 26
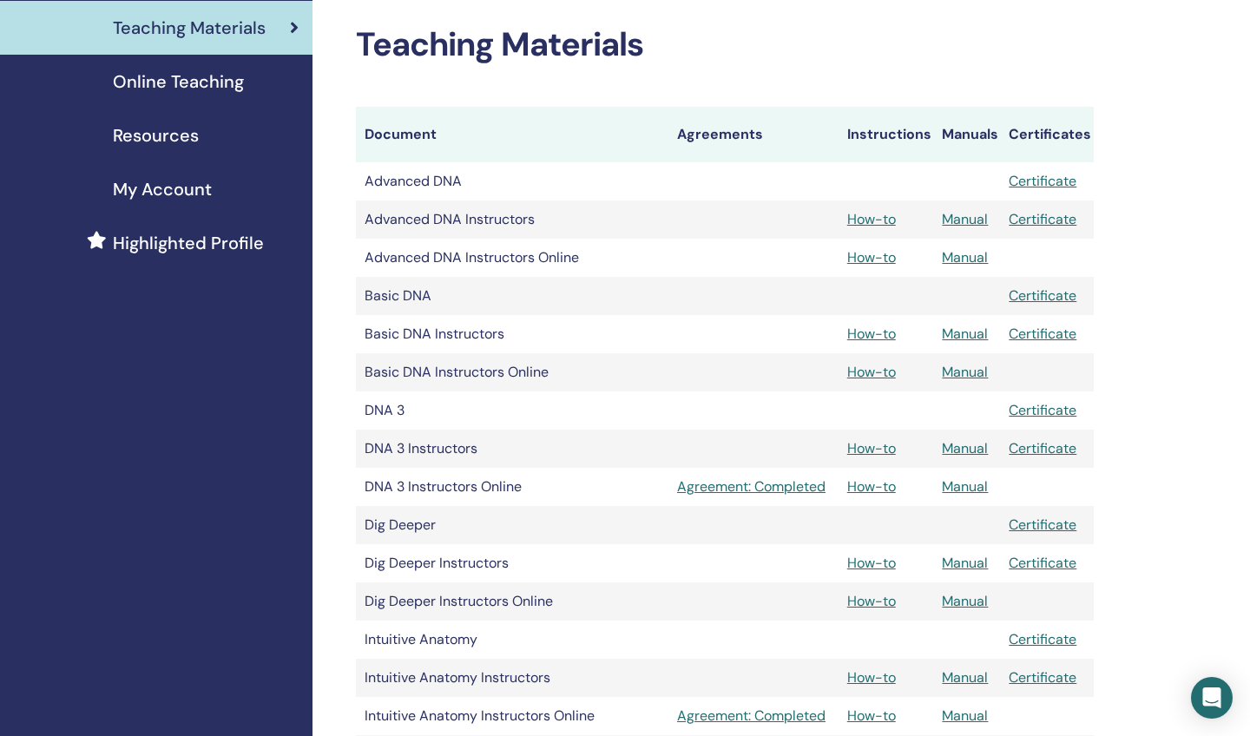
scroll to position [270, 0]
click at [177, 190] on span "My Account" at bounding box center [162, 189] width 99 height 26
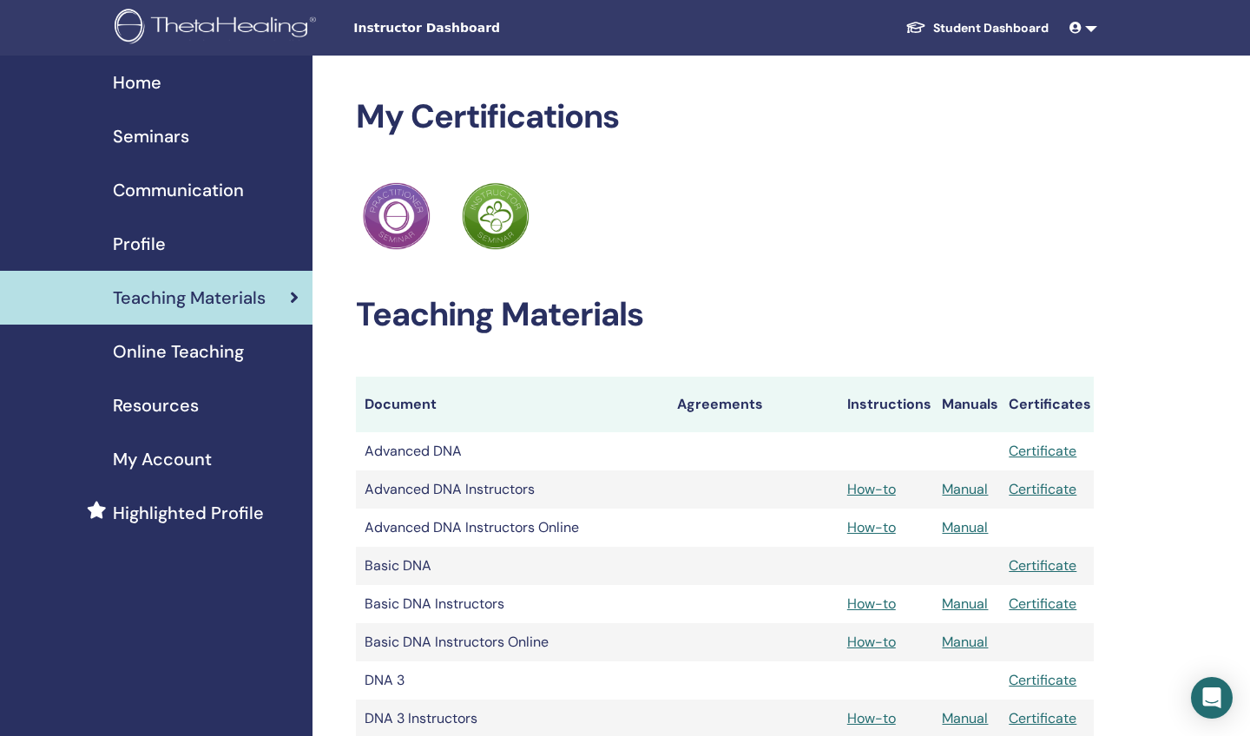
scroll to position [270, 0]
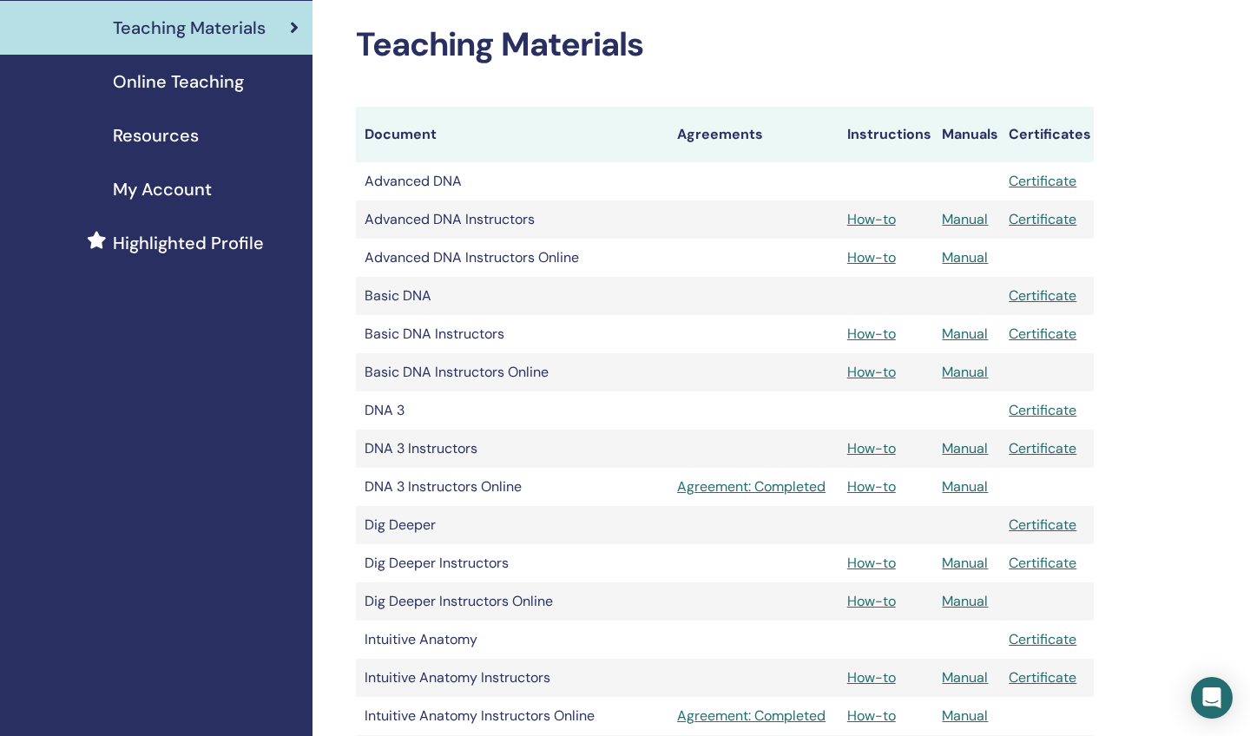
click at [199, 83] on span "Online Teaching" at bounding box center [178, 82] width 131 height 26
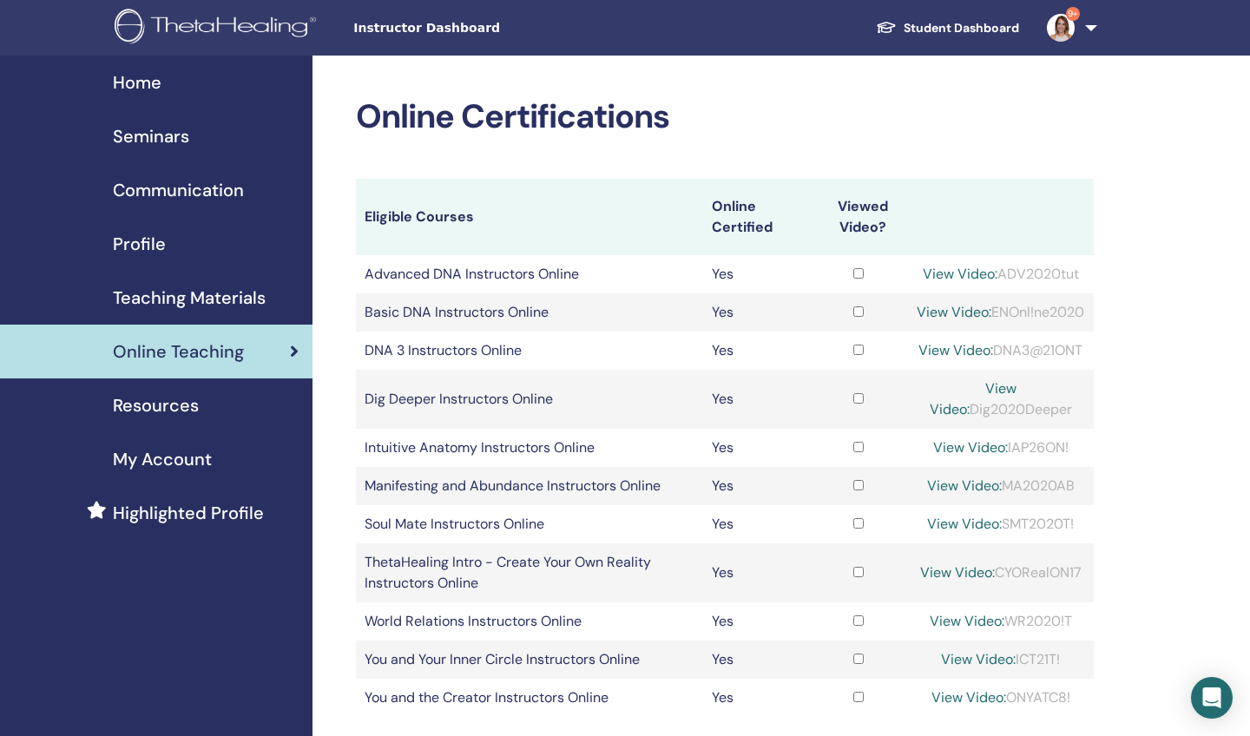
click at [169, 293] on span "Teaching Materials" at bounding box center [189, 298] width 153 height 26
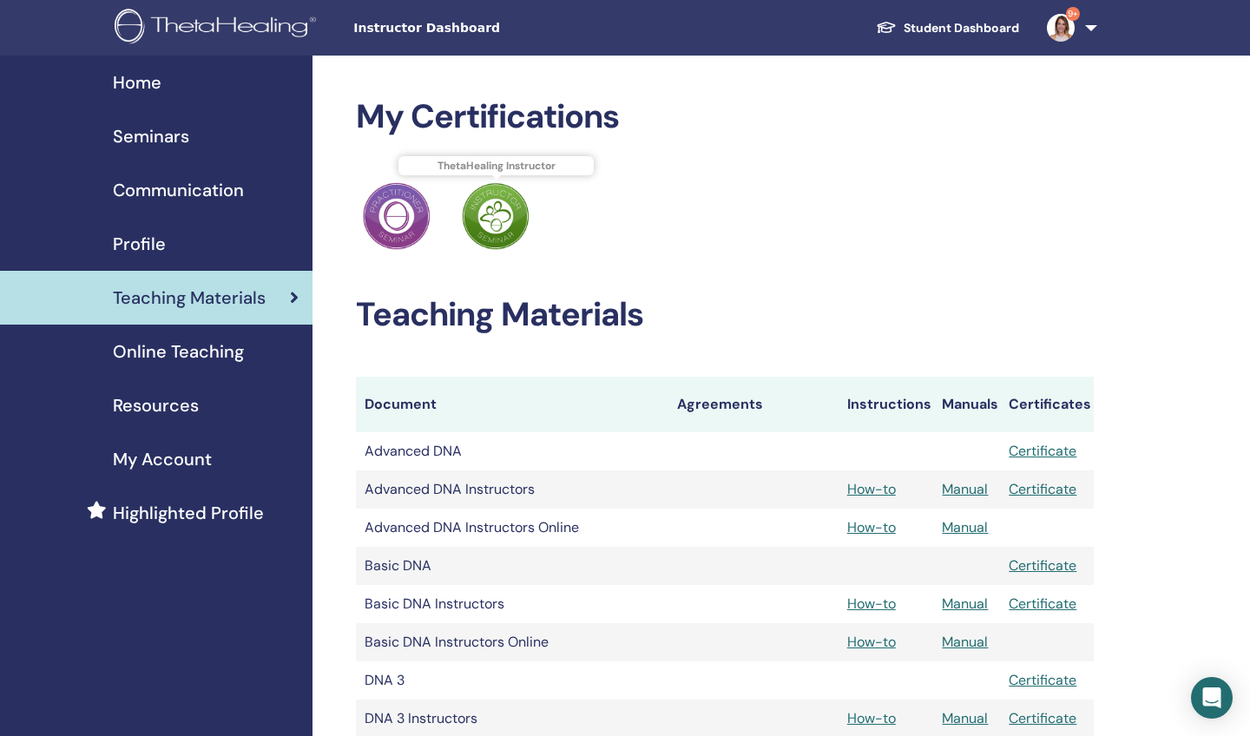
click at [504, 210] on img at bounding box center [496, 216] width 68 height 68
click at [385, 209] on img at bounding box center [397, 216] width 68 height 68
click at [392, 226] on img at bounding box center [397, 216] width 68 height 68
click at [398, 213] on img at bounding box center [397, 216] width 68 height 68
click at [179, 353] on span "Online Teaching" at bounding box center [178, 352] width 131 height 26
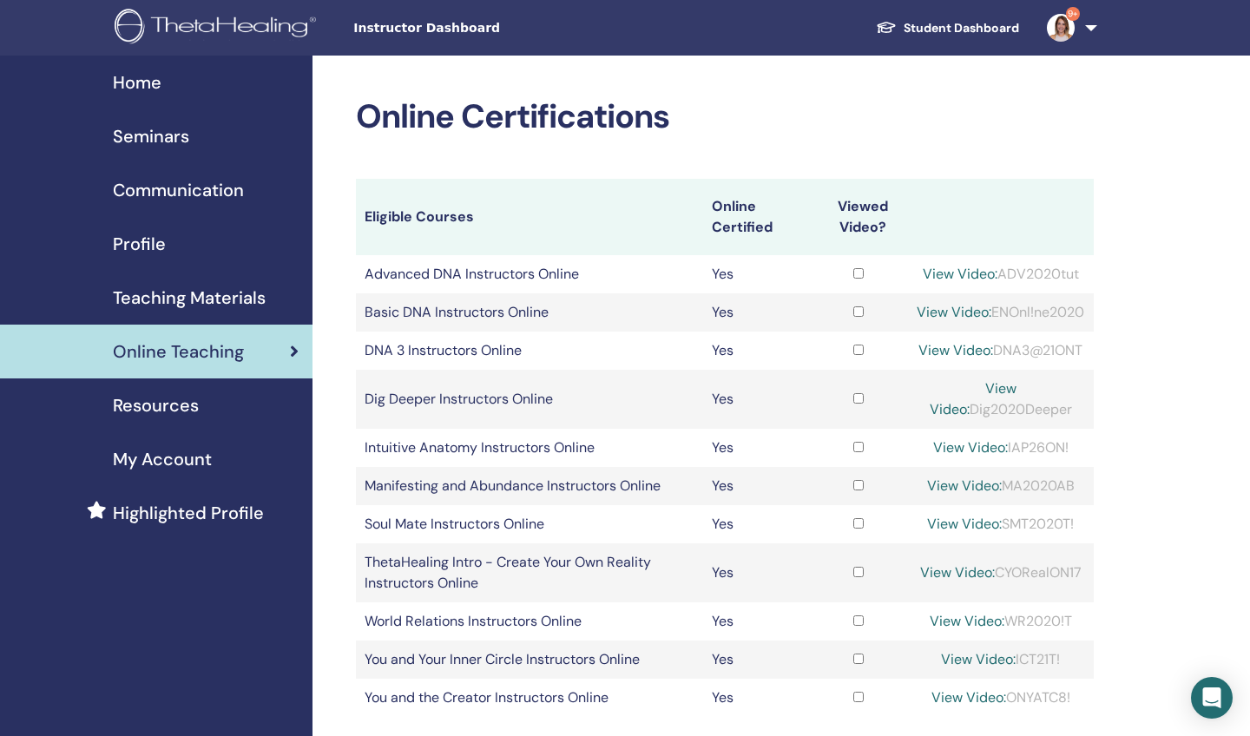
click at [175, 510] on span "Highlighted Profile" at bounding box center [188, 513] width 151 height 26
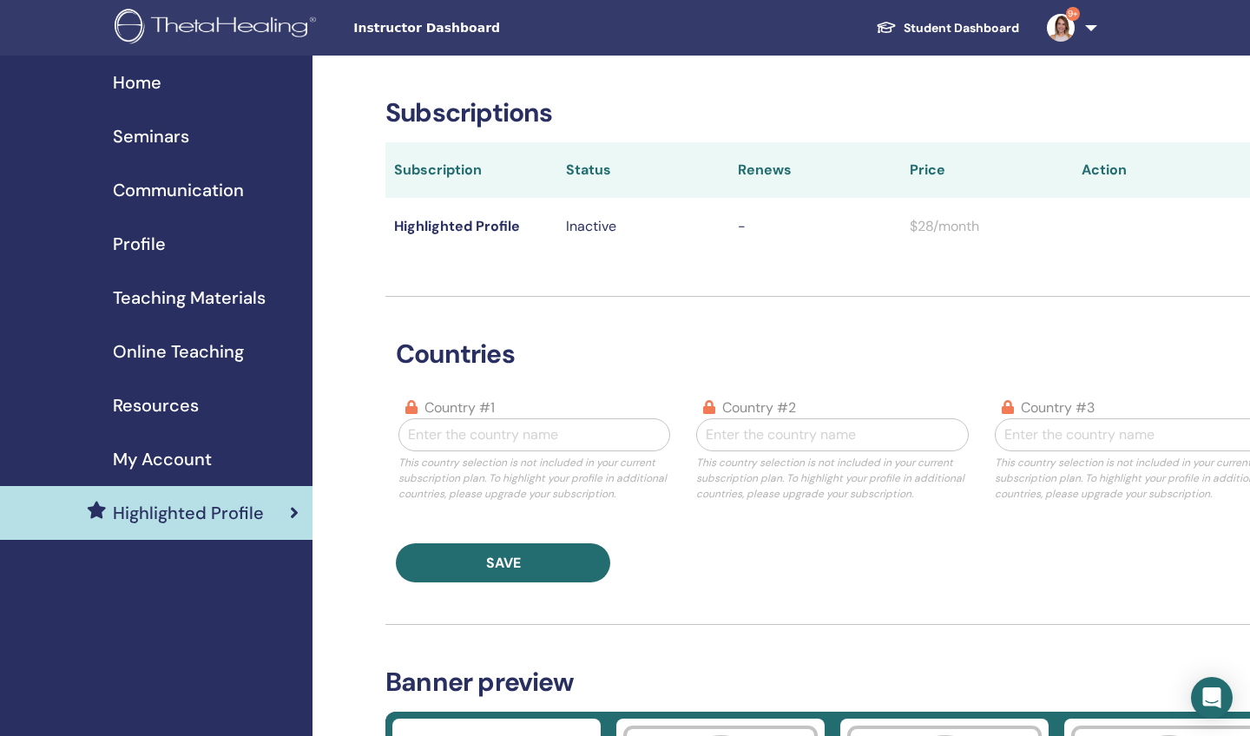
click at [163, 188] on span "Communication" at bounding box center [178, 190] width 131 height 26
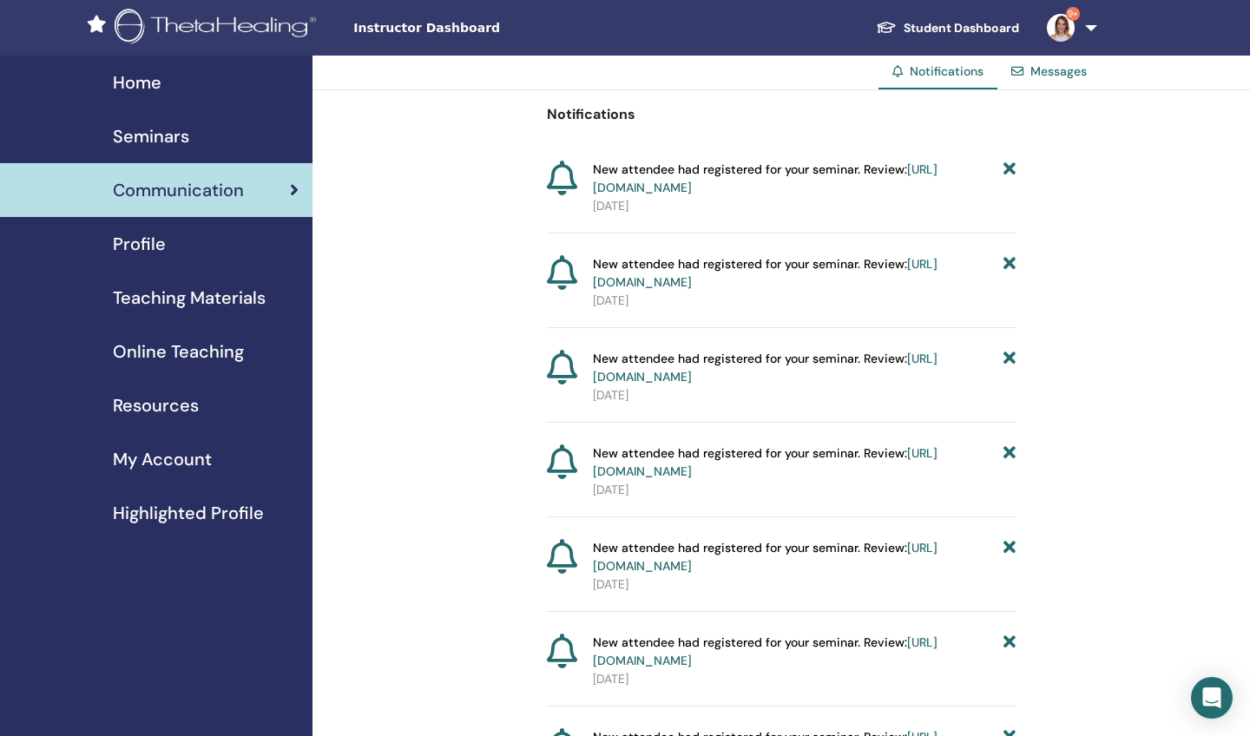
click at [155, 143] on span "Seminars" at bounding box center [151, 136] width 76 height 26
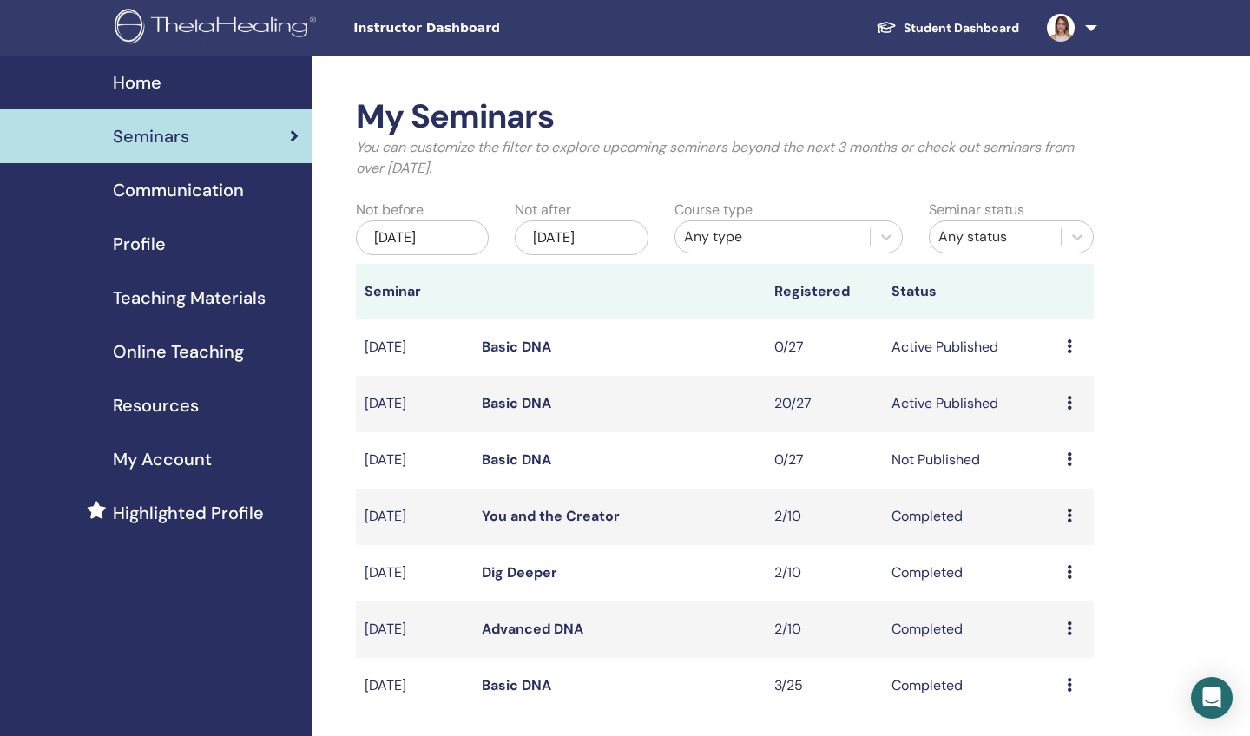
click at [149, 82] on span "Home" at bounding box center [137, 82] width 49 height 26
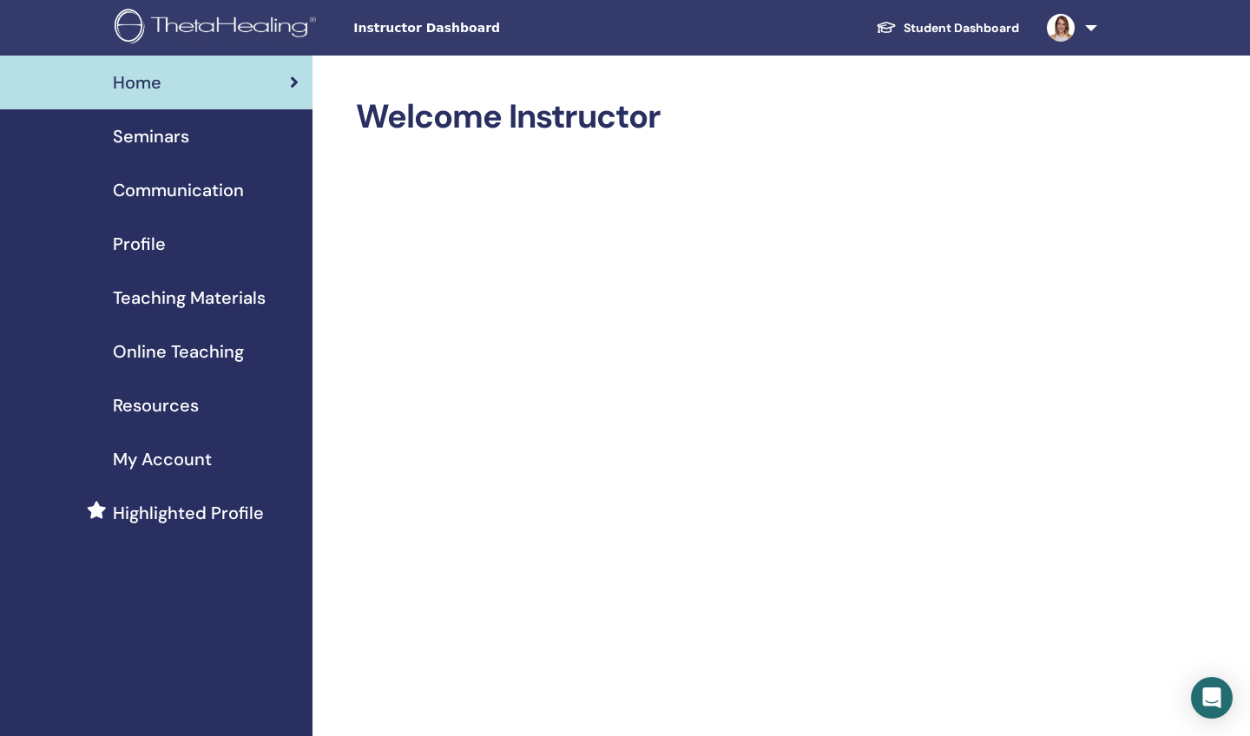
click at [932, 24] on link "Student Dashboard" at bounding box center [947, 28] width 171 height 32
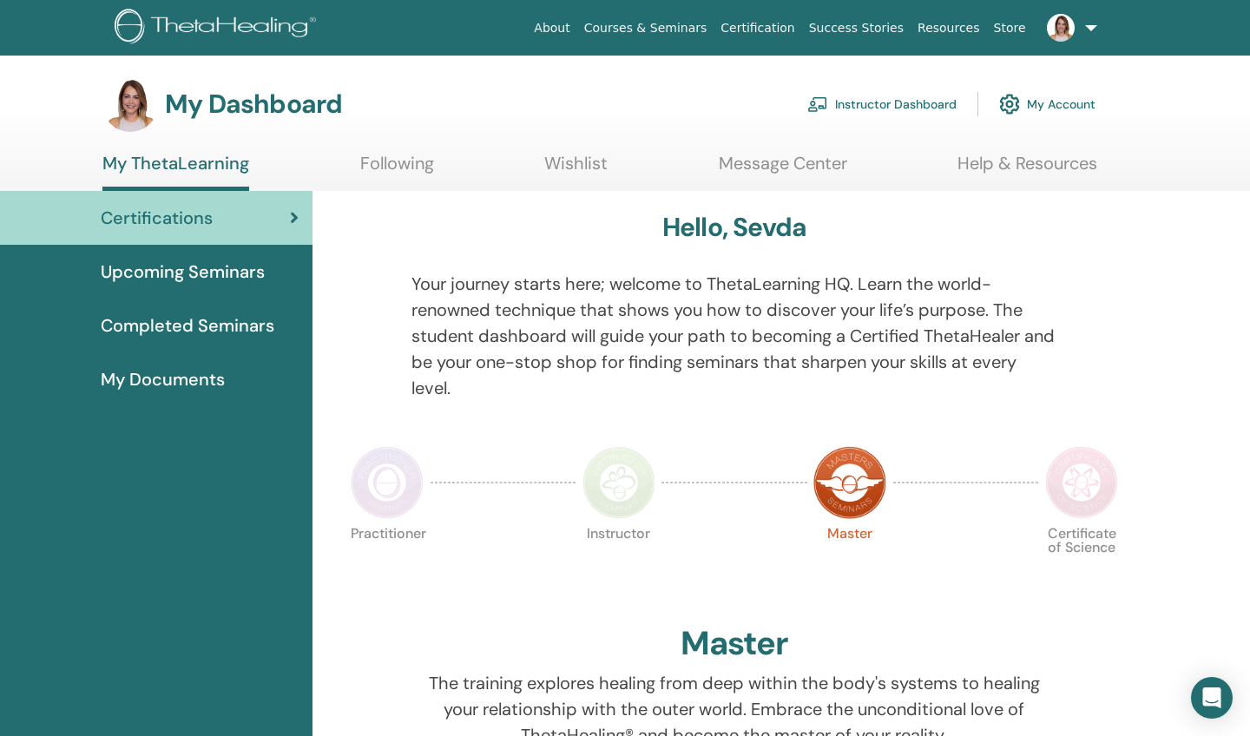
click at [185, 268] on span "Upcoming Seminars" at bounding box center [183, 272] width 164 height 26
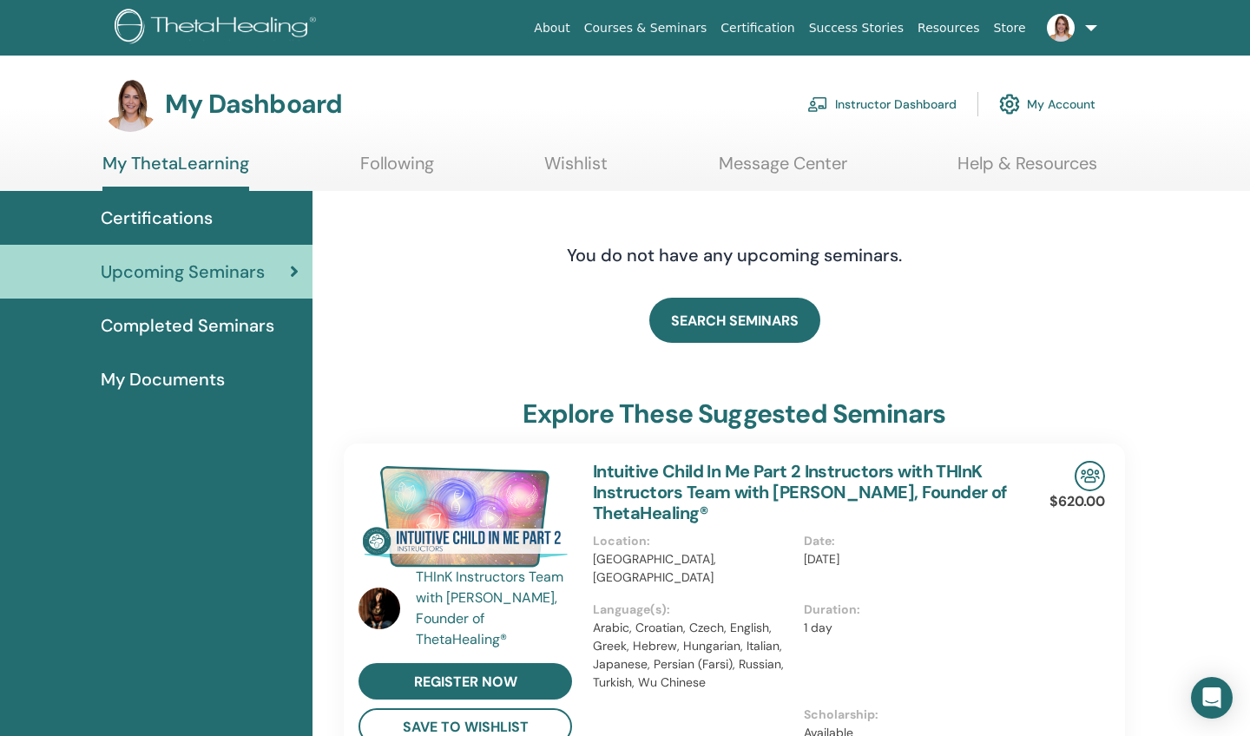
click at [199, 323] on span "Completed Seminars" at bounding box center [188, 326] width 174 height 26
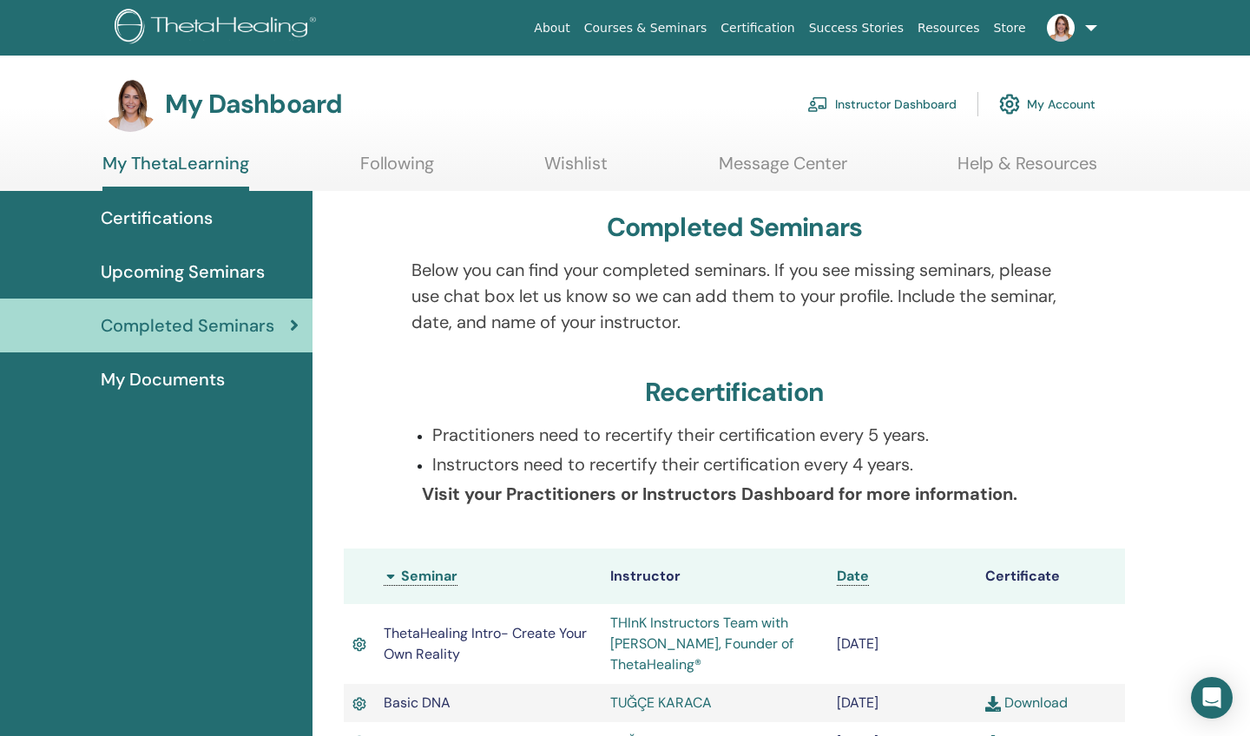
click at [194, 378] on span "My Documents" at bounding box center [163, 379] width 124 height 26
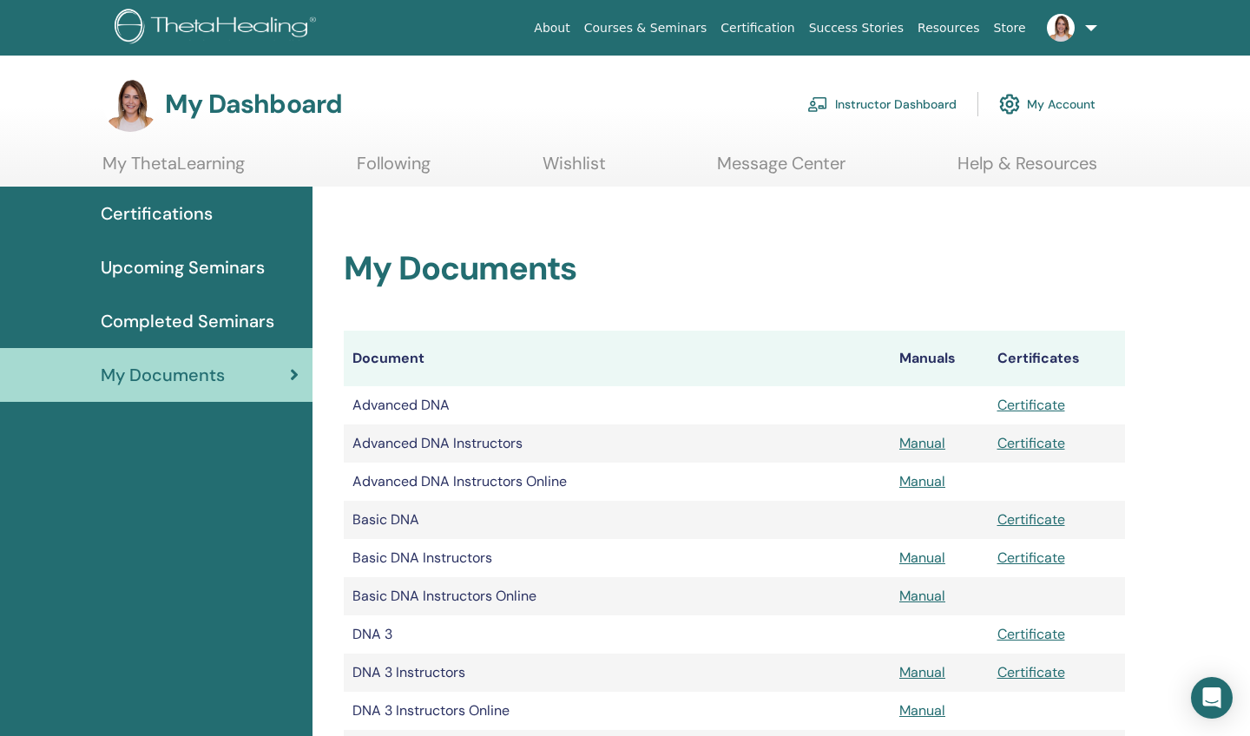
click at [925, 556] on link "Manual" at bounding box center [922, 558] width 46 height 18
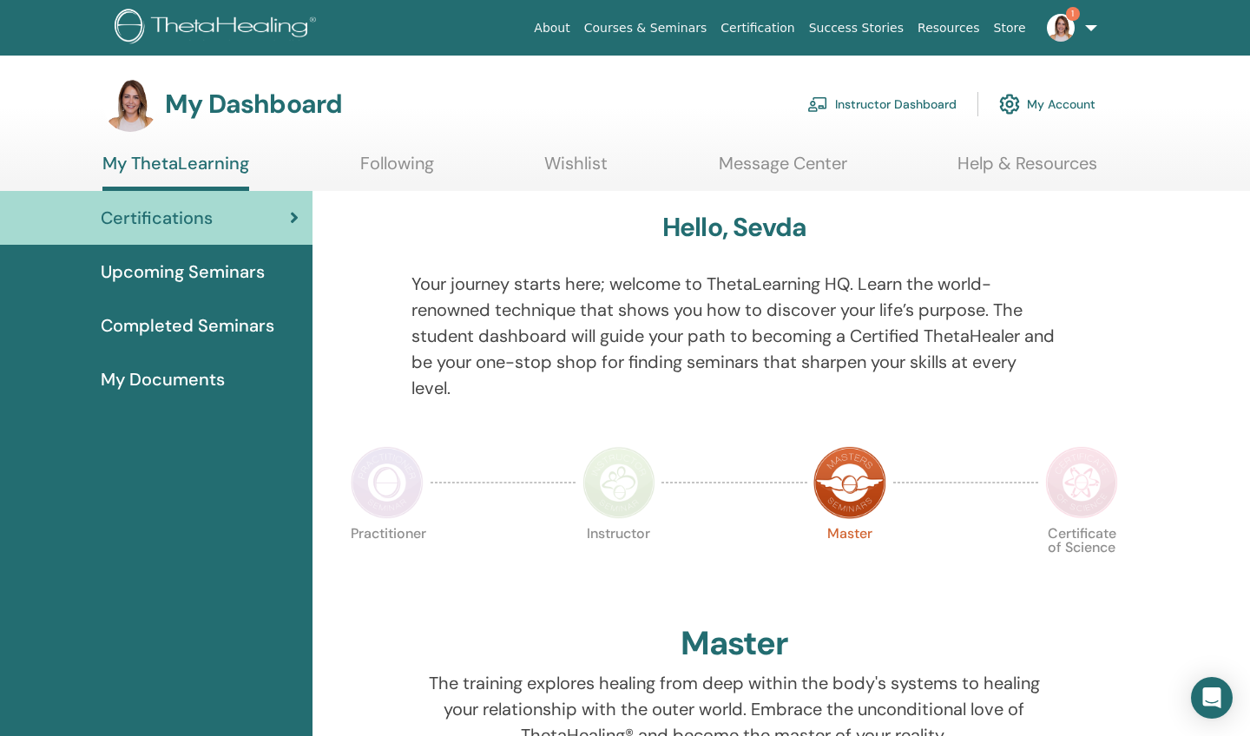
click at [169, 378] on span "My Documents" at bounding box center [163, 379] width 124 height 26
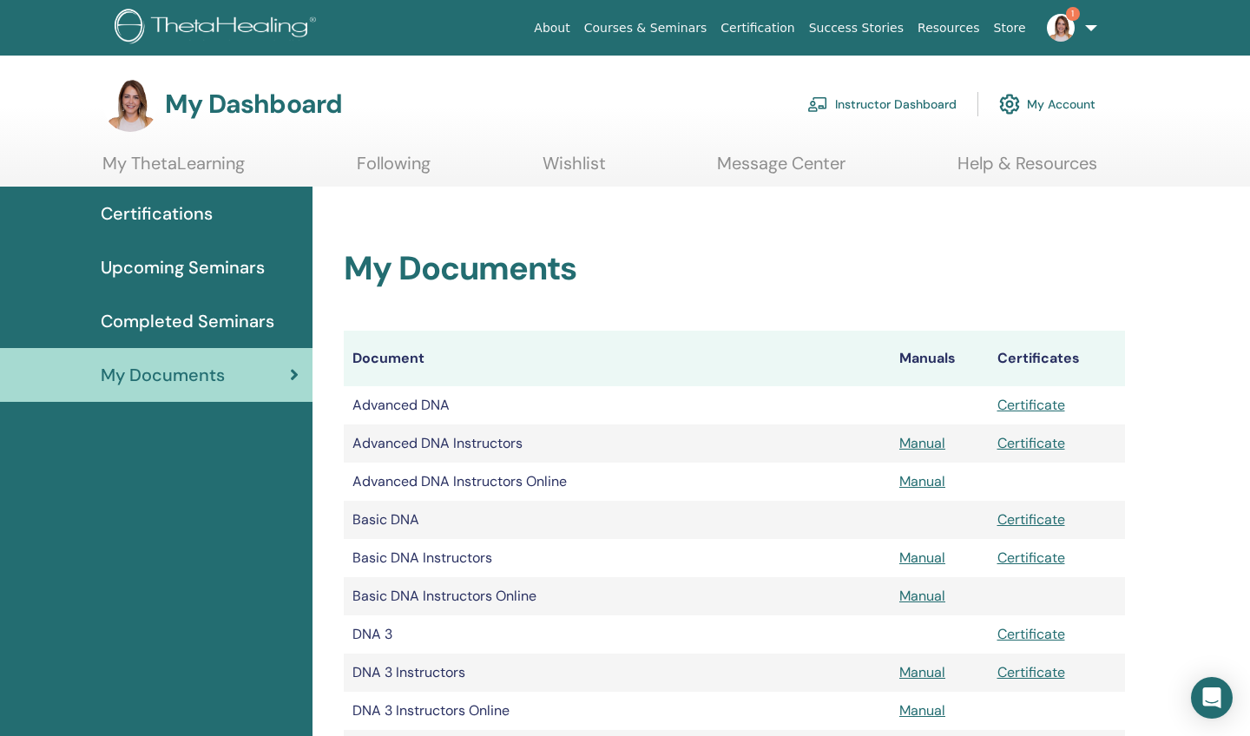
click at [890, 99] on link "Instructor Dashboard" at bounding box center [881, 104] width 149 height 38
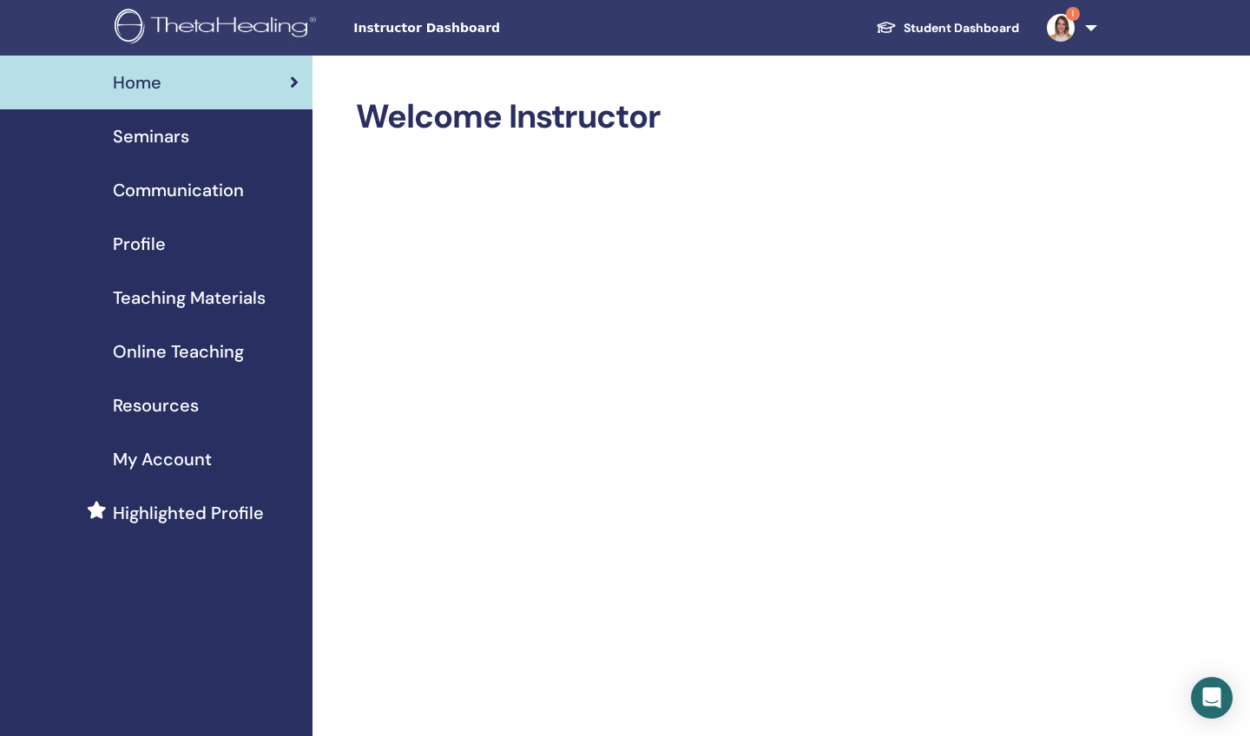
click at [938, 24] on link "Student Dashboard" at bounding box center [947, 28] width 171 height 32
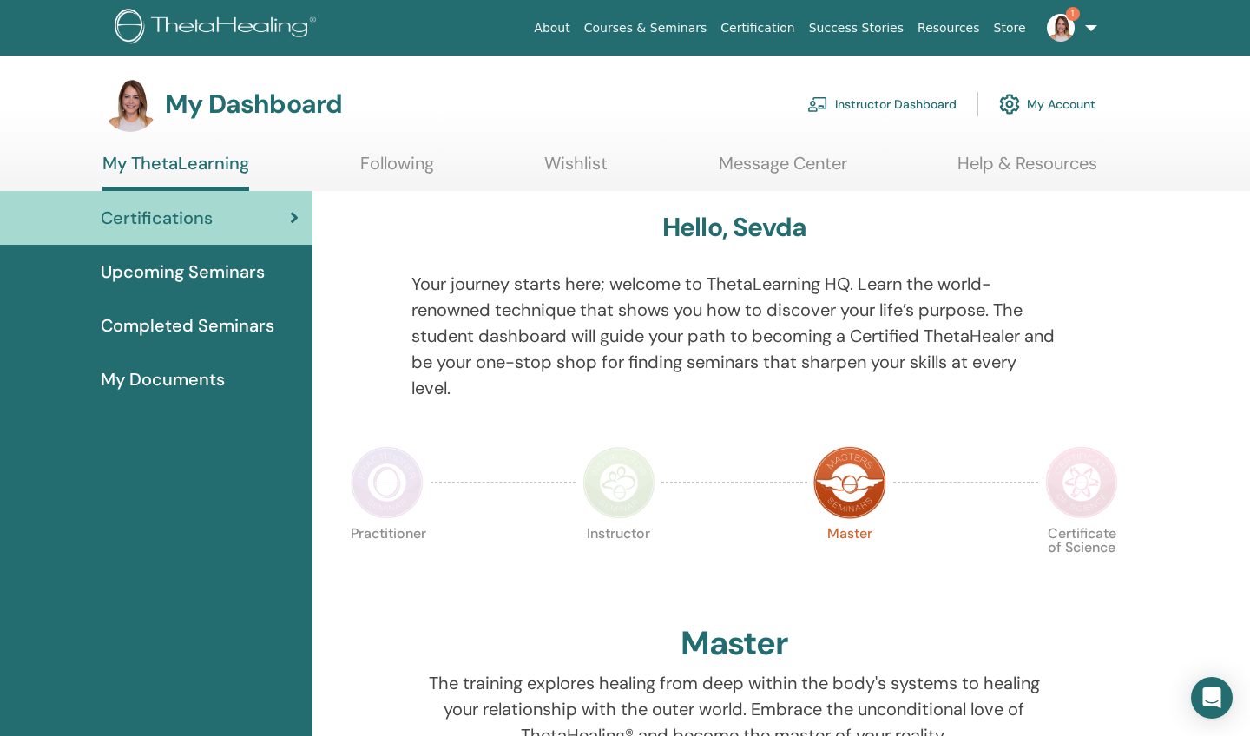
click at [160, 377] on span "My Documents" at bounding box center [163, 379] width 124 height 26
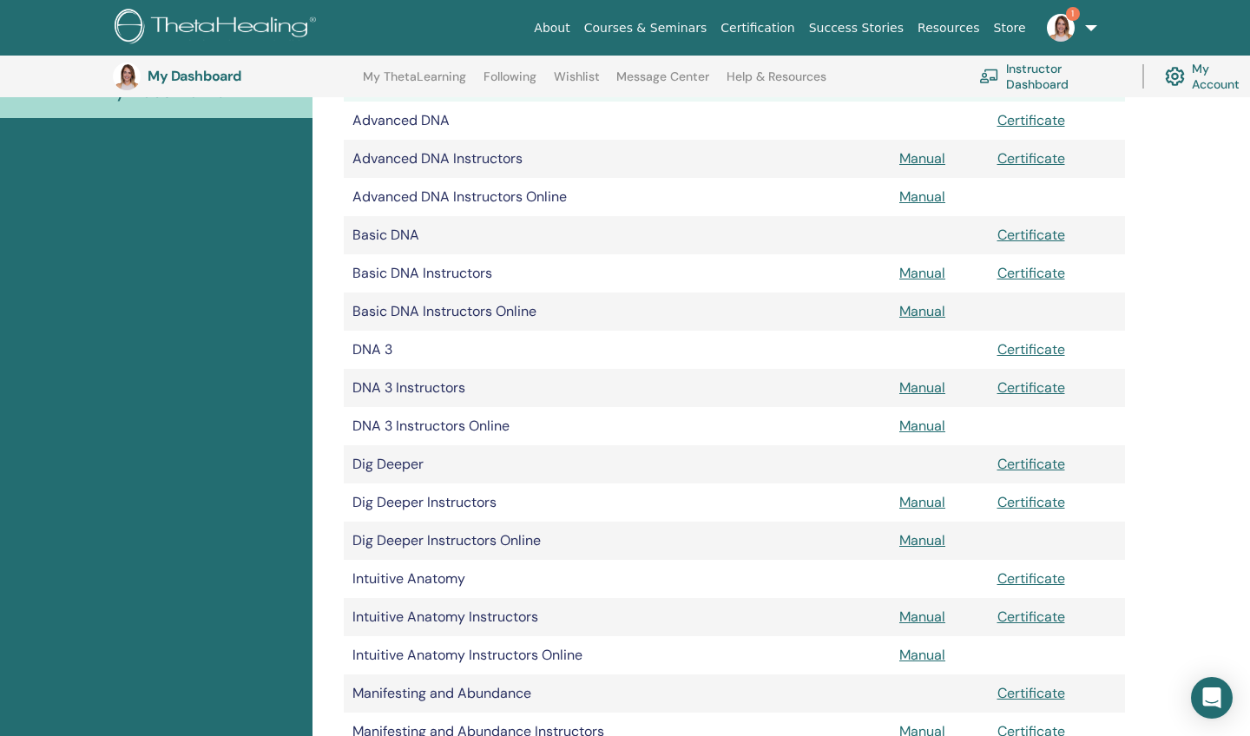
scroll to position [315, 0]
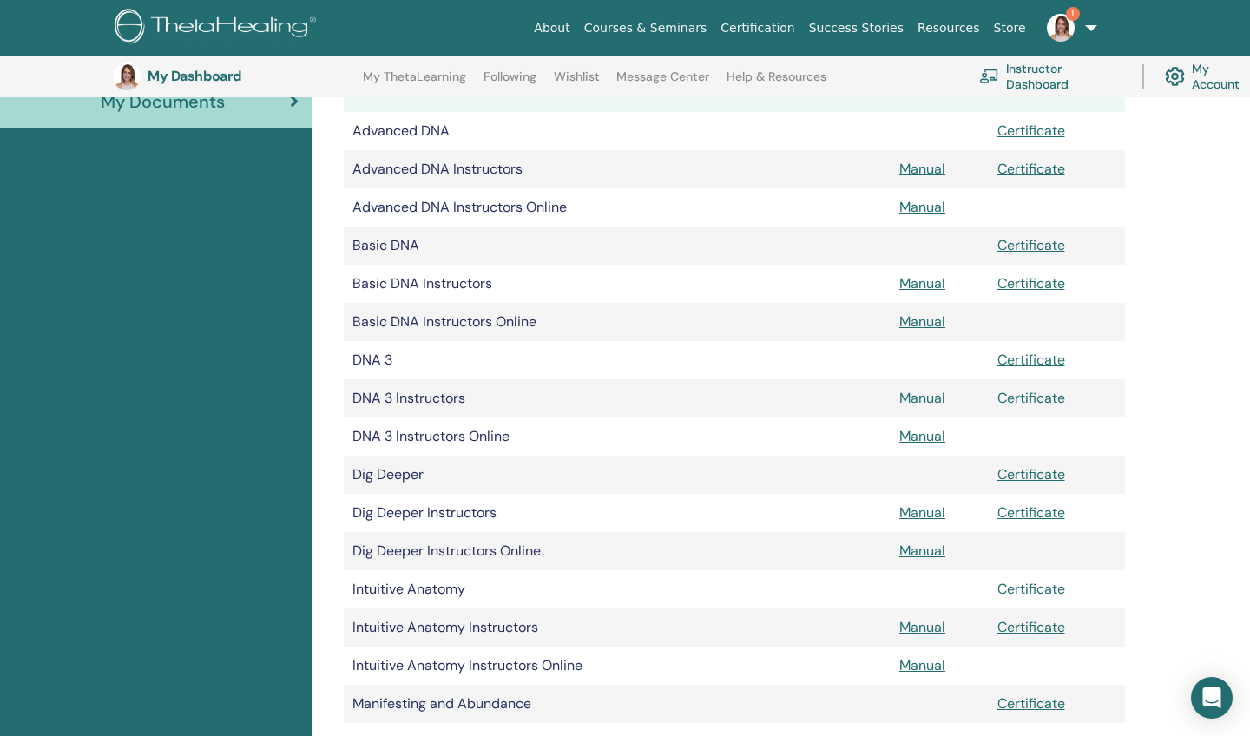
click at [924, 319] on link "Manual" at bounding box center [922, 322] width 46 height 18
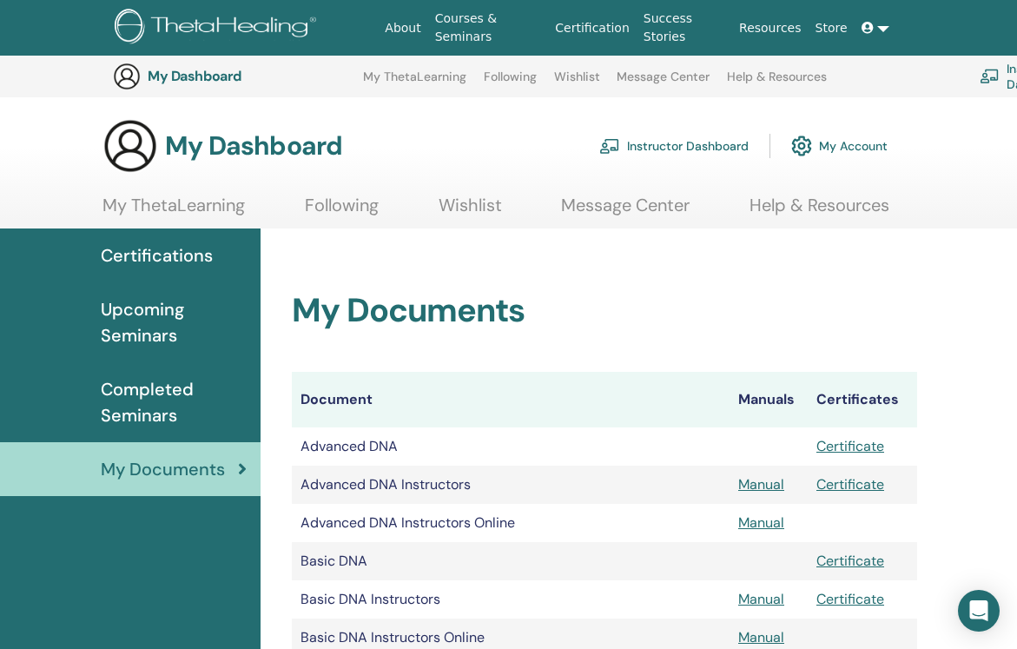
scroll to position [315, 0]
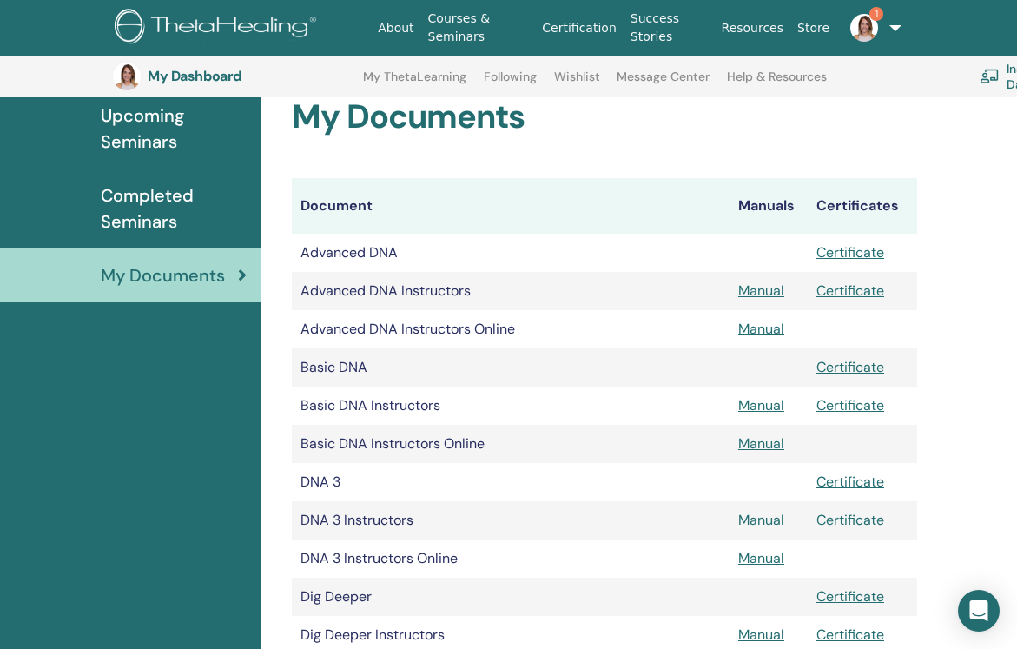
scroll to position [195, 1]
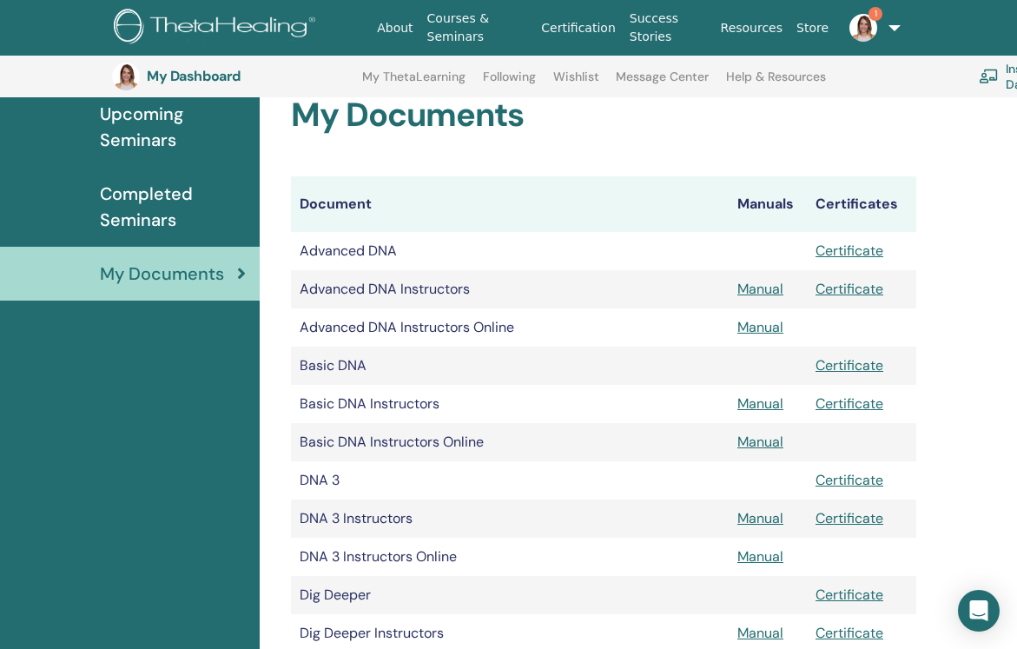
click at [353, 252] on td "Advanced DNA" at bounding box center [510, 251] width 438 height 38
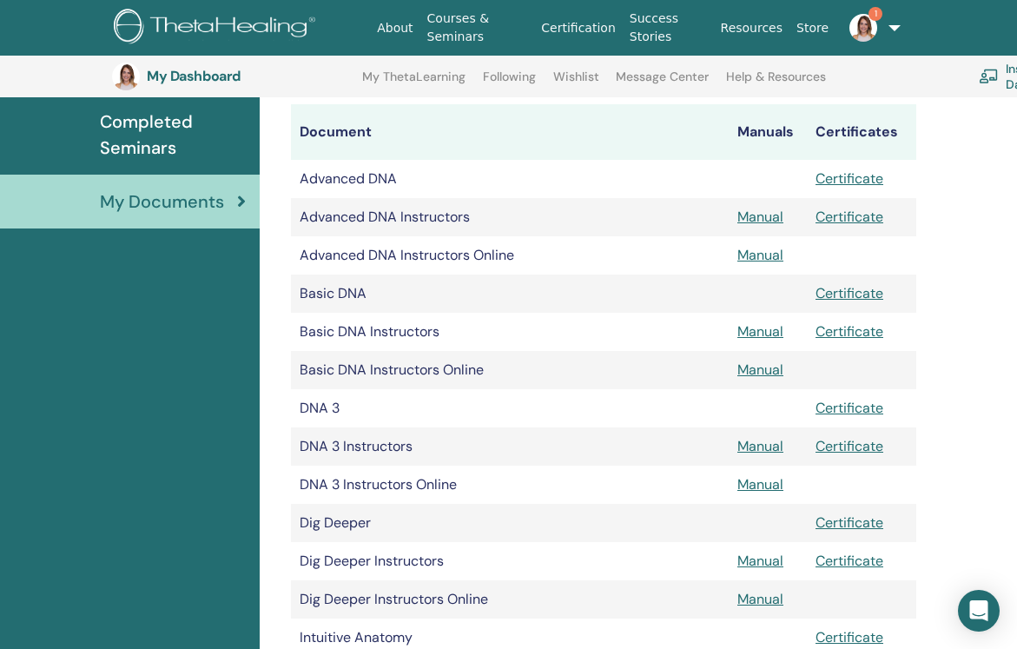
scroll to position [266, 1]
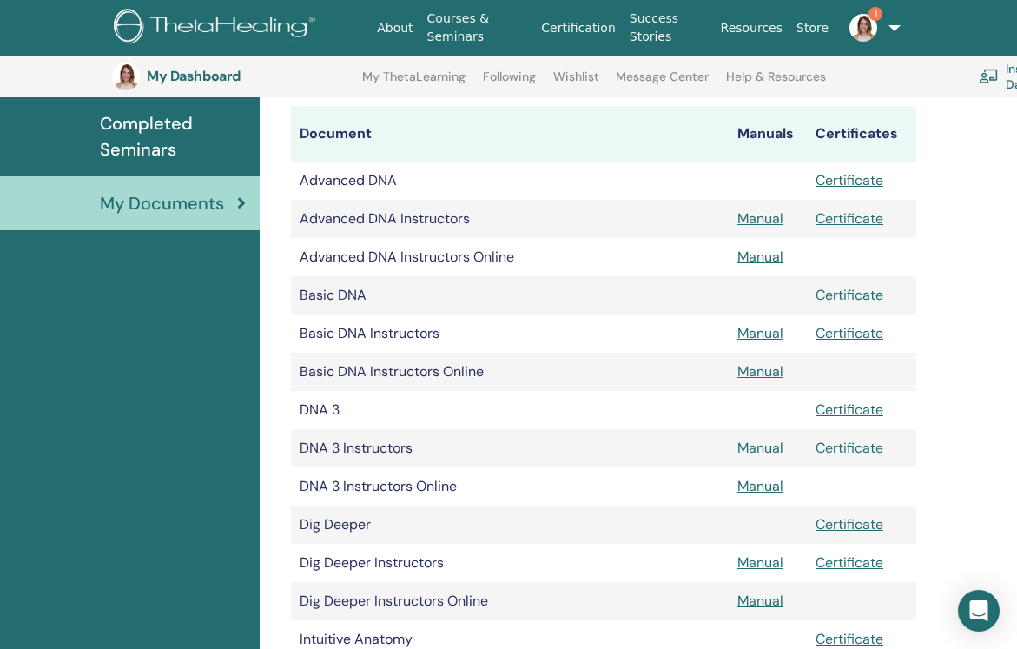
click at [174, 199] on span "My Documents" at bounding box center [162, 203] width 124 height 26
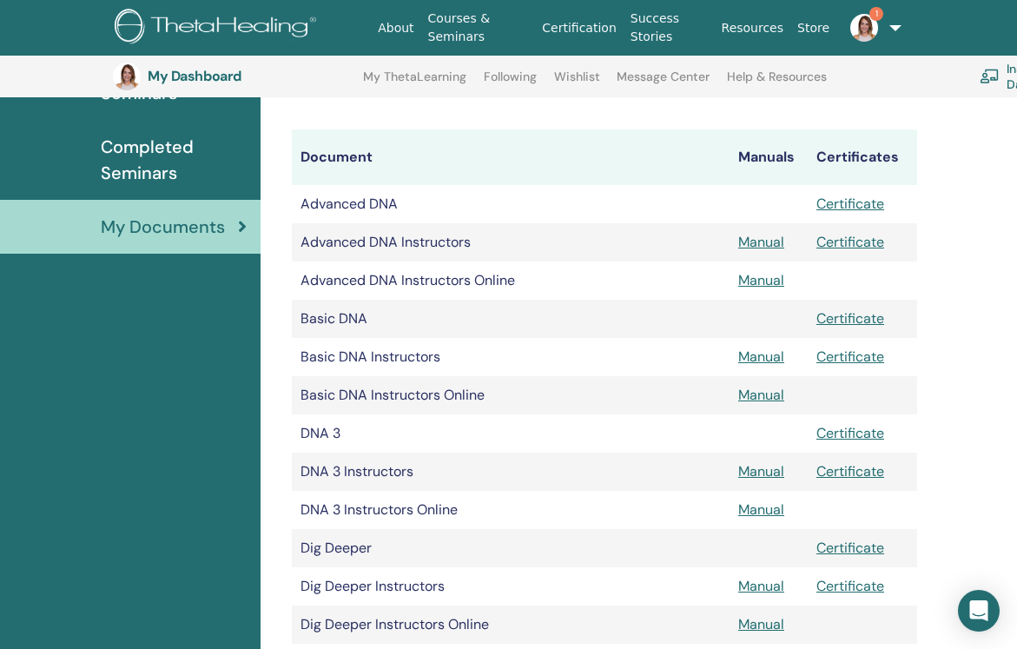
scroll to position [241, 0]
click at [755, 282] on link "Manual" at bounding box center [761, 281] width 46 height 18
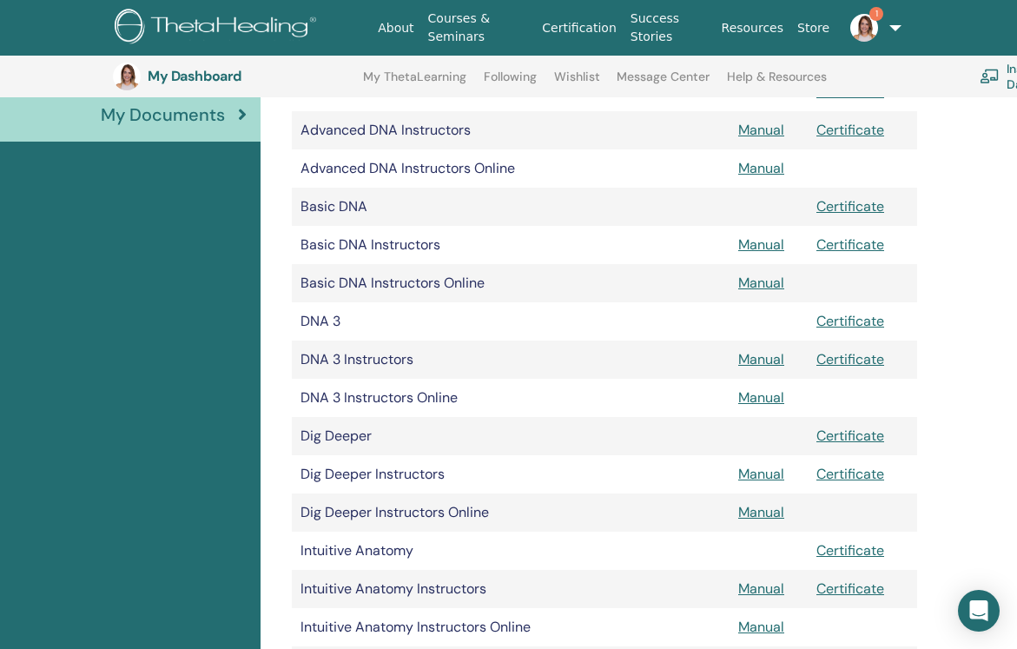
scroll to position [359, 0]
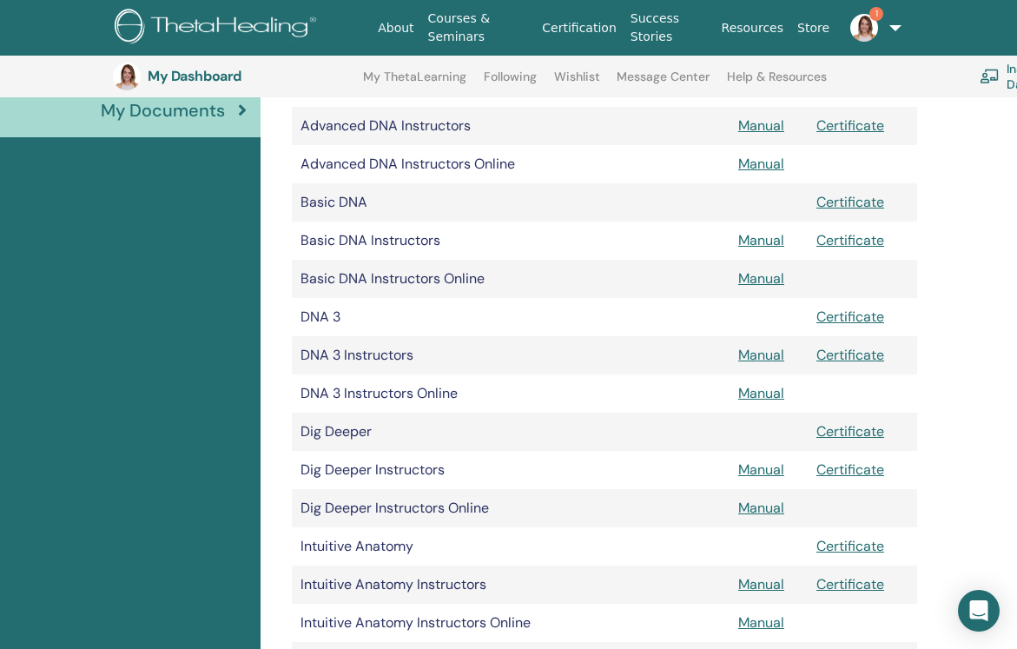
click at [757, 465] on link "Manual" at bounding box center [761, 469] width 46 height 18
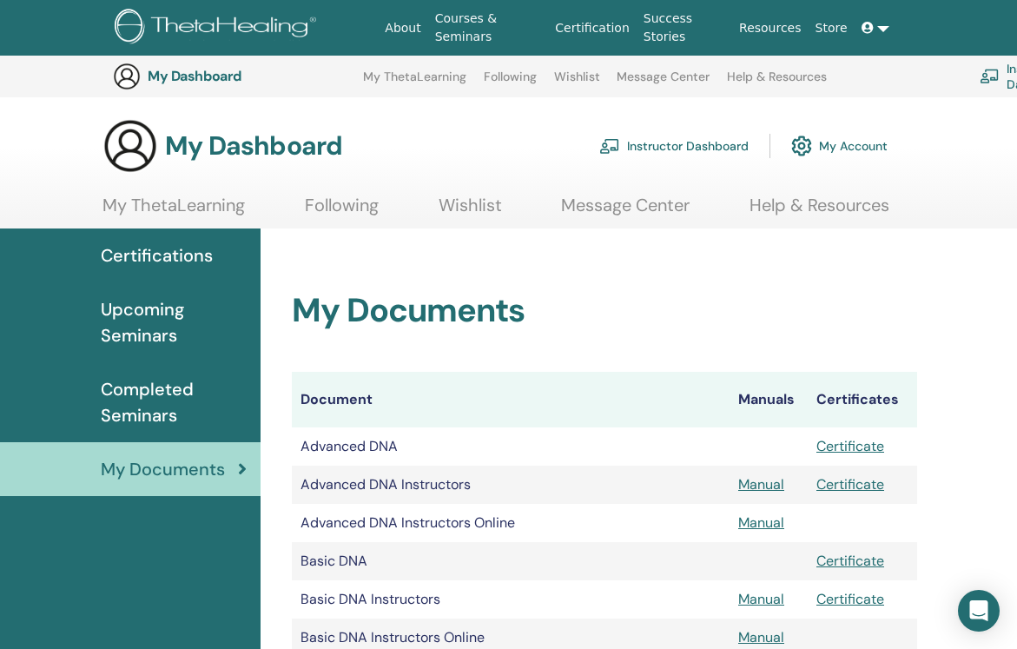
scroll to position [359, 0]
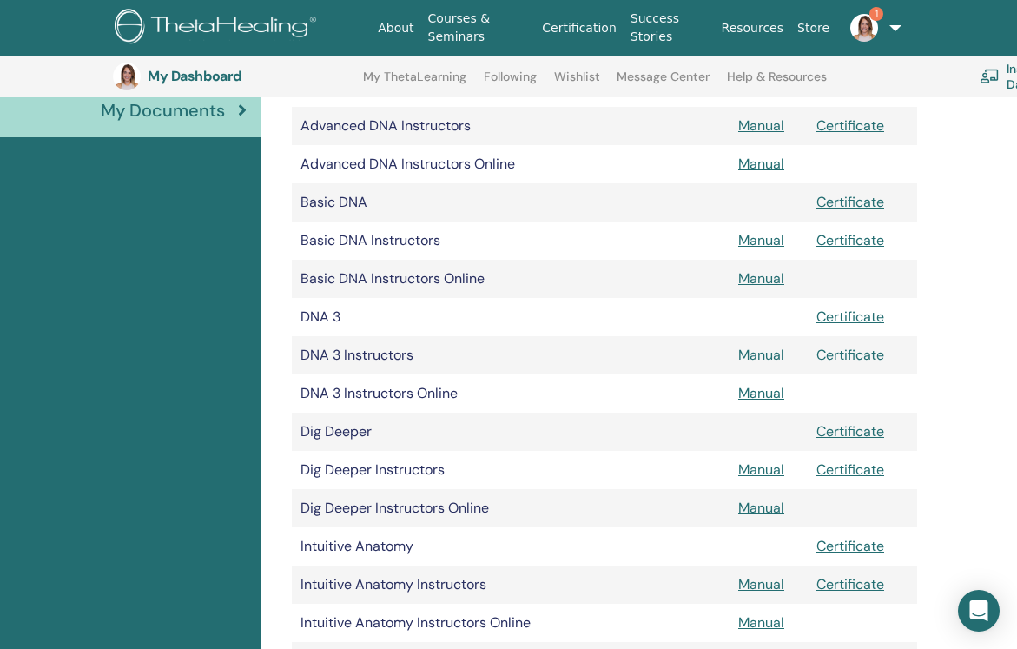
click at [762, 501] on link "Manual" at bounding box center [761, 507] width 46 height 18
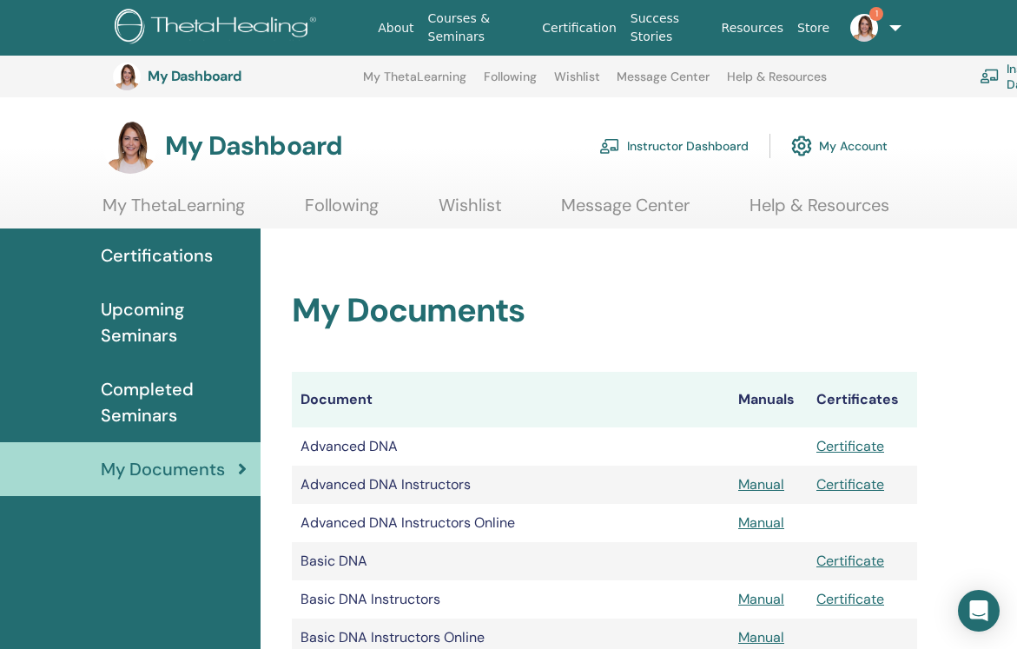
scroll to position [359, 0]
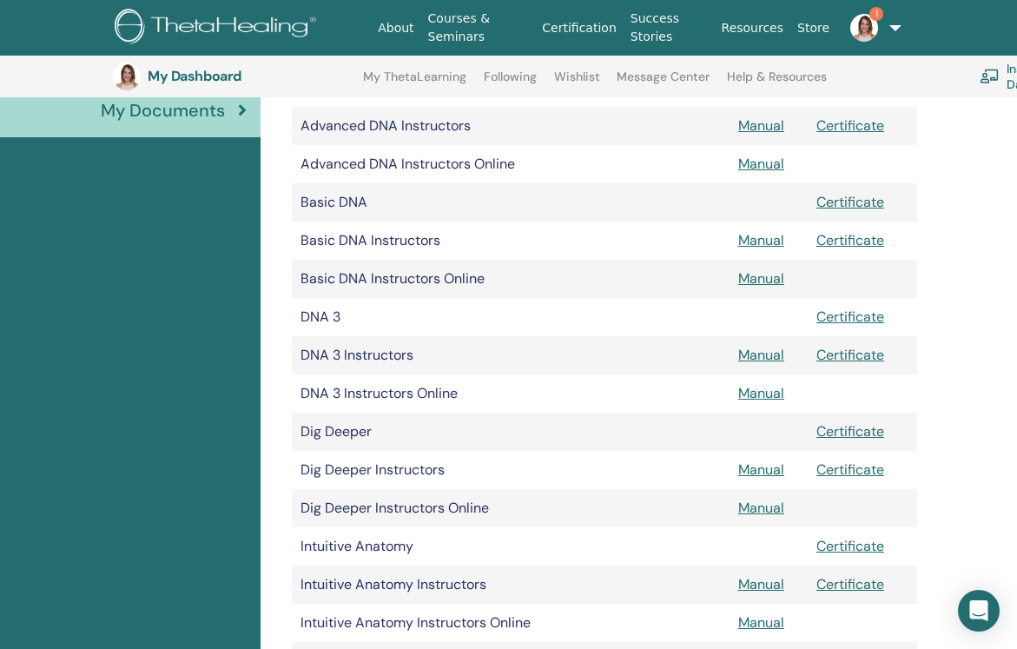
click at [755, 508] on link "Manual" at bounding box center [761, 507] width 46 height 18
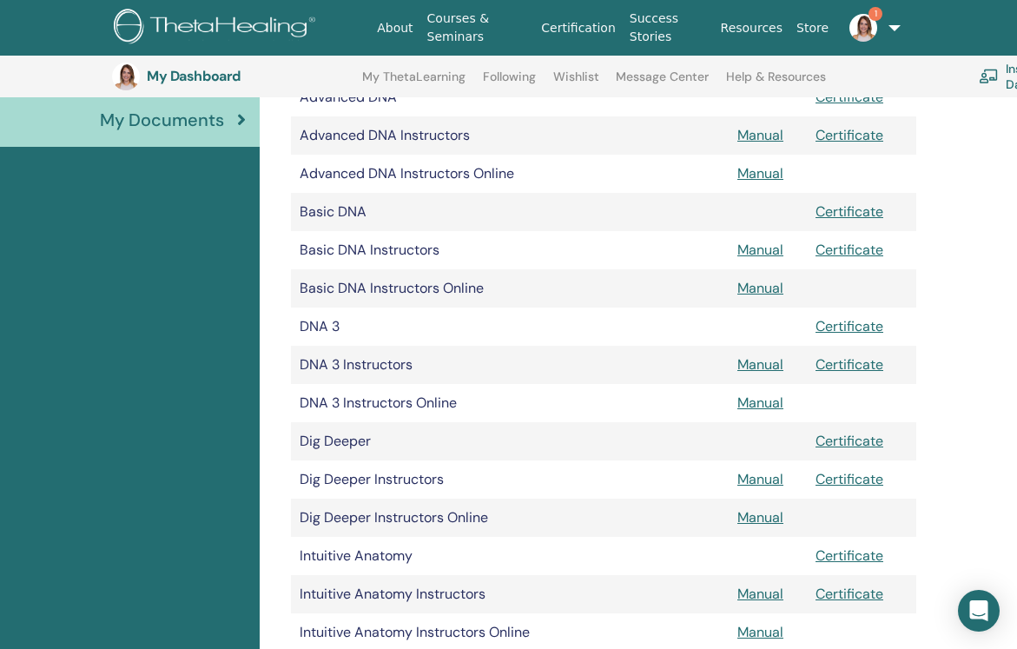
scroll to position [348, 1]
click at [753, 514] on link "Manual" at bounding box center [760, 518] width 46 height 18
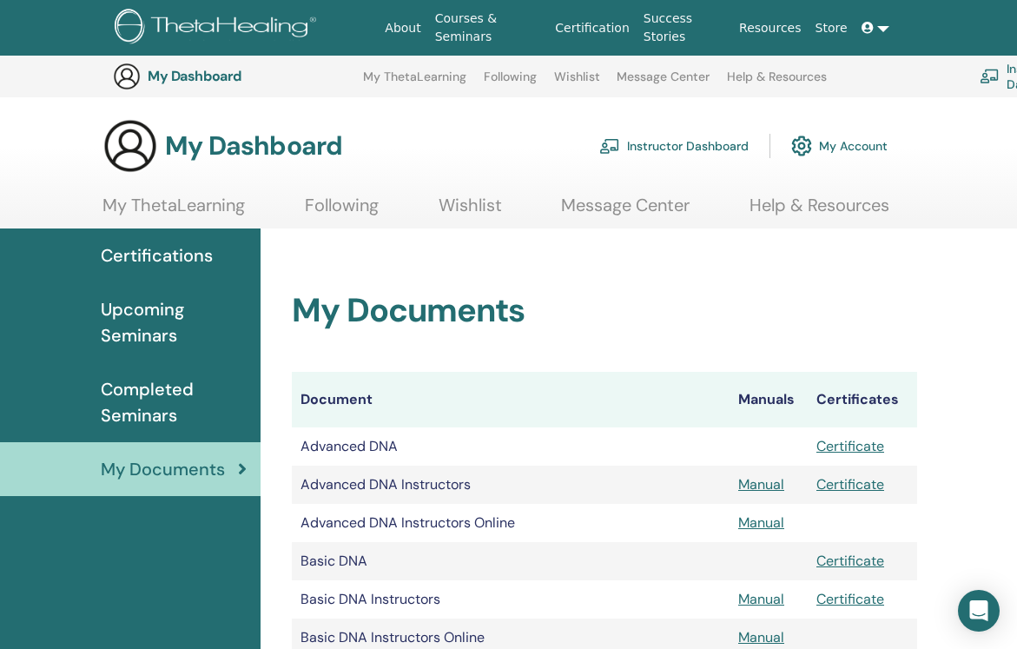
scroll to position [348, 1]
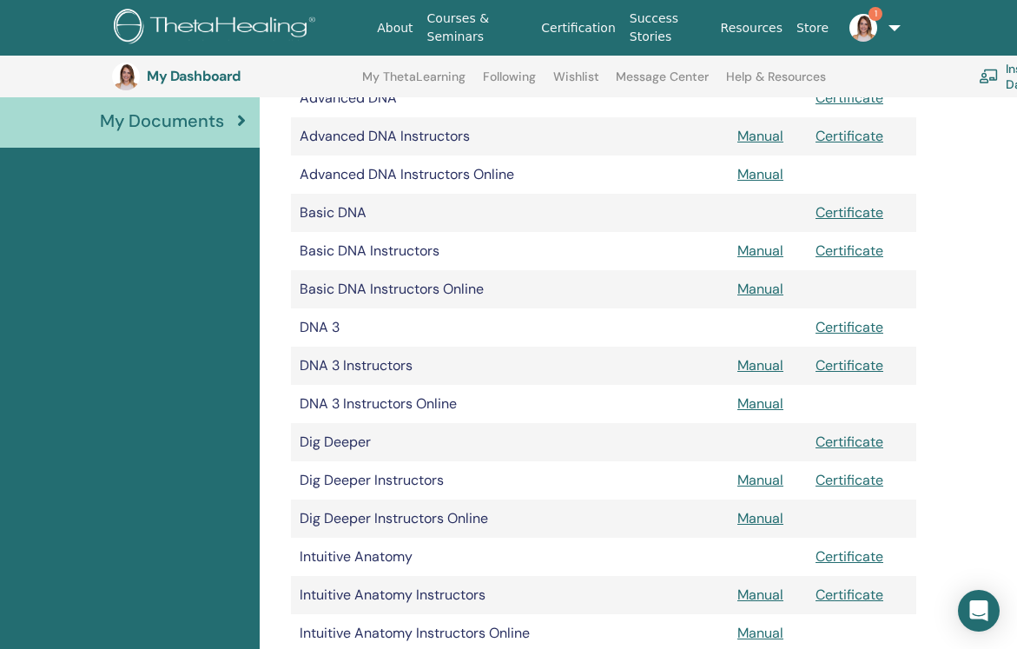
click at [749, 477] on link "Manual" at bounding box center [760, 480] width 46 height 18
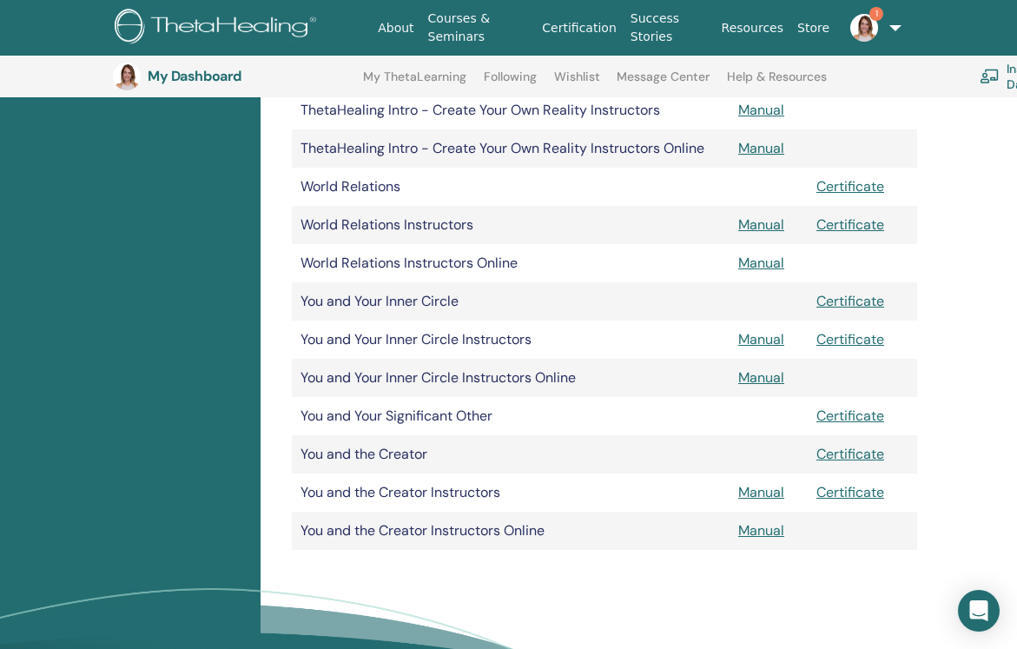
scroll to position [1171, 0]
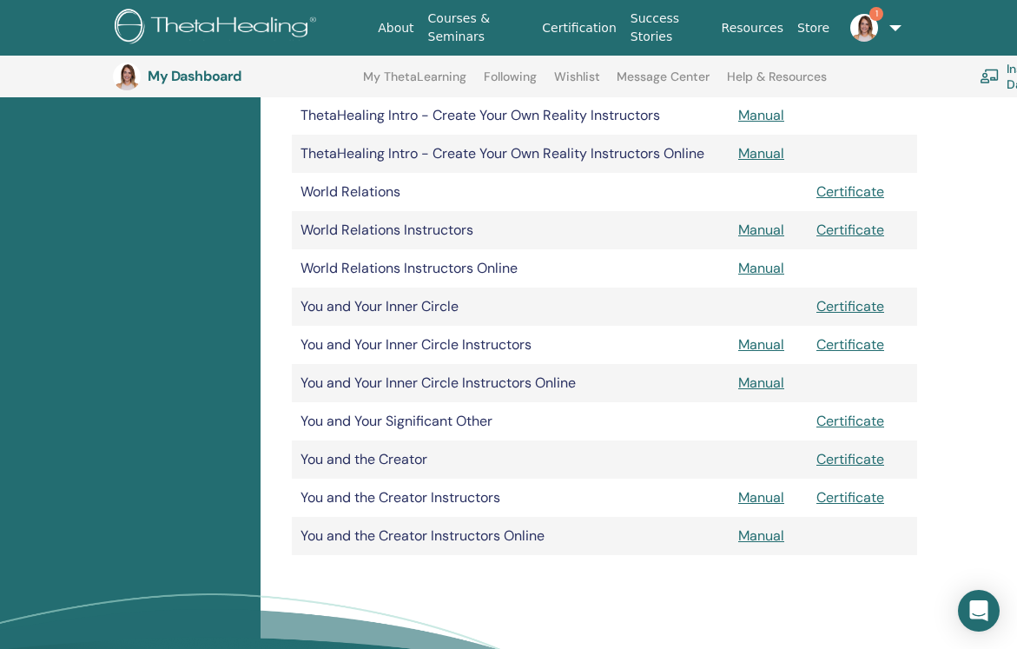
click at [762, 494] on link "Manual" at bounding box center [761, 497] width 46 height 18
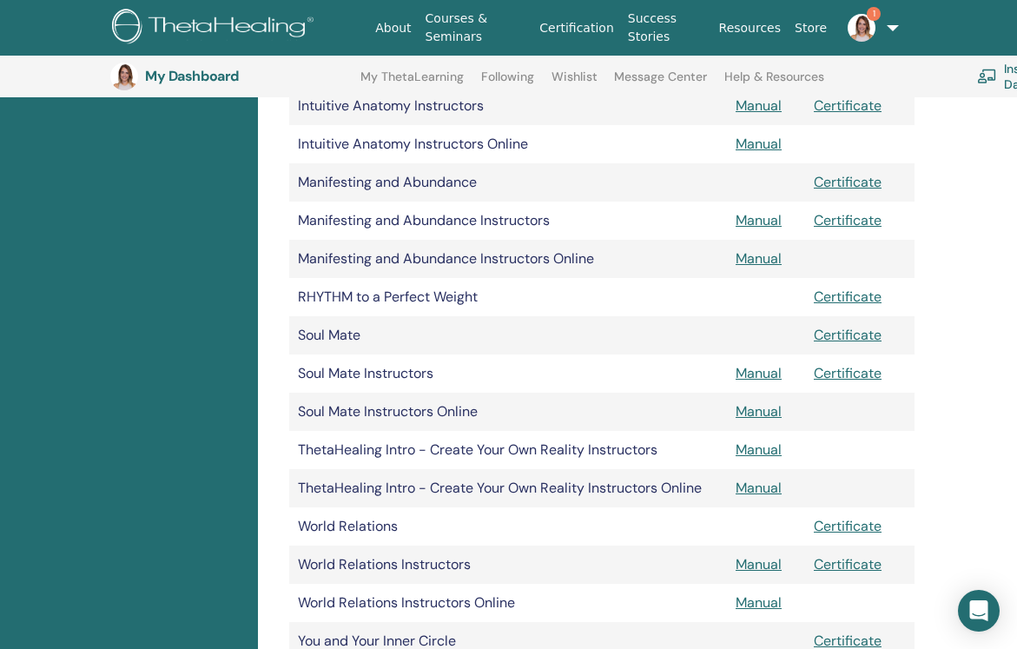
scroll to position [839, 3]
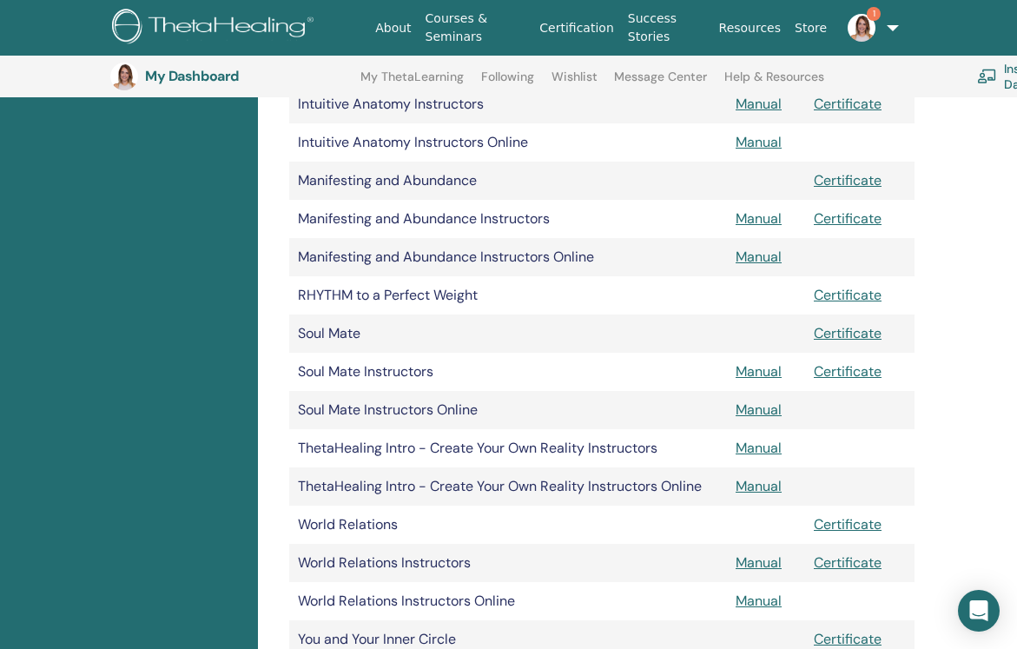
click at [727, 227] on td "Manual" at bounding box center [766, 219] width 78 height 38
click at [762, 216] on link "Manual" at bounding box center [758, 218] width 46 height 18
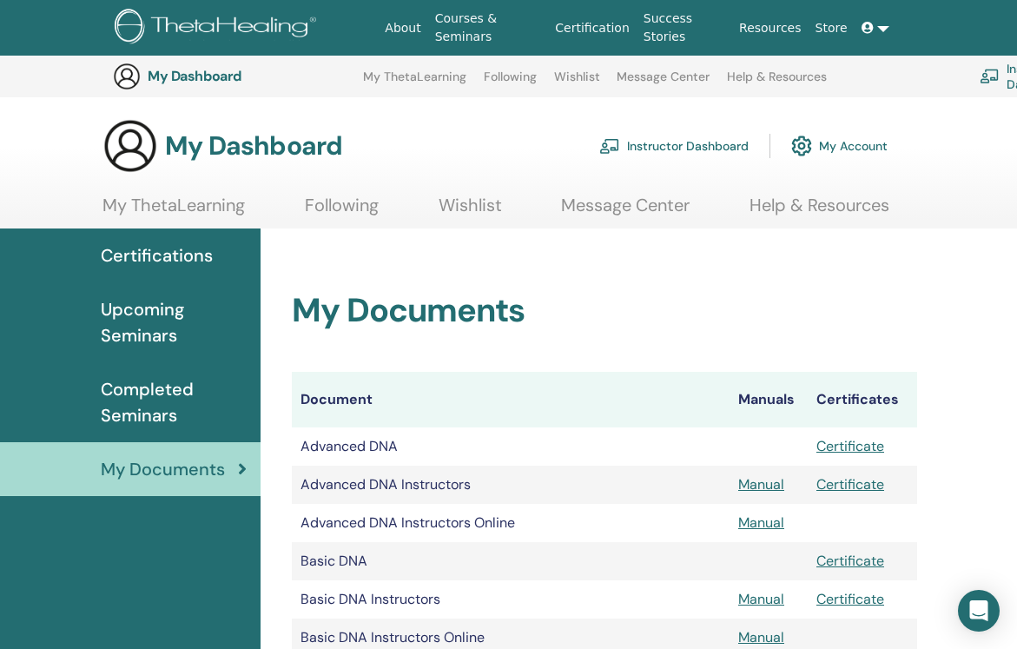
scroll to position [839, 3]
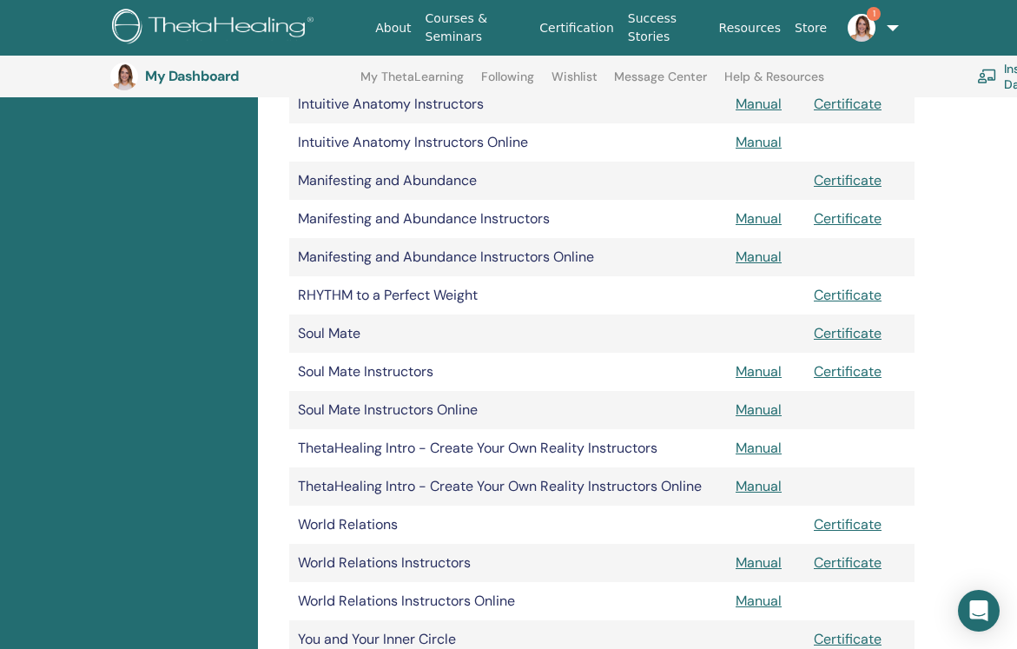
click at [754, 215] on link "Manual" at bounding box center [758, 218] width 46 height 18
